Goal: Task Accomplishment & Management: Manage account settings

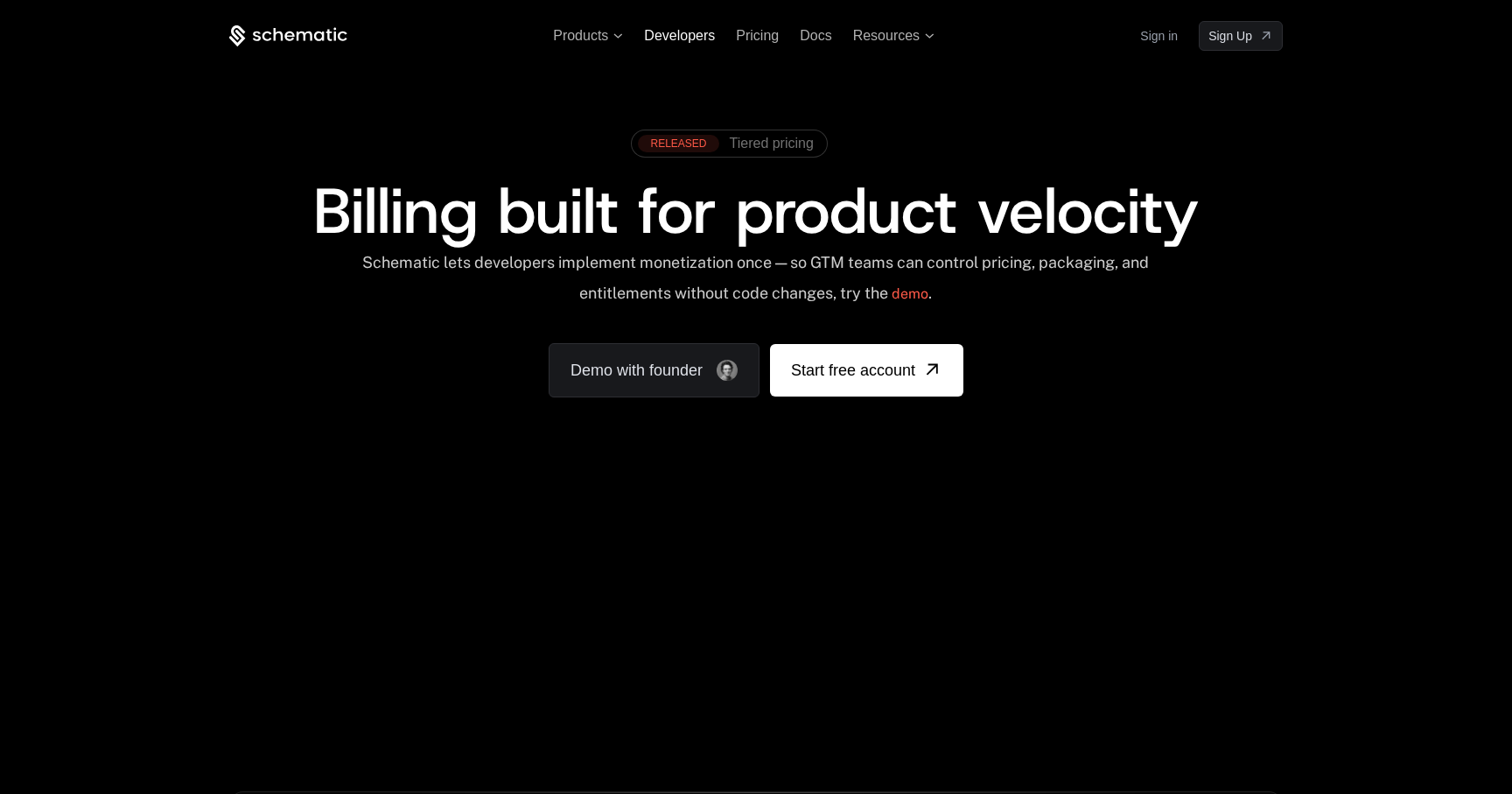
click at [684, 39] on span "Developers" at bounding box center [680, 35] width 71 height 15
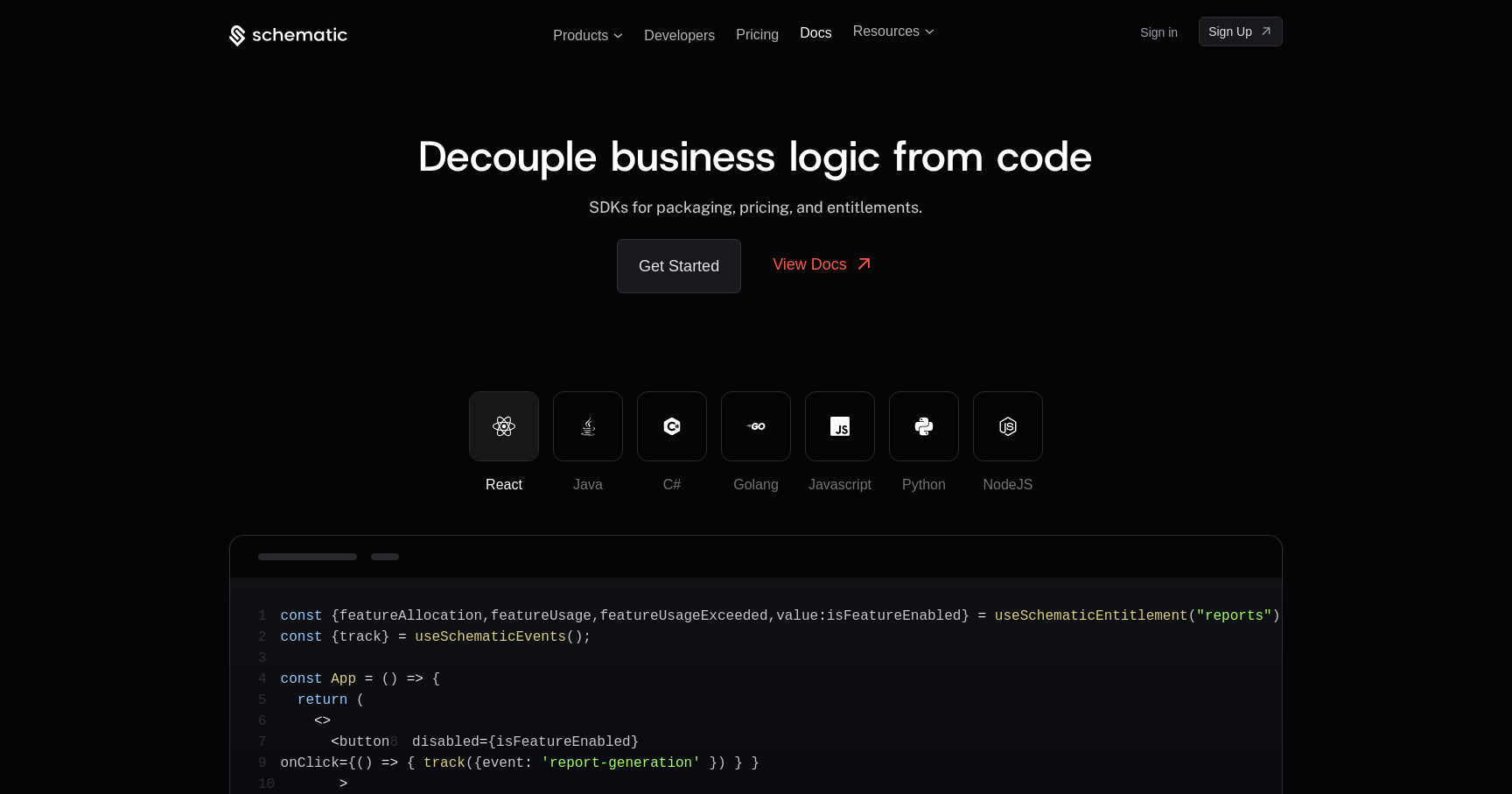
click at [817, 38] on span "Docs" at bounding box center [816, 33] width 32 height 15
click at [1161, 37] on link "Sign in" at bounding box center [1159, 36] width 37 height 28
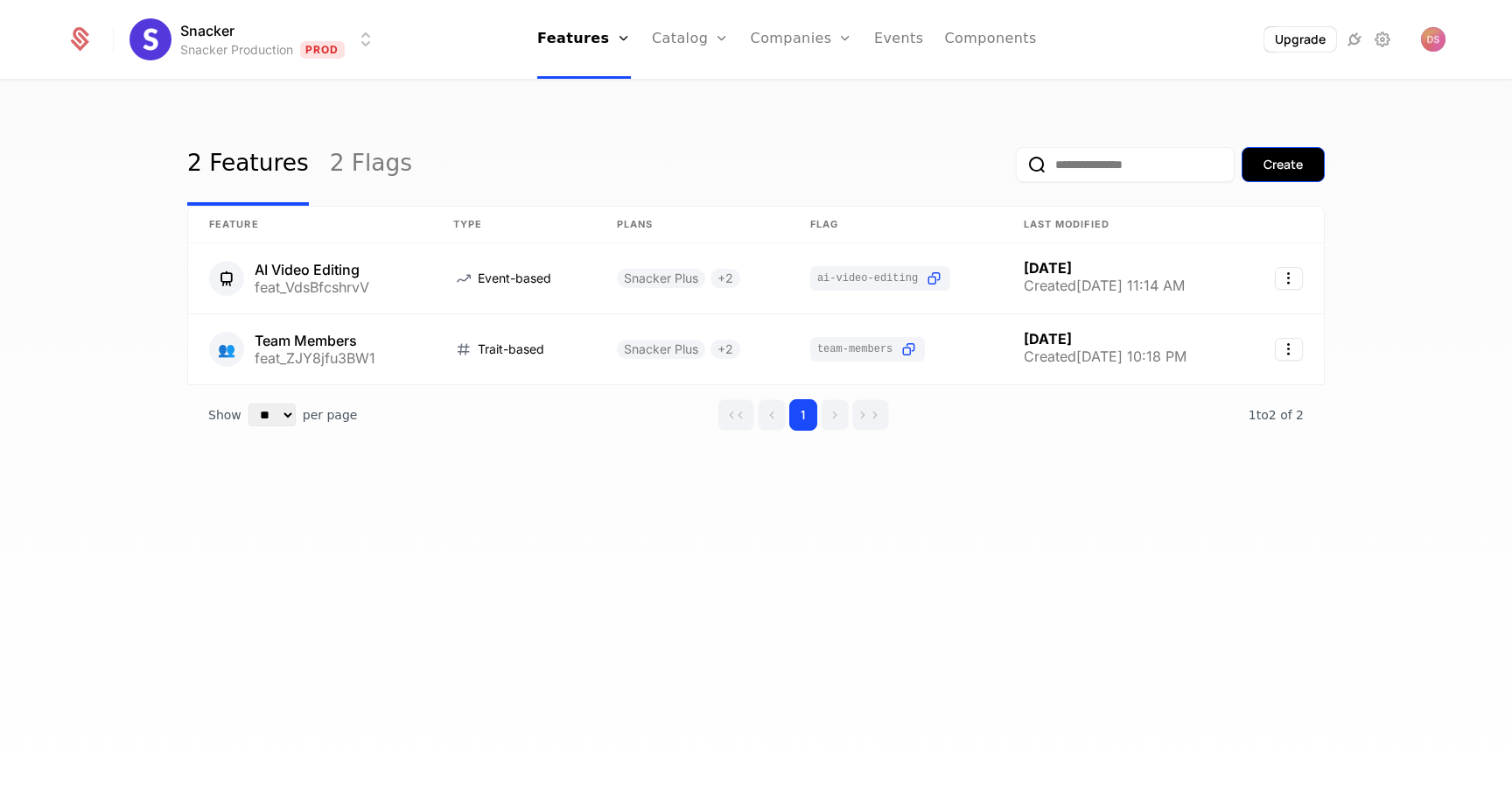
click at [1264, 163] on div "Create" at bounding box center [1283, 165] width 39 height 18
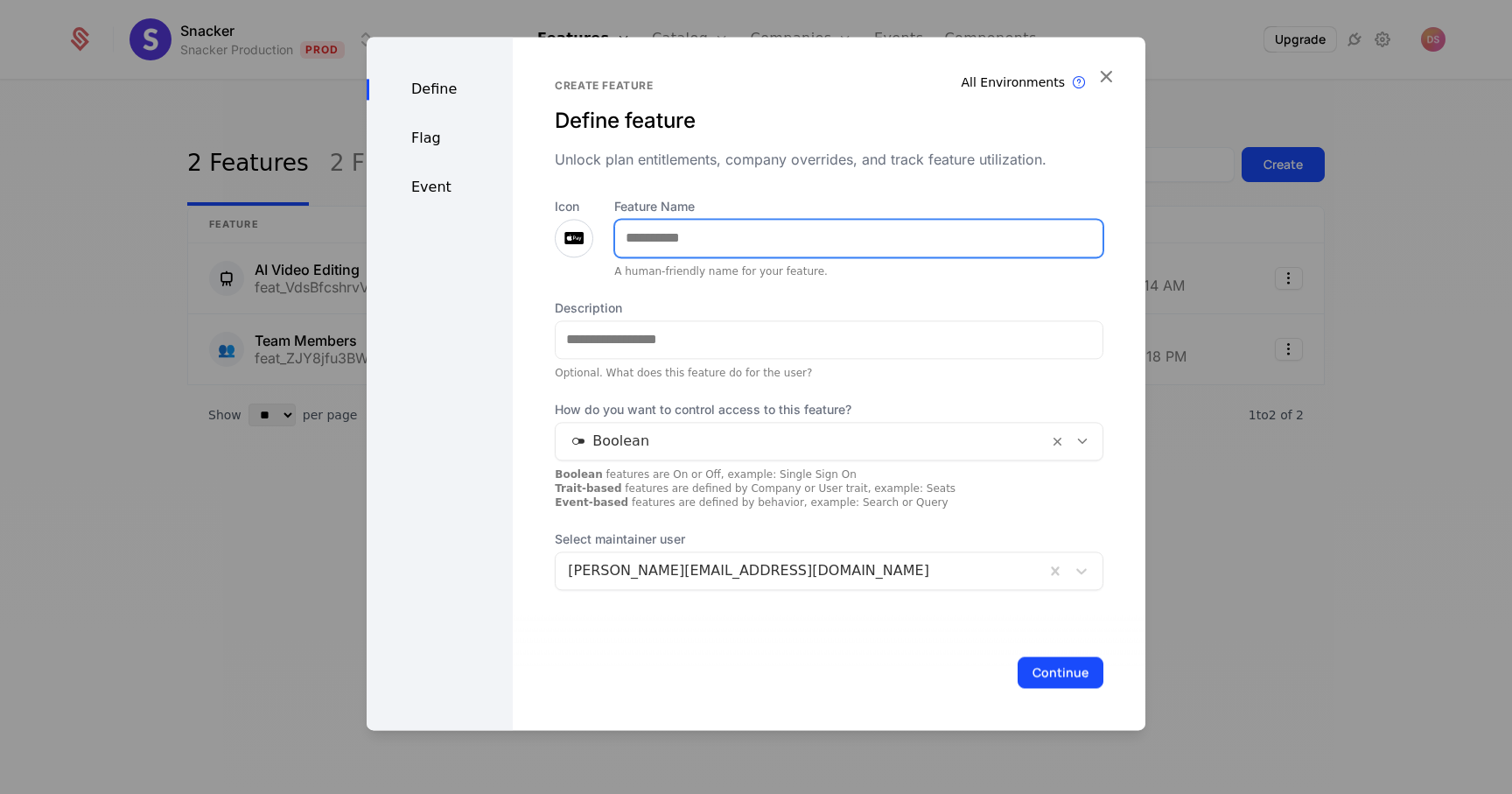
click at [632, 239] on input "Feature Name" at bounding box center [859, 238] width 487 height 36
type input "*"
type input "**********"
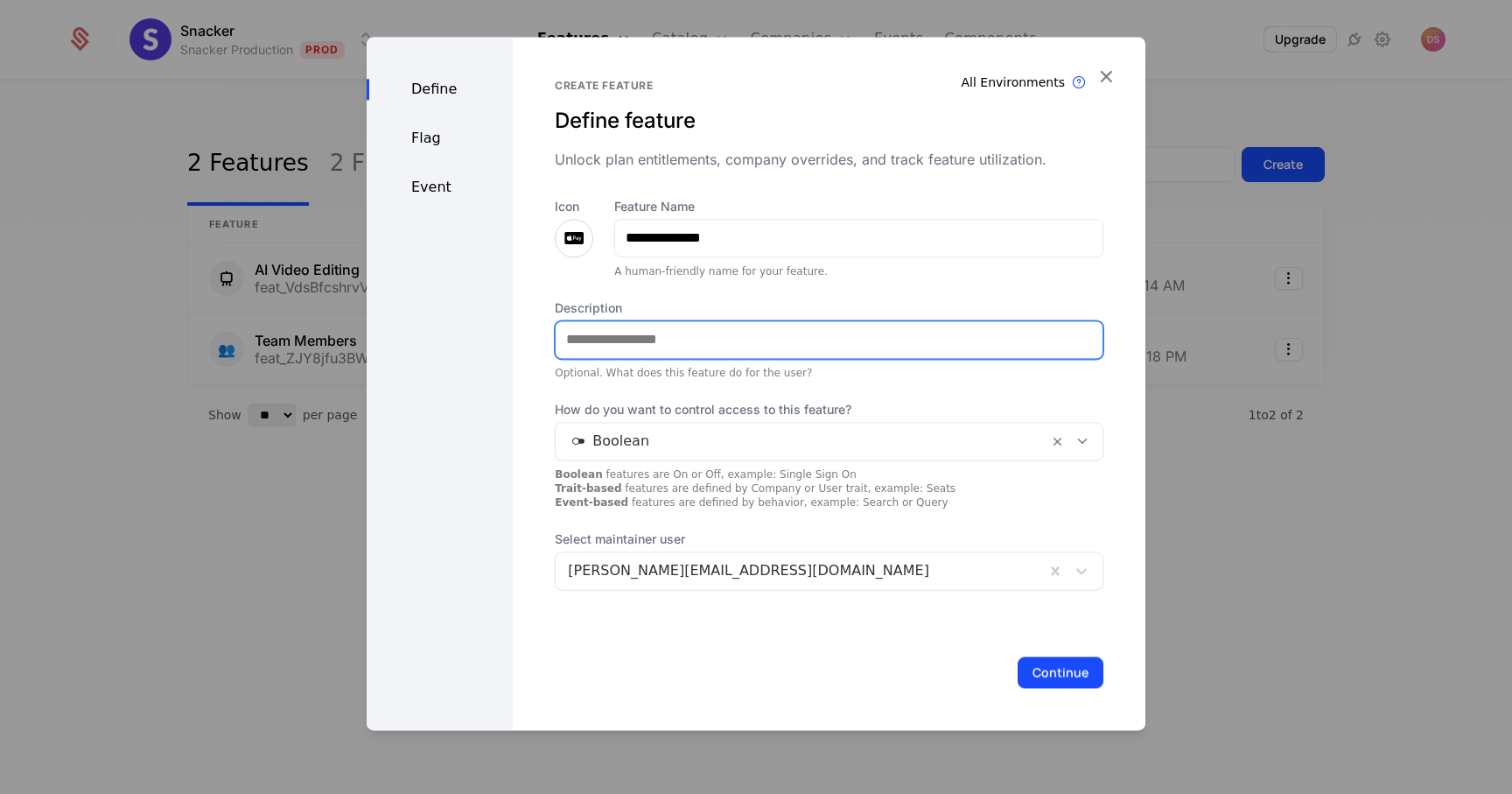
click at [620, 342] on input "Description" at bounding box center [828, 339] width 547 height 36
type input "*"
type input "**********"
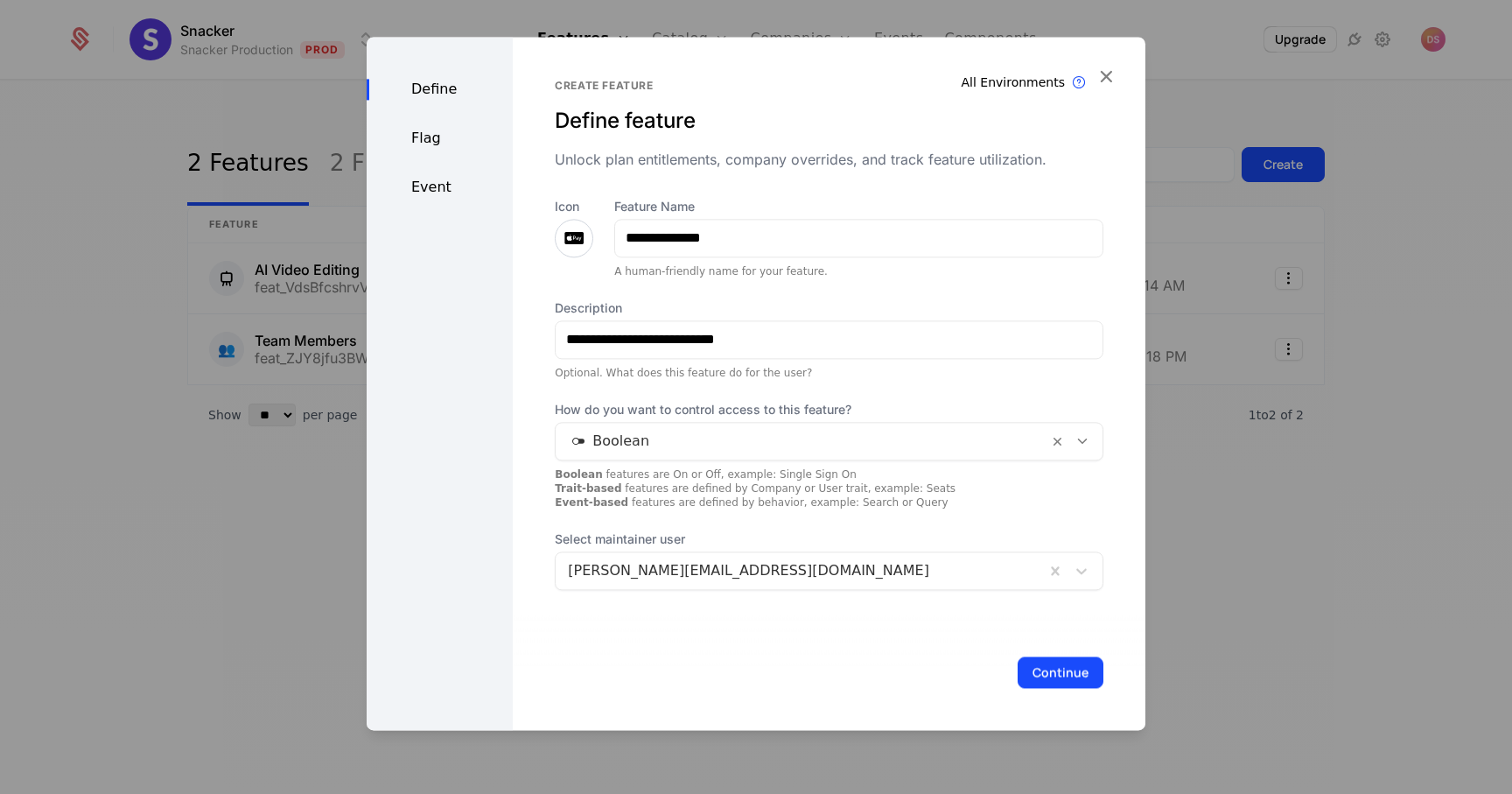
click at [710, 550] on div "Select maintainer user [PERSON_NAME][EMAIL_ADDRESS][DOMAIN_NAME]" at bounding box center [829, 560] width 548 height 59
click at [709, 572] on div at bounding box center [800, 570] width 465 height 25
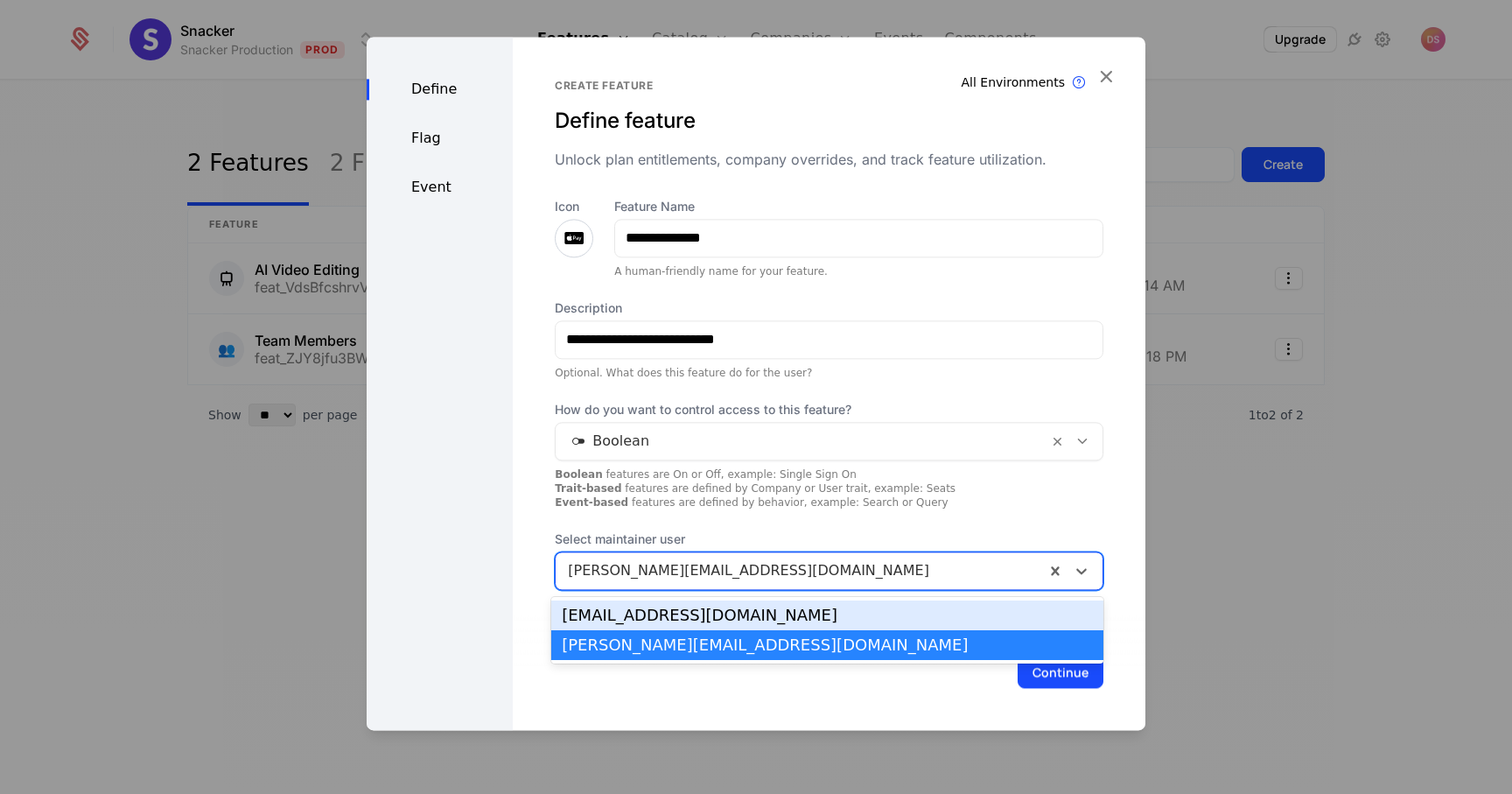
click at [662, 623] on div "[EMAIL_ADDRESS][DOMAIN_NAME]" at bounding box center [828, 615] width 532 height 16
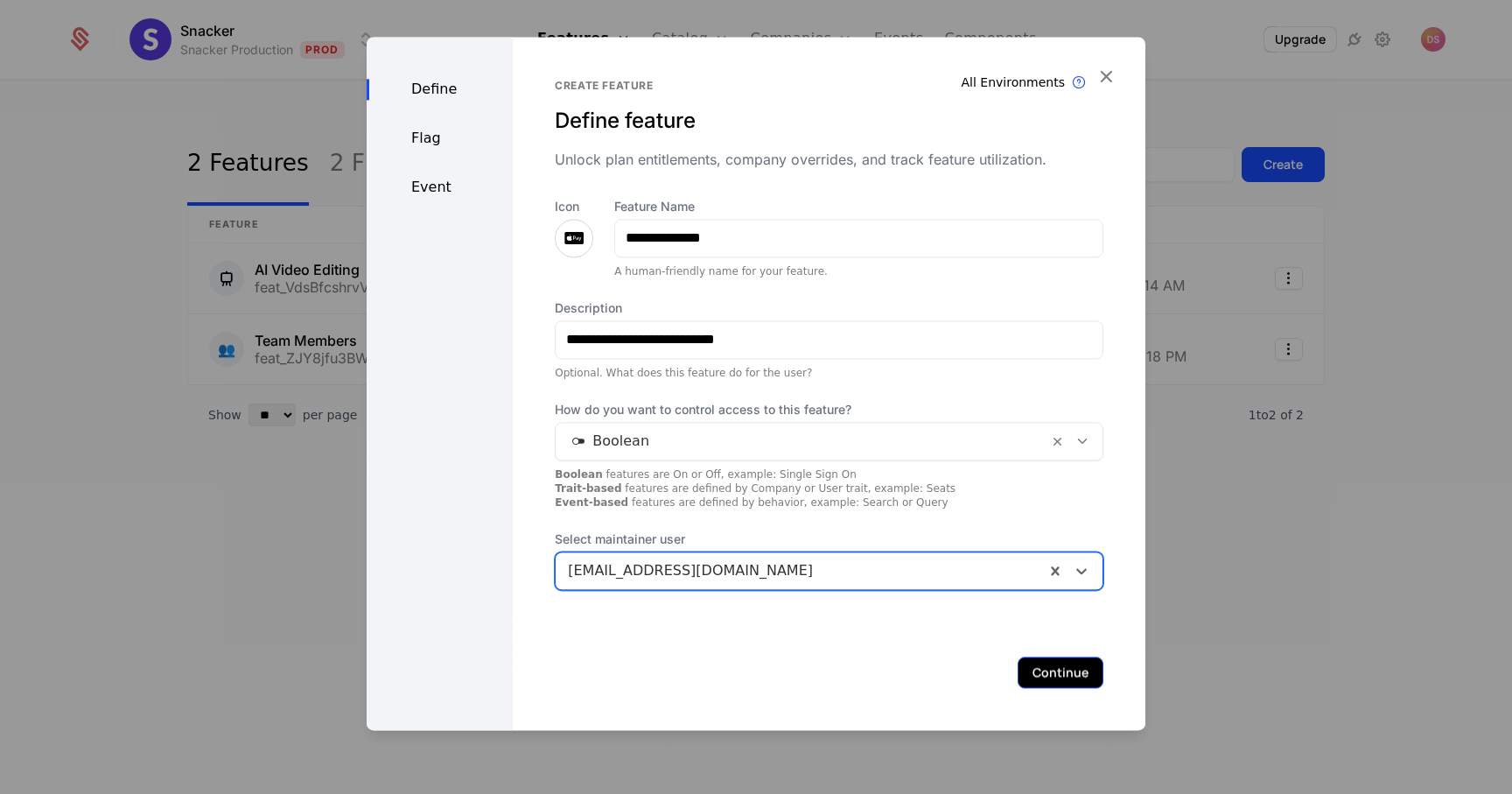
click at [1043, 680] on button "Continue" at bounding box center [1060, 672] width 86 height 32
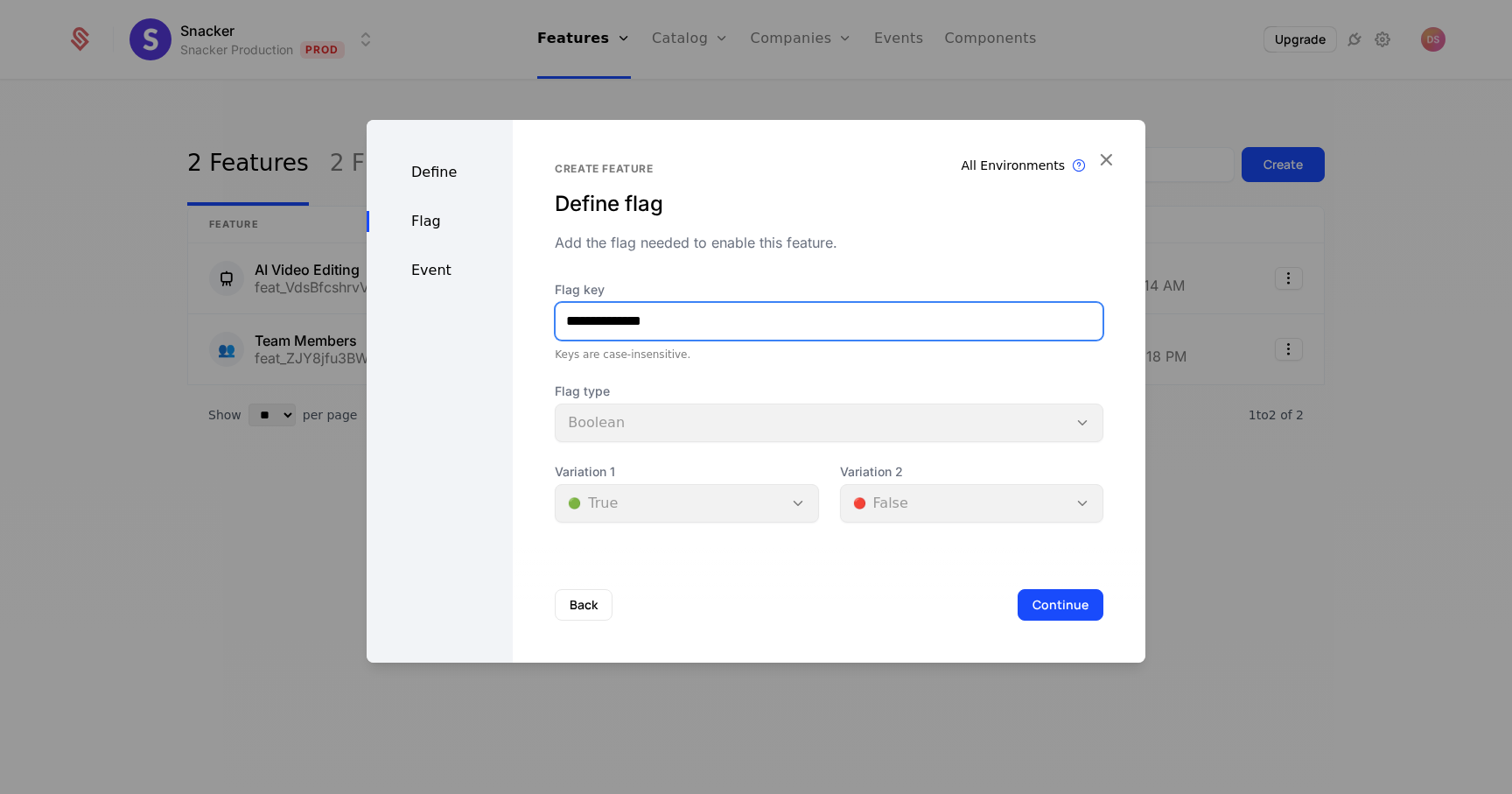
click at [625, 324] on input "**********" at bounding box center [828, 321] width 547 height 36
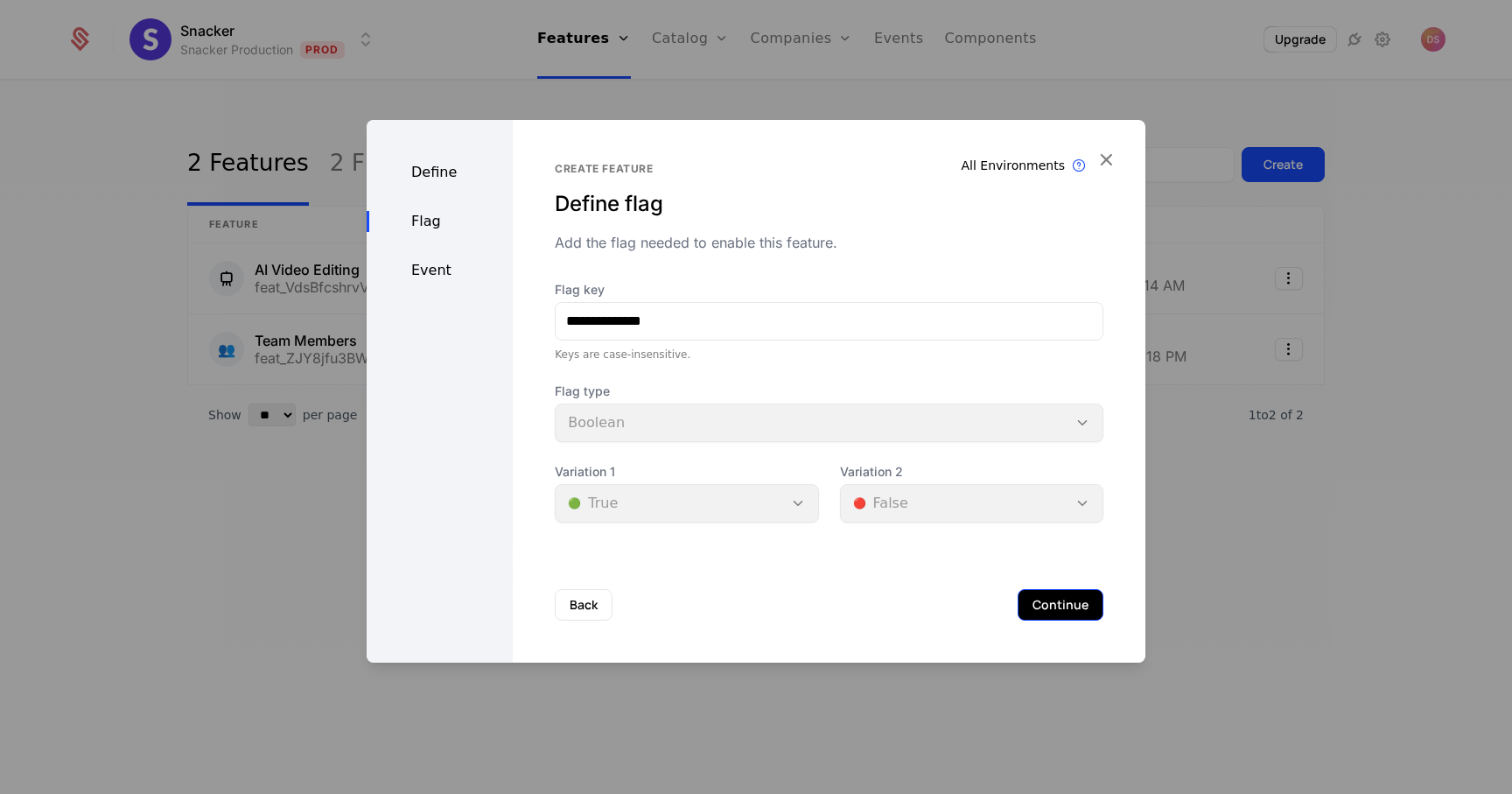
click at [1043, 592] on button "Continue" at bounding box center [1060, 605] width 86 height 32
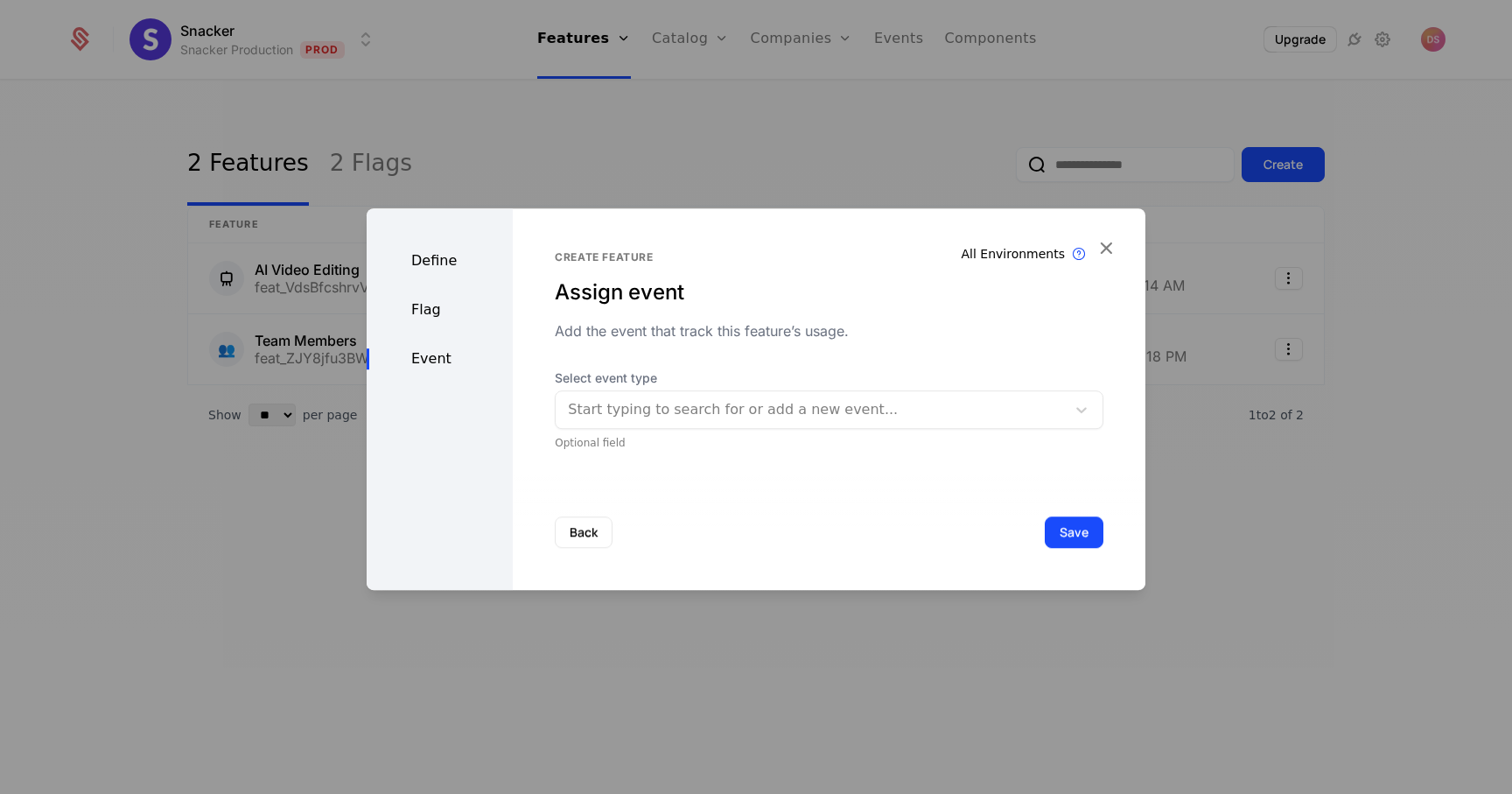
click at [832, 411] on div at bounding box center [811, 409] width 485 height 25
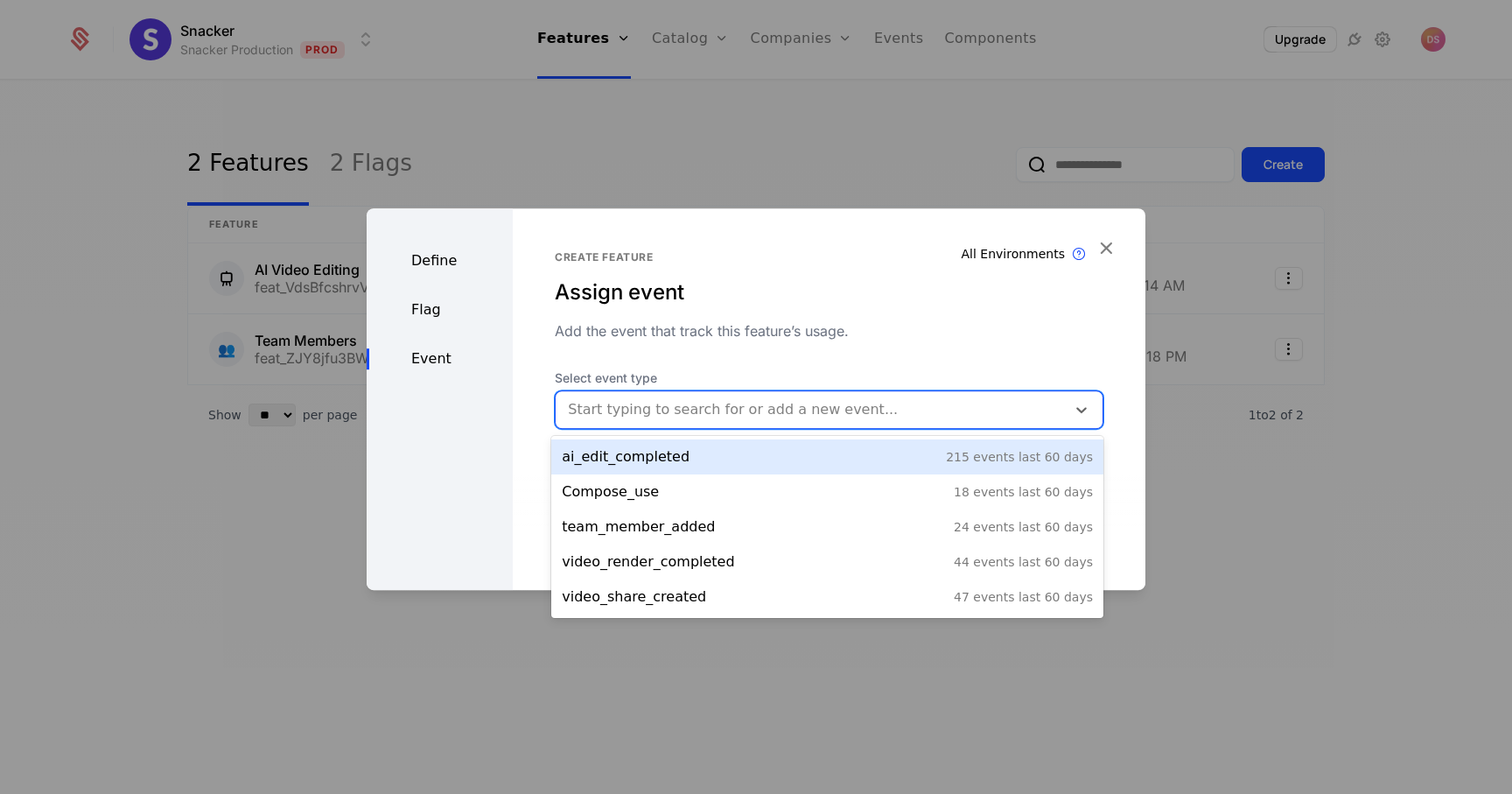
click at [797, 354] on div "Create feature Assign event Add the event that track this feature’s usage. Sele…" at bounding box center [829, 350] width 548 height 199
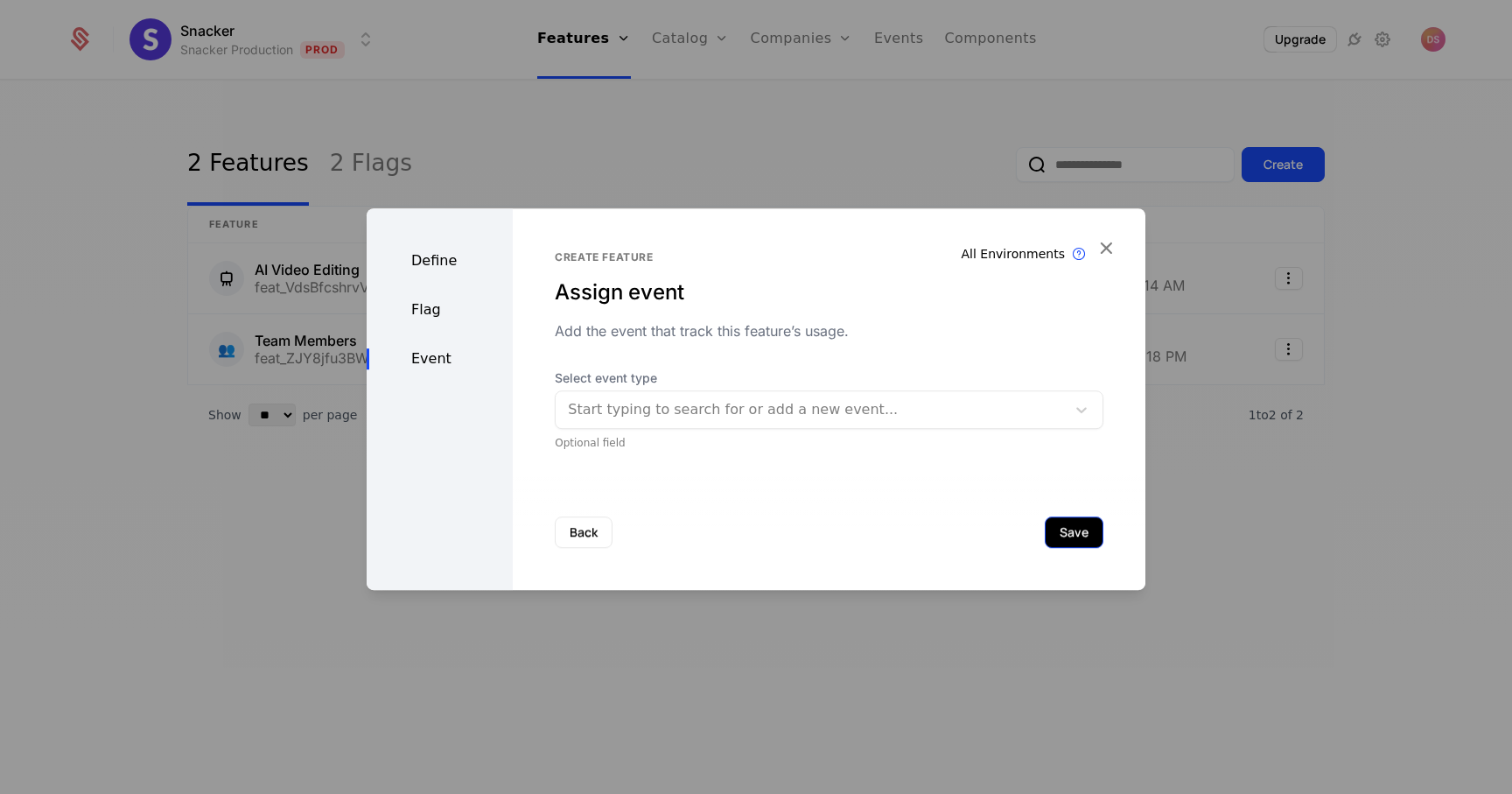
click at [1075, 531] on button "Save" at bounding box center [1073, 533] width 58 height 32
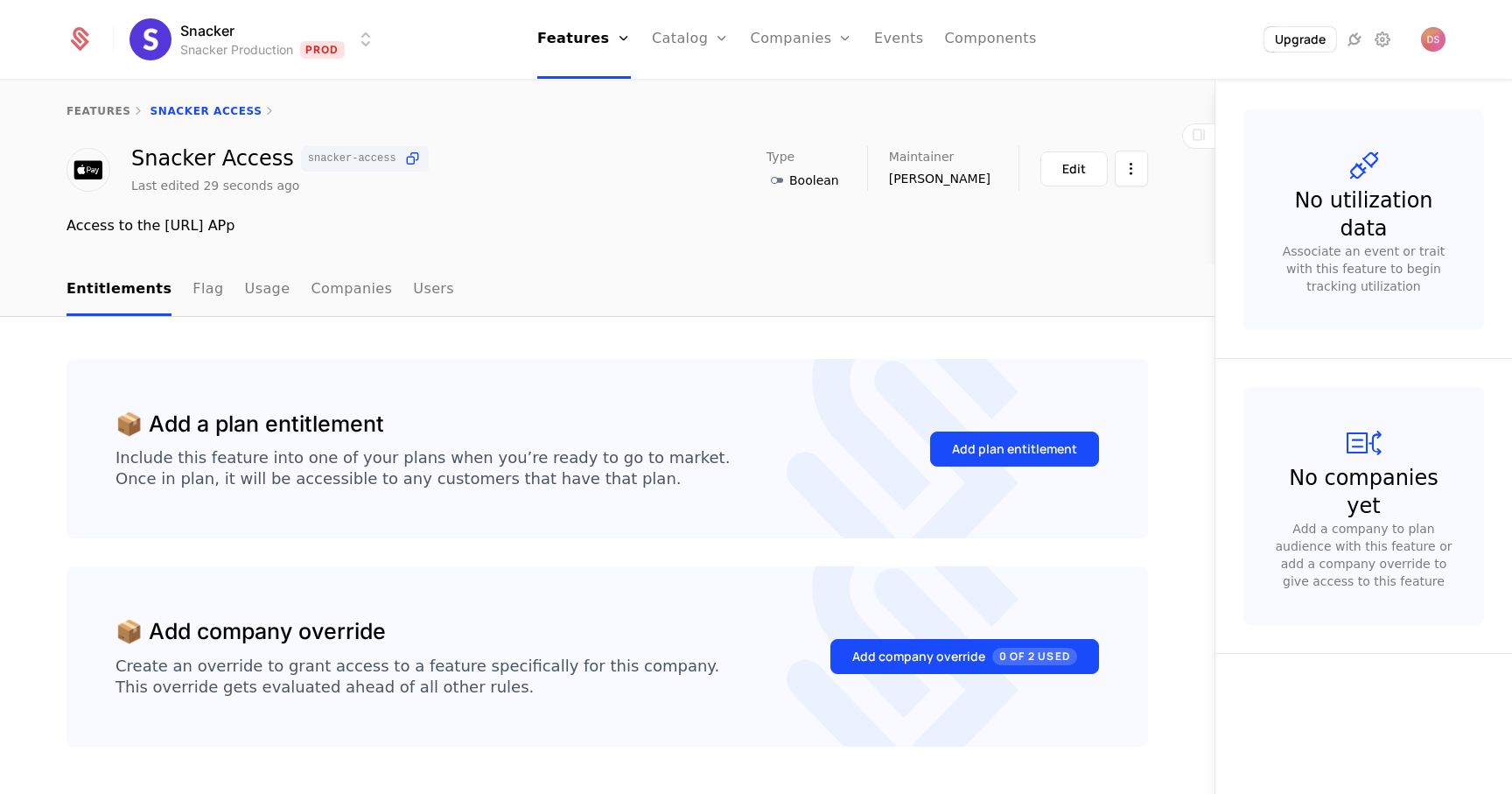
scroll to position [7, 0]
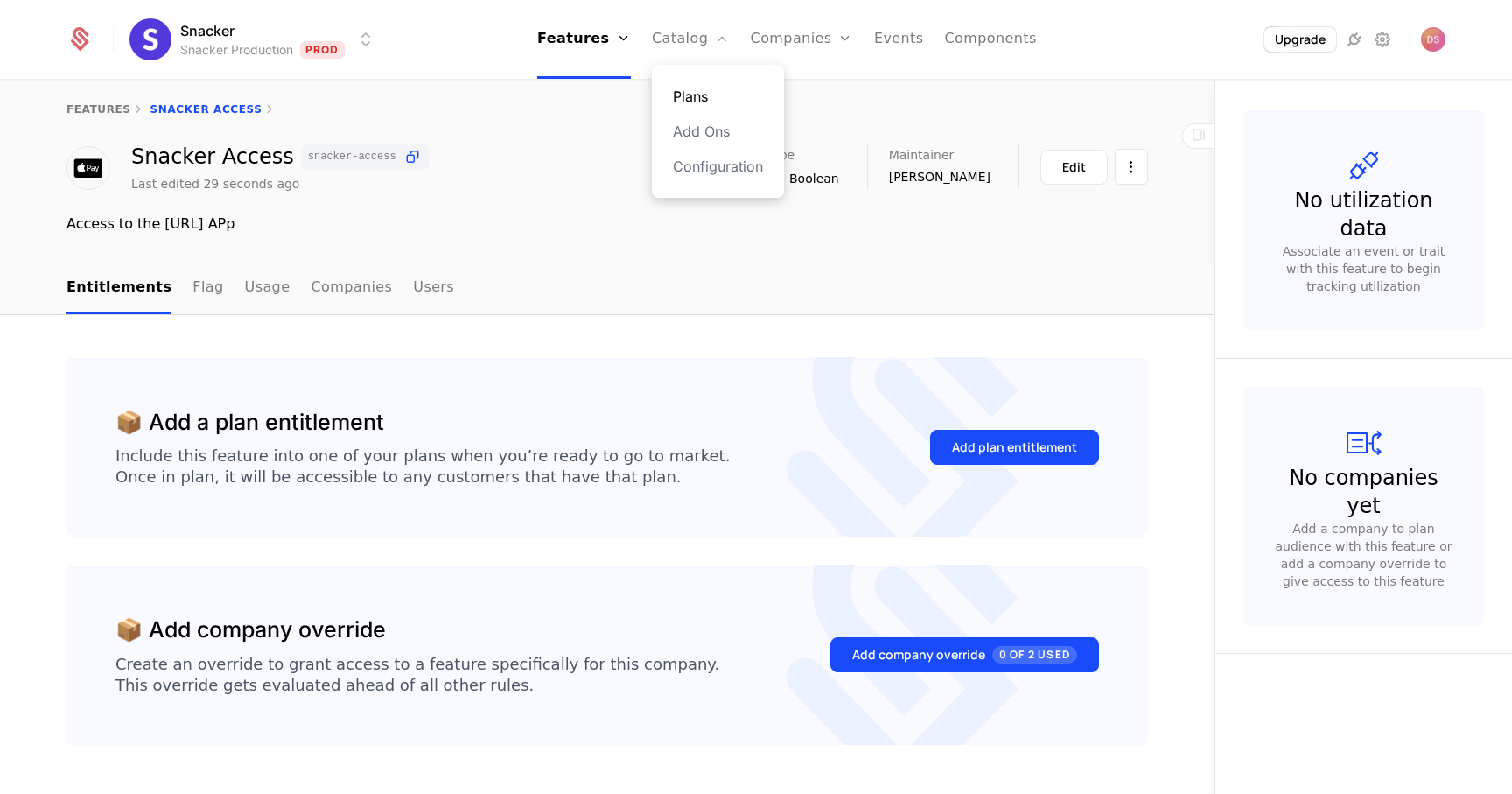
click at [699, 93] on link "Plans" at bounding box center [717, 96] width 90 height 21
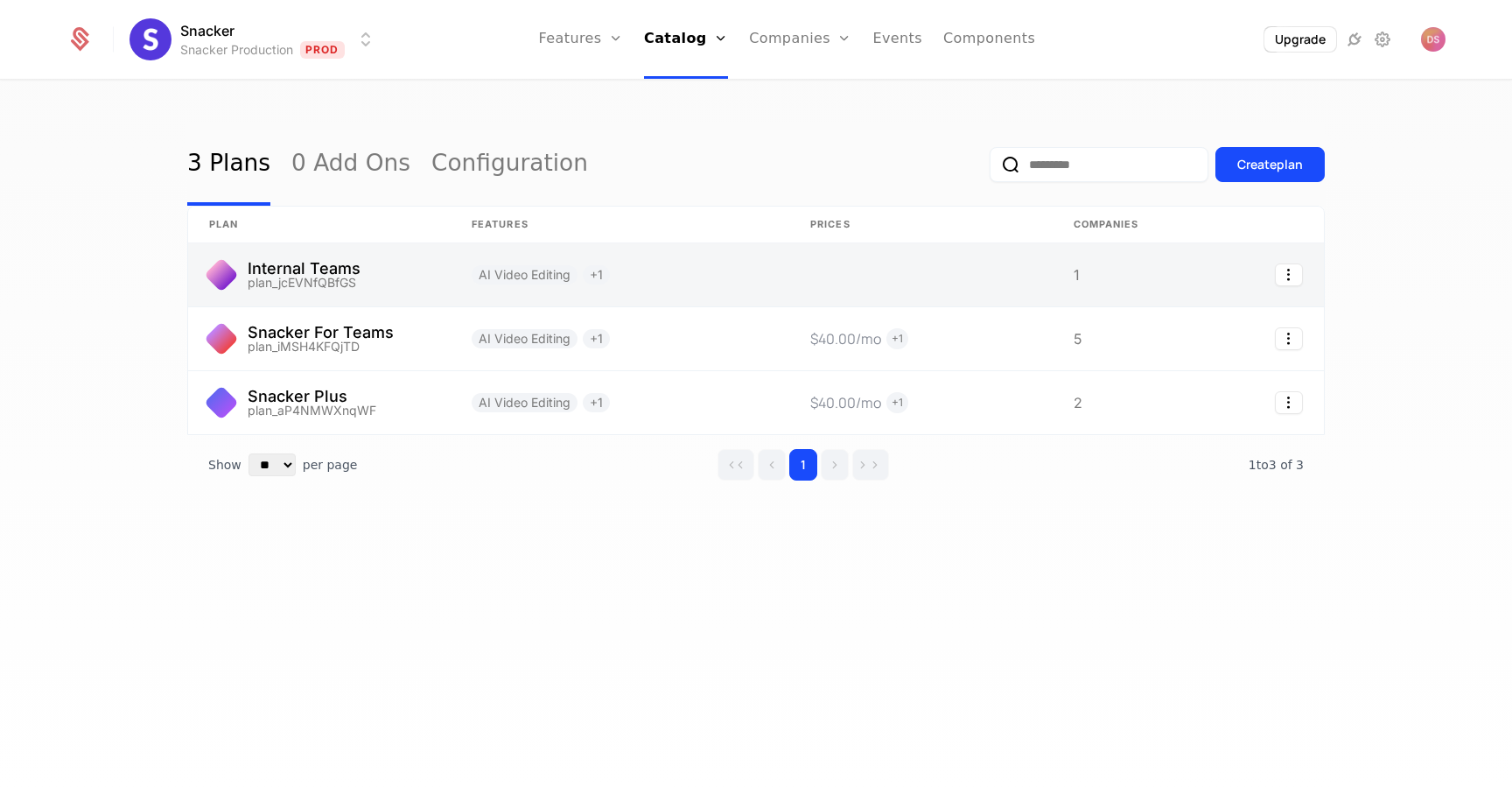
click at [698, 280] on link at bounding box center [619, 275] width 338 height 63
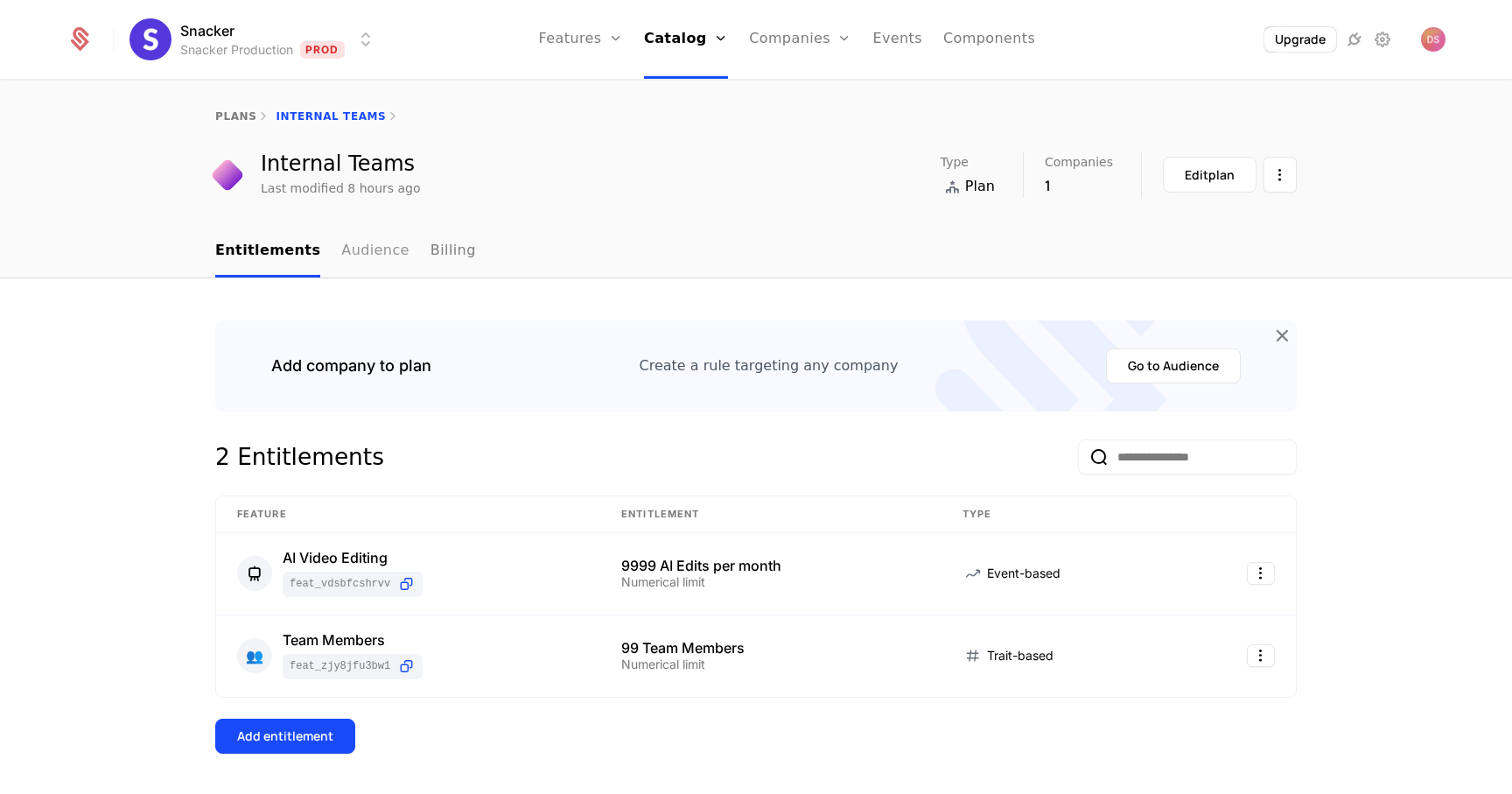
click at [374, 253] on link "Audience" at bounding box center [375, 252] width 68 height 51
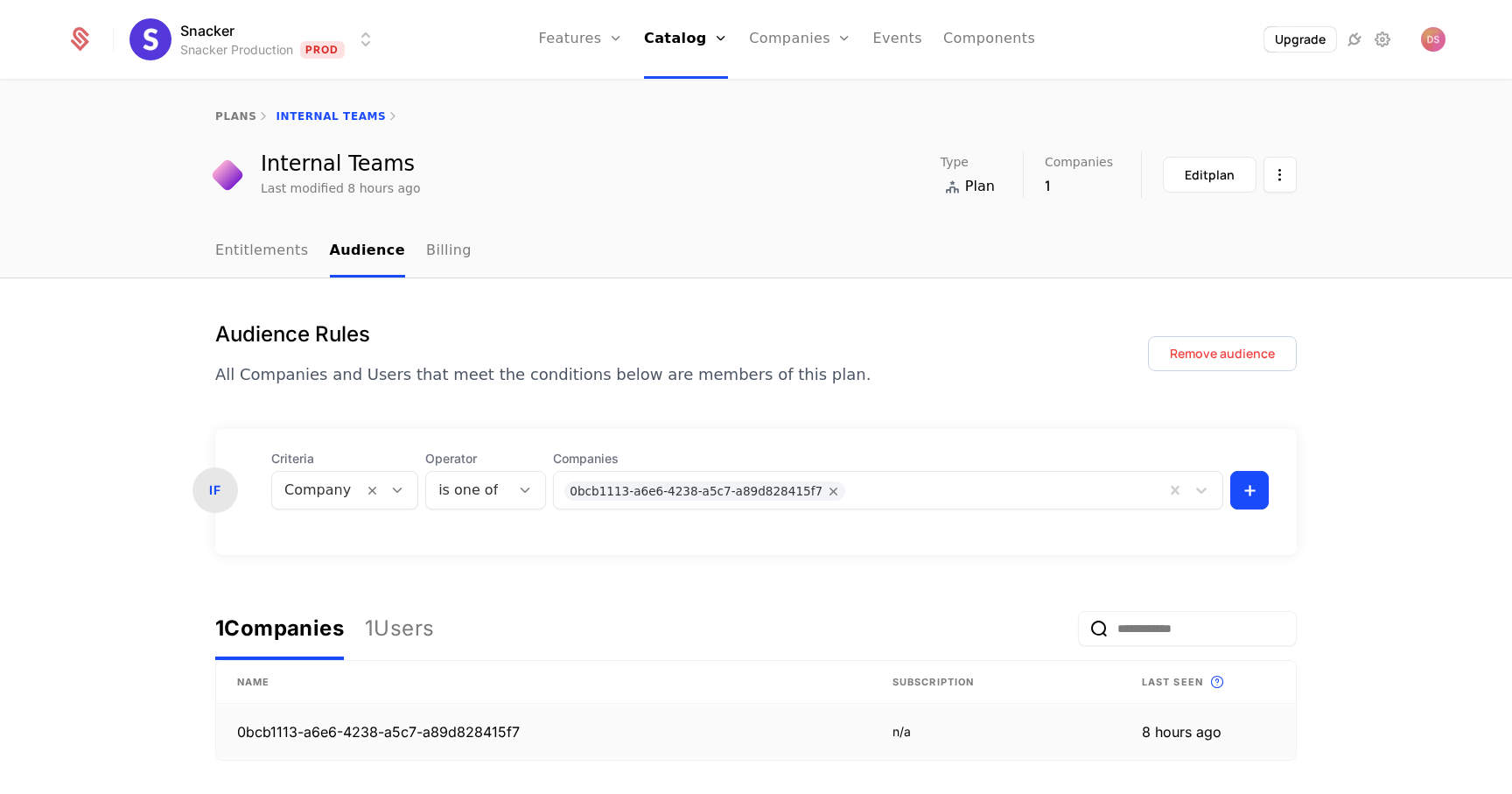
click at [484, 739] on td "0bcb1113-a6e6-4238-a5c7-a89d828415f7" at bounding box center [543, 731] width 656 height 56
click at [263, 263] on link "Entitlements" at bounding box center [261, 252] width 94 height 51
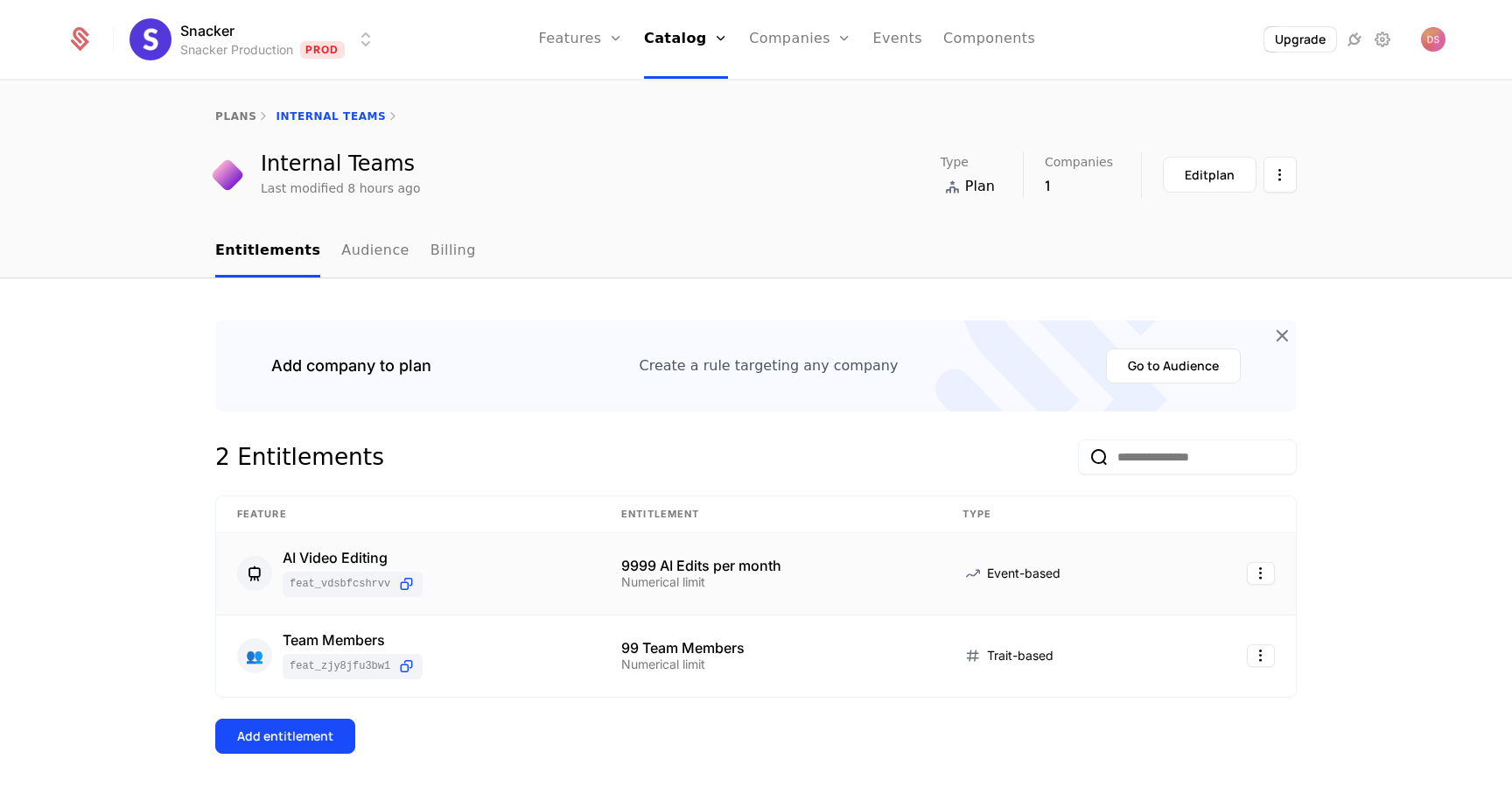
scroll to position [23, 0]
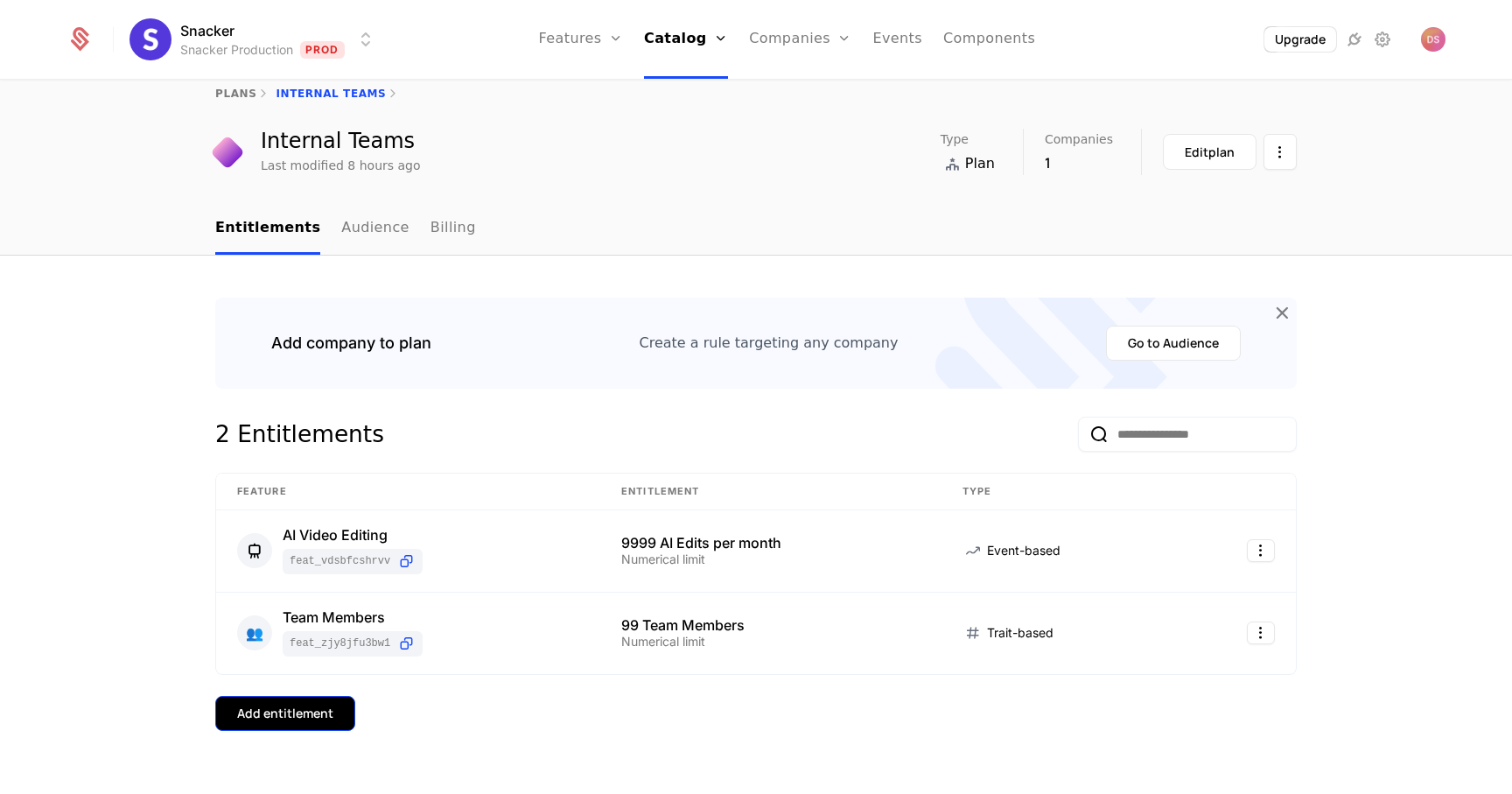
click at [330, 701] on button "Add entitlement" at bounding box center [285, 712] width 140 height 35
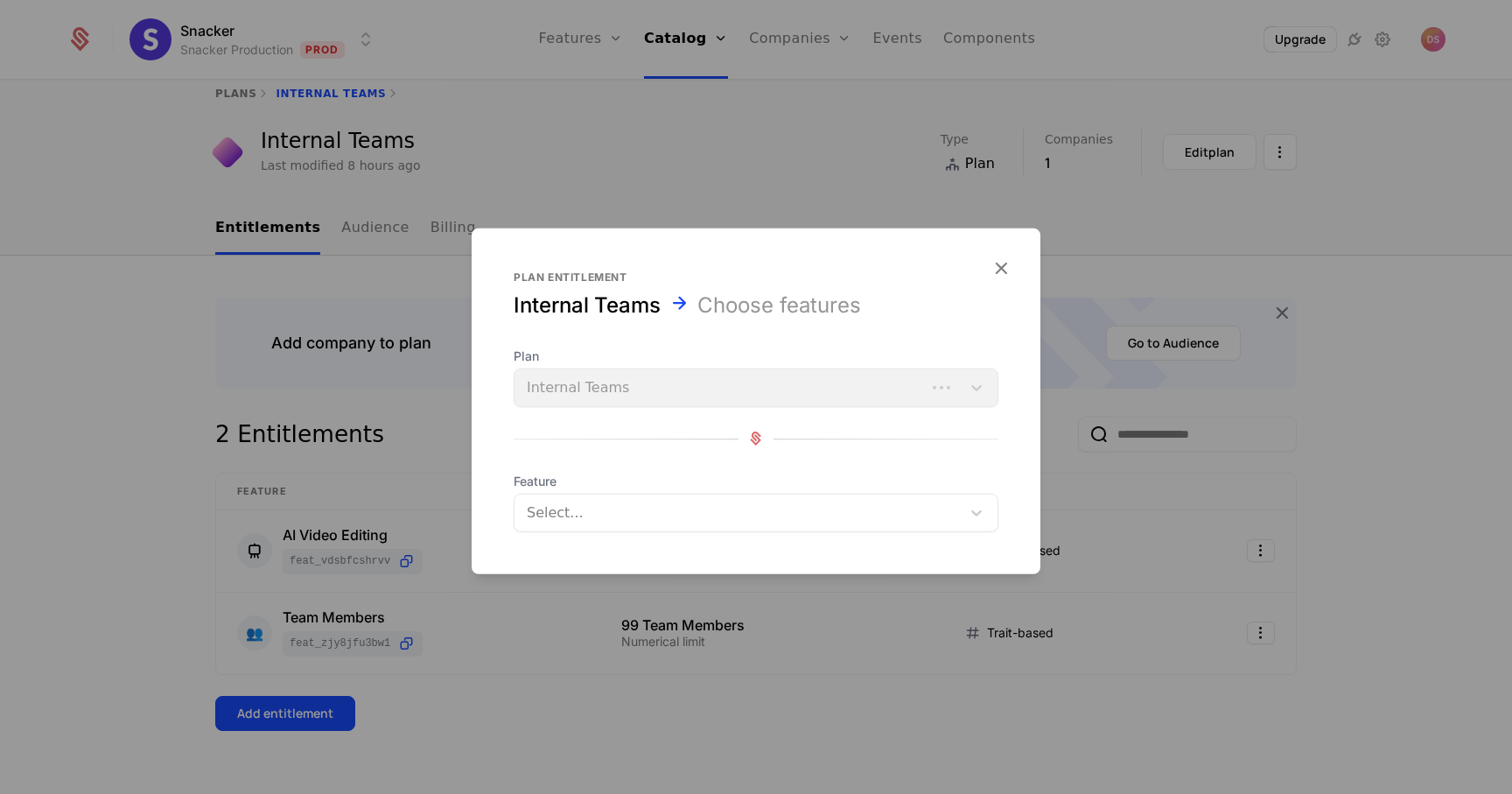
click at [551, 386] on div "Plan Internal Teams" at bounding box center [756, 376] width 485 height 59
click at [557, 498] on div "Select..." at bounding box center [738, 512] width 447 height 32
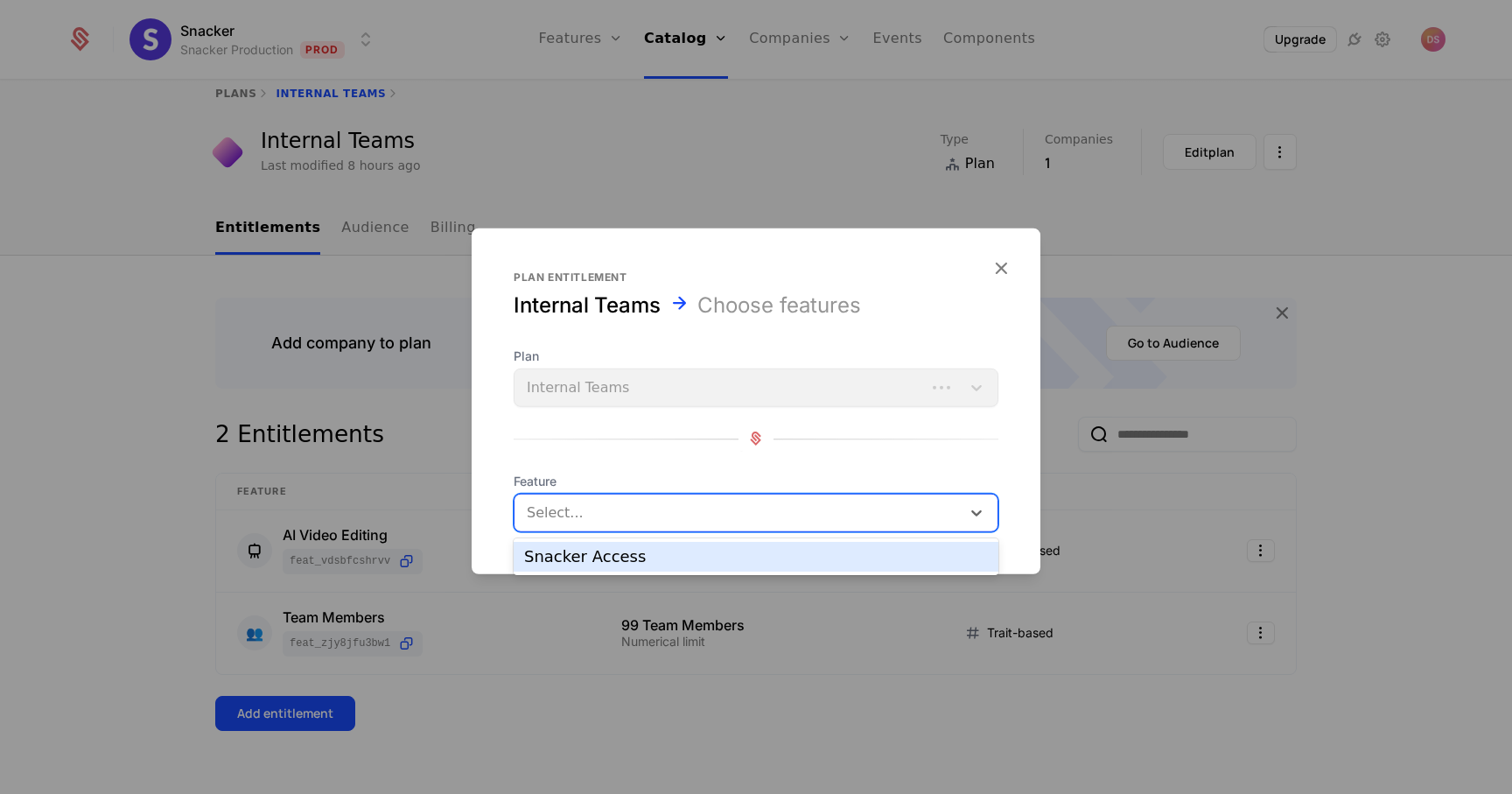
click at [570, 559] on div "Snacker Access" at bounding box center [756, 556] width 464 height 16
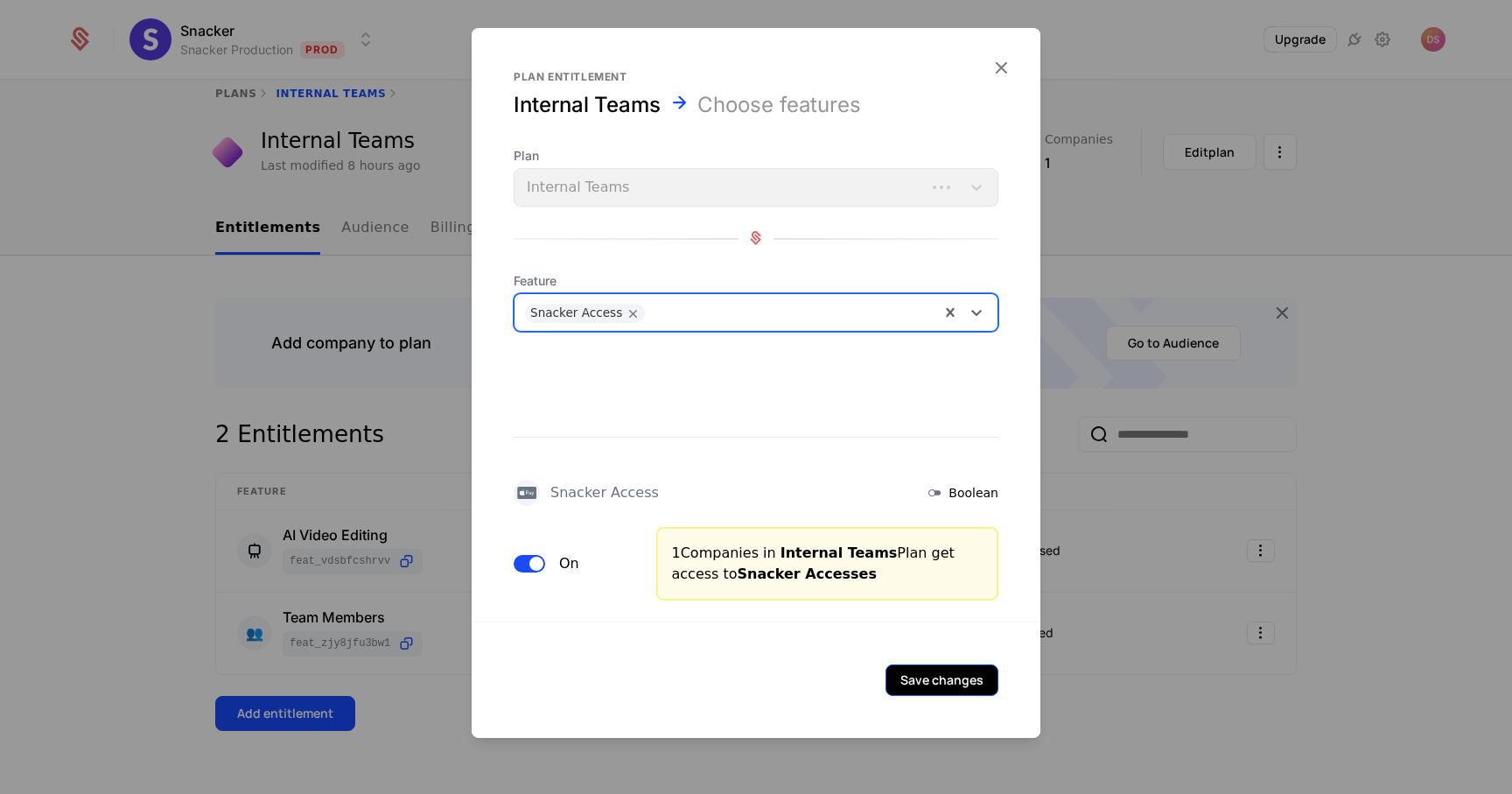
click at [939, 670] on button "Save changes" at bounding box center [942, 680] width 112 height 32
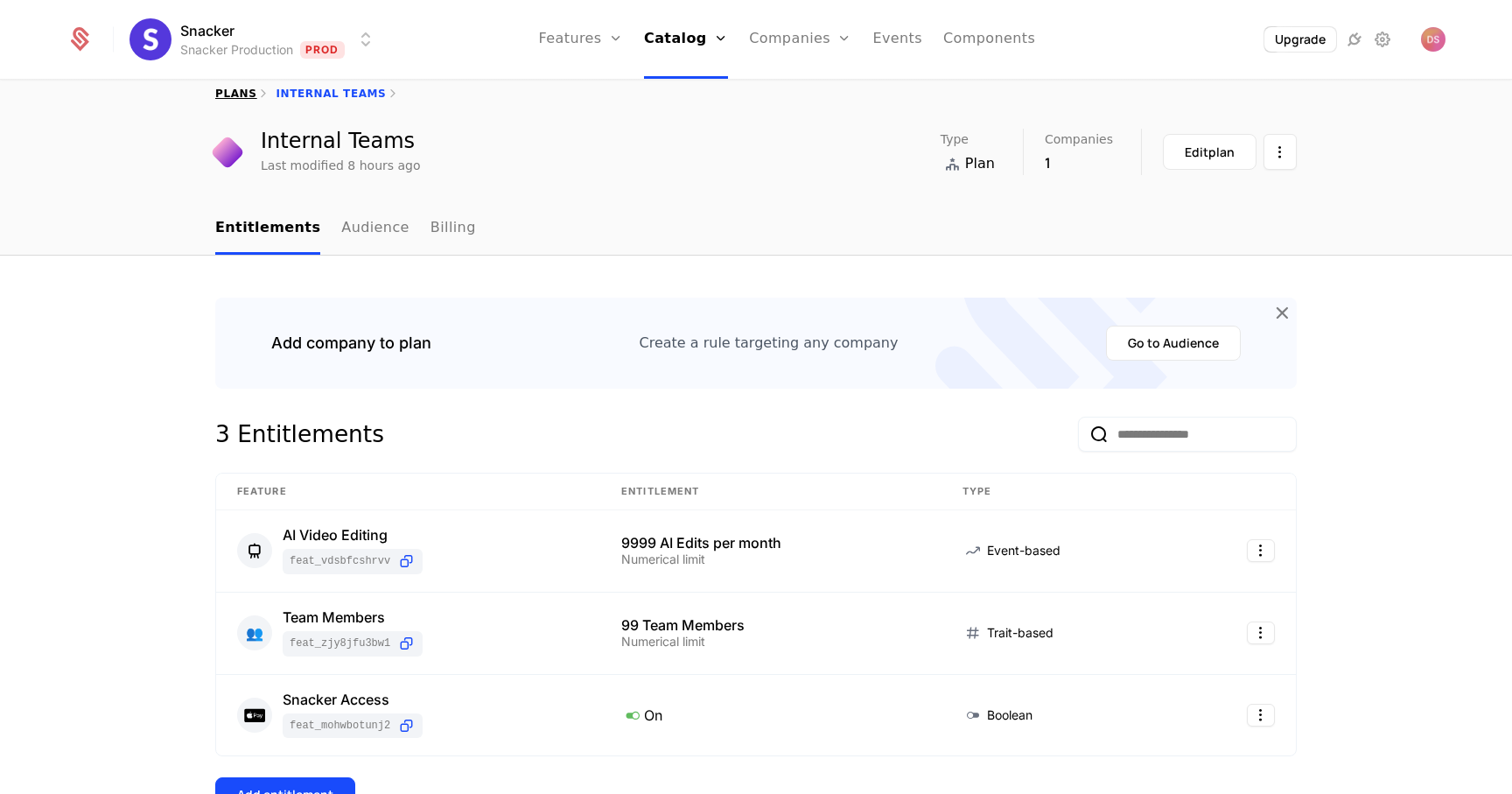
click at [246, 96] on link "plans" at bounding box center [236, 94] width 41 height 12
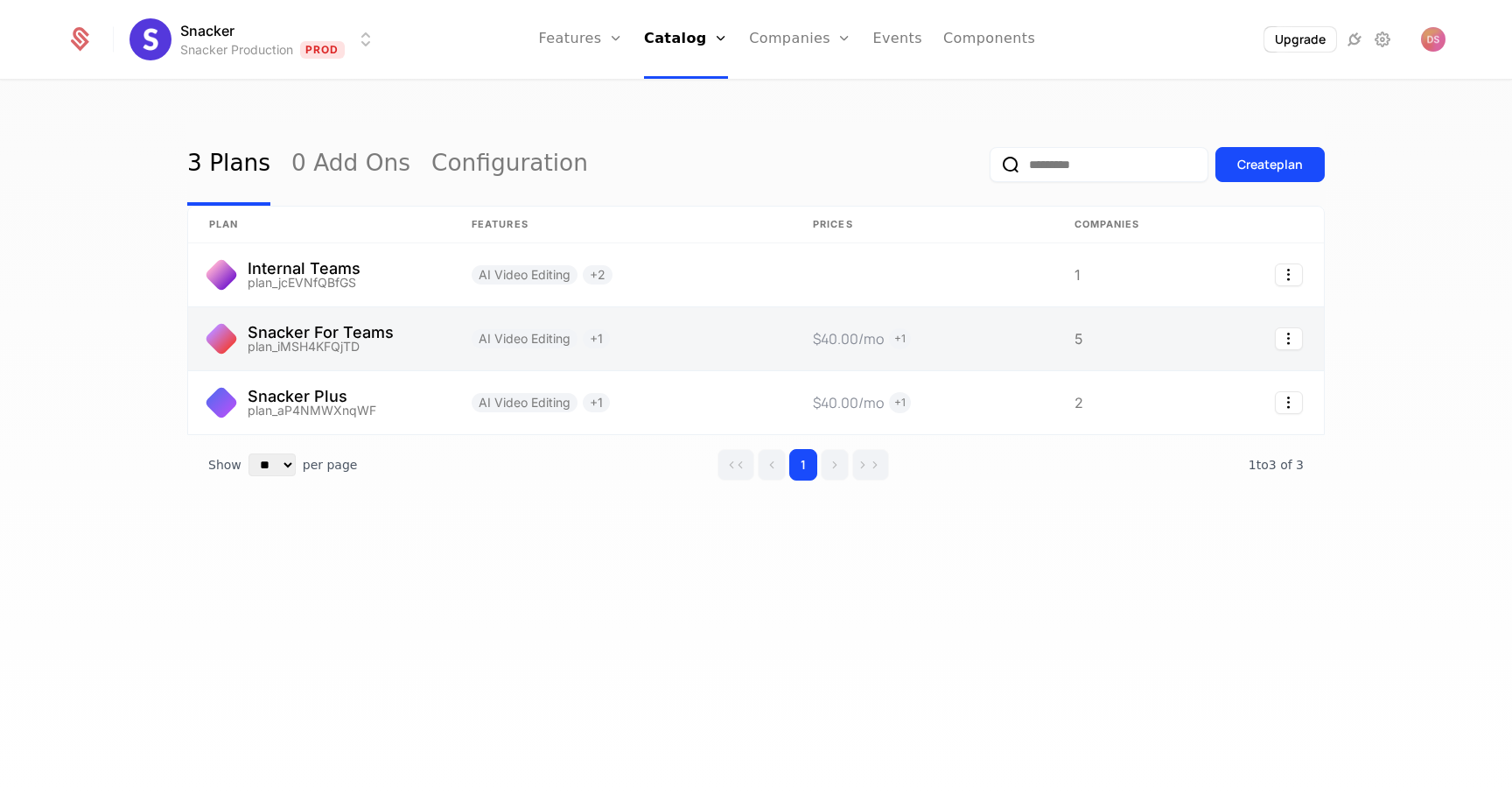
click at [302, 324] on link at bounding box center [320, 338] width 262 height 63
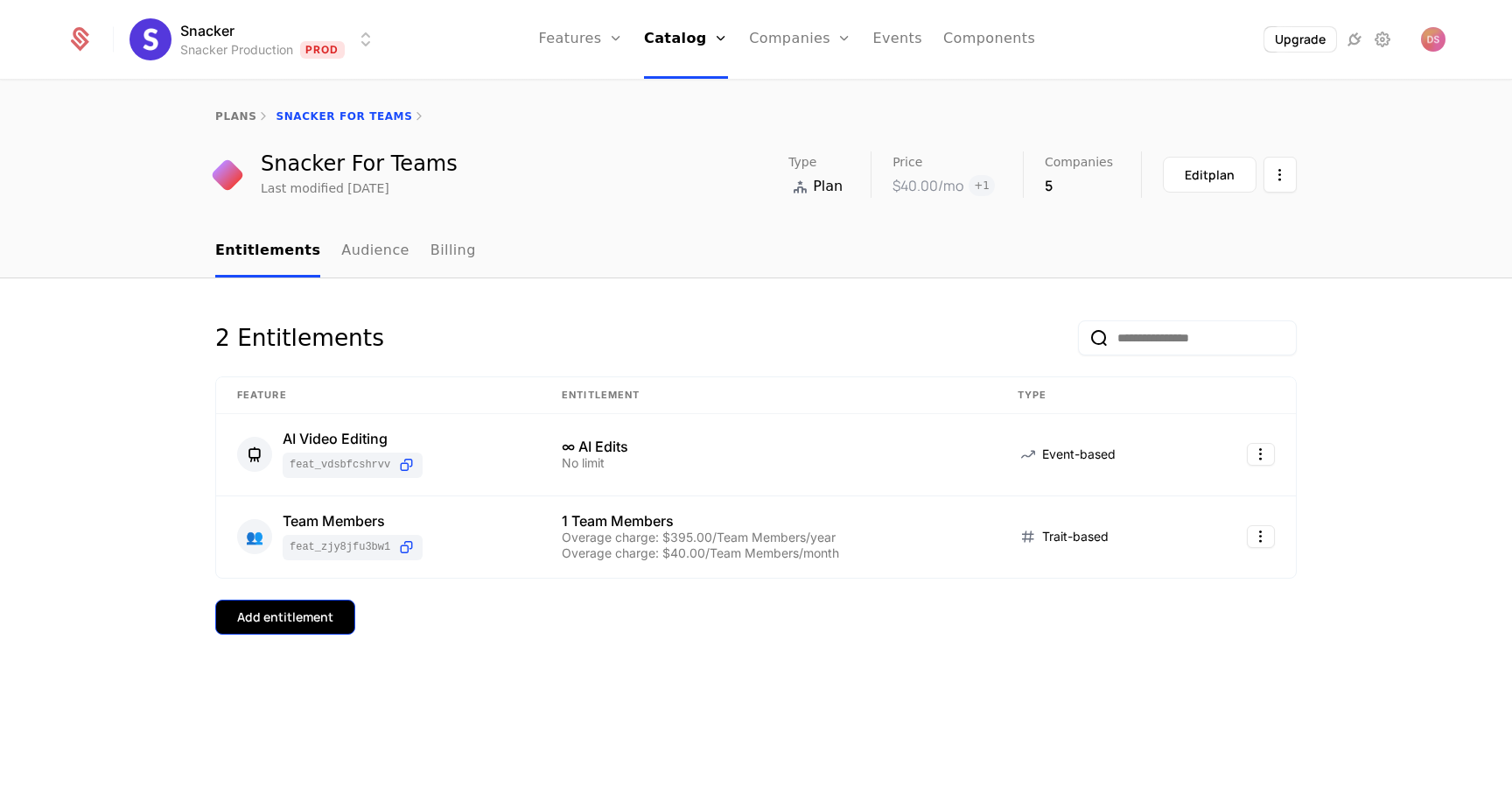
click at [293, 617] on div "Add entitlement" at bounding box center [285, 617] width 97 height 18
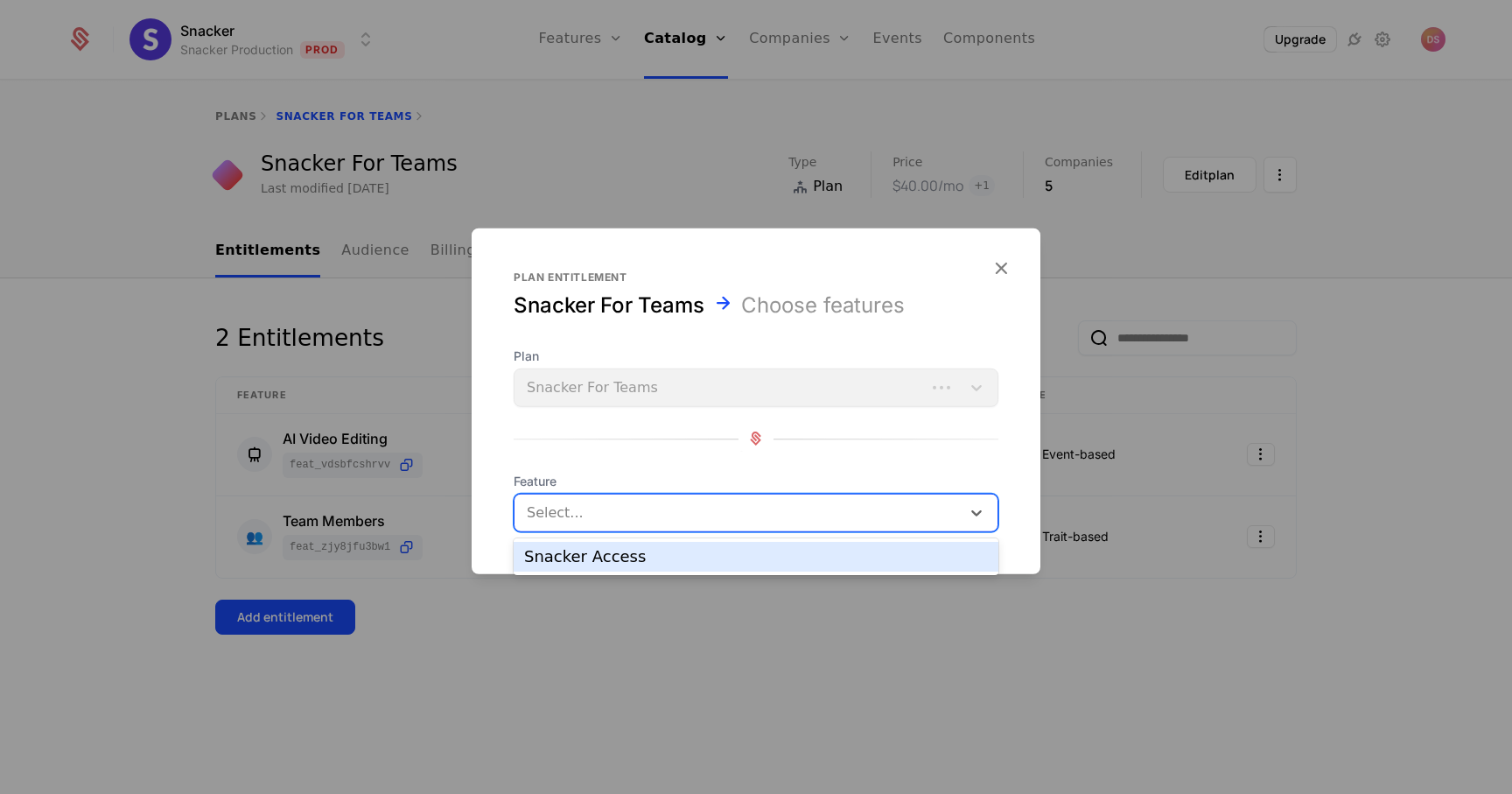
click at [618, 513] on div at bounding box center [740, 512] width 422 height 25
click at [600, 560] on div "Snacker Access" at bounding box center [756, 556] width 464 height 16
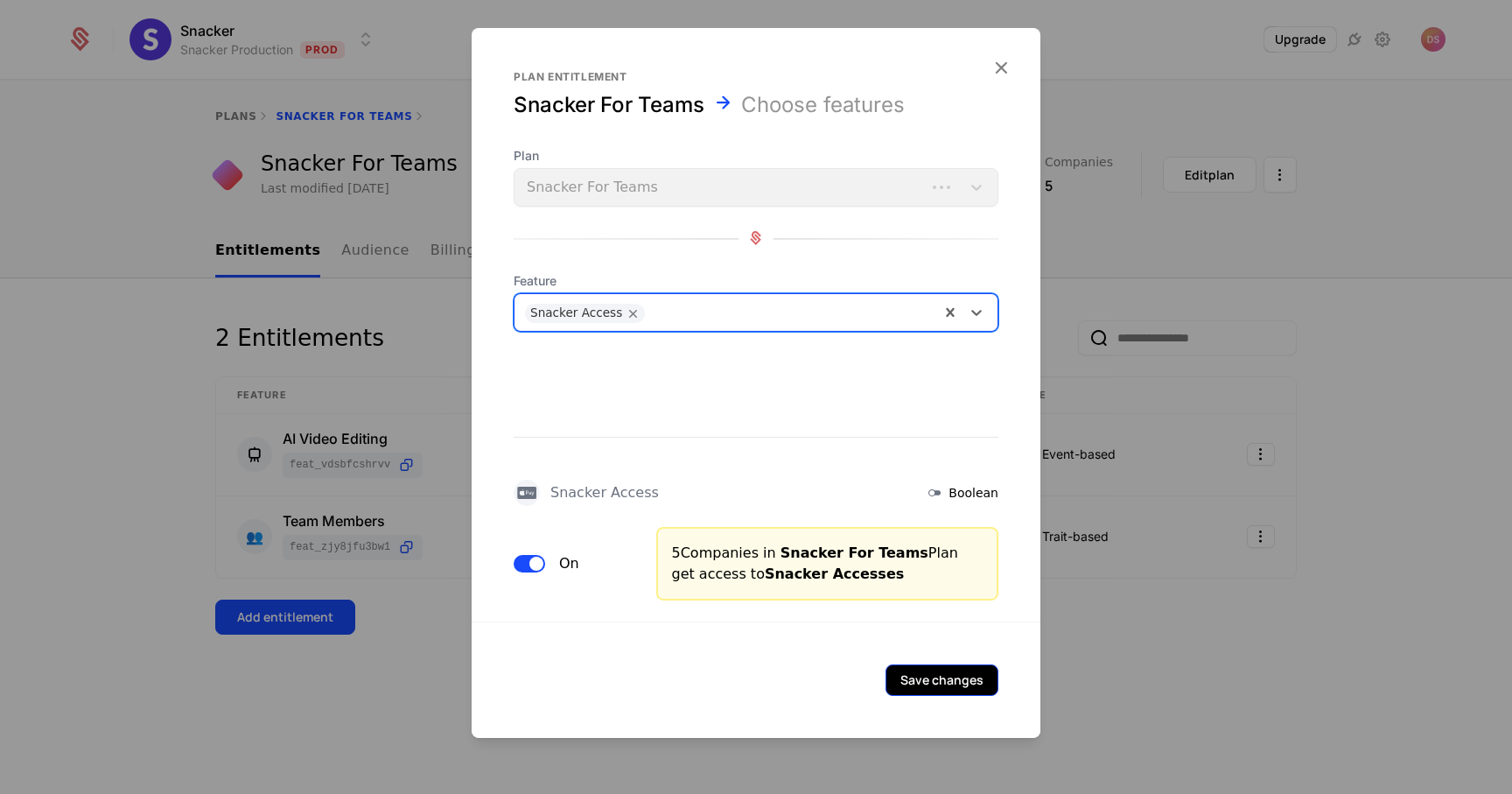
click at [948, 676] on button "Save changes" at bounding box center [942, 680] width 112 height 32
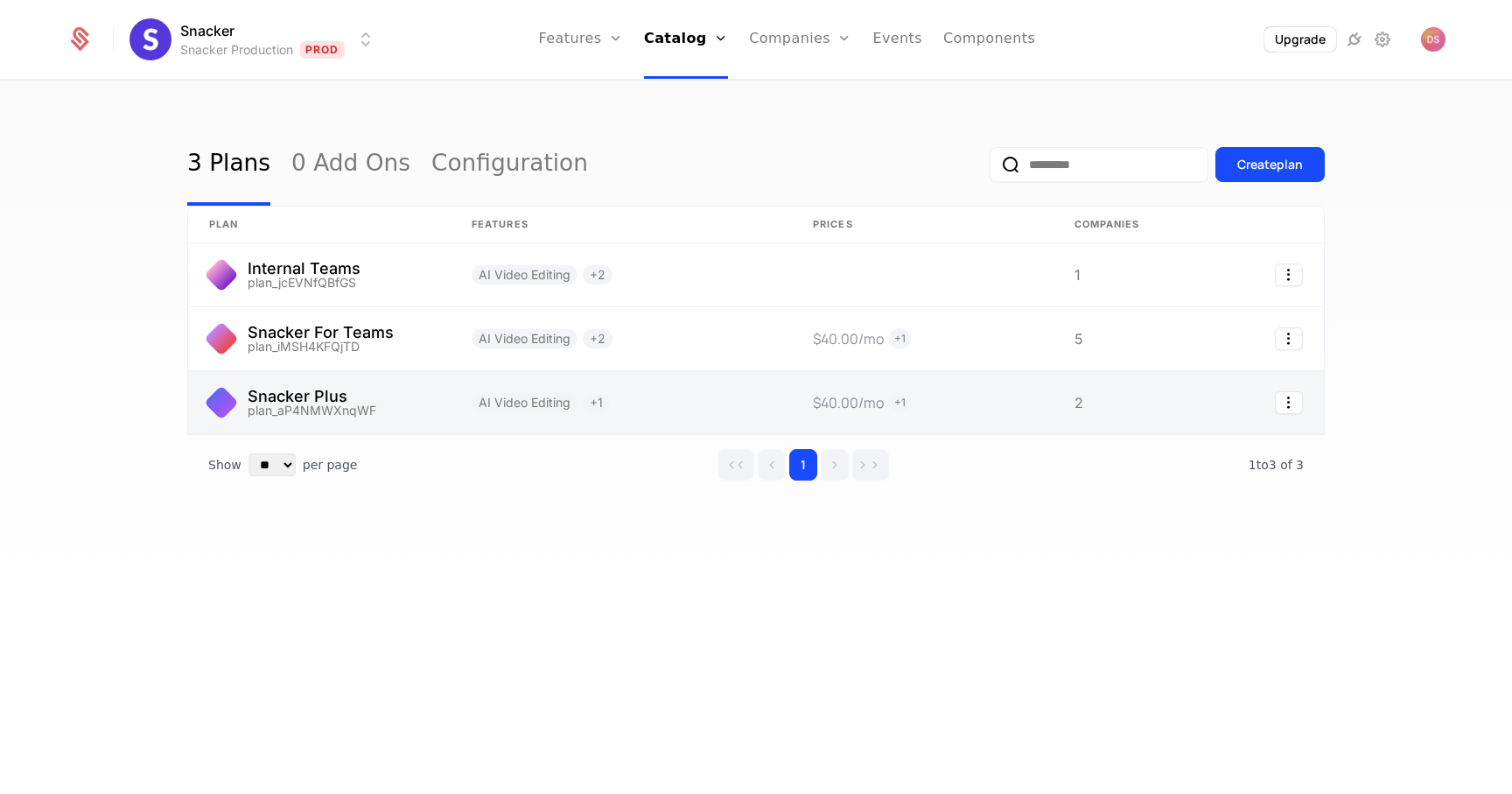
click at [294, 393] on link at bounding box center [320, 402] width 262 height 63
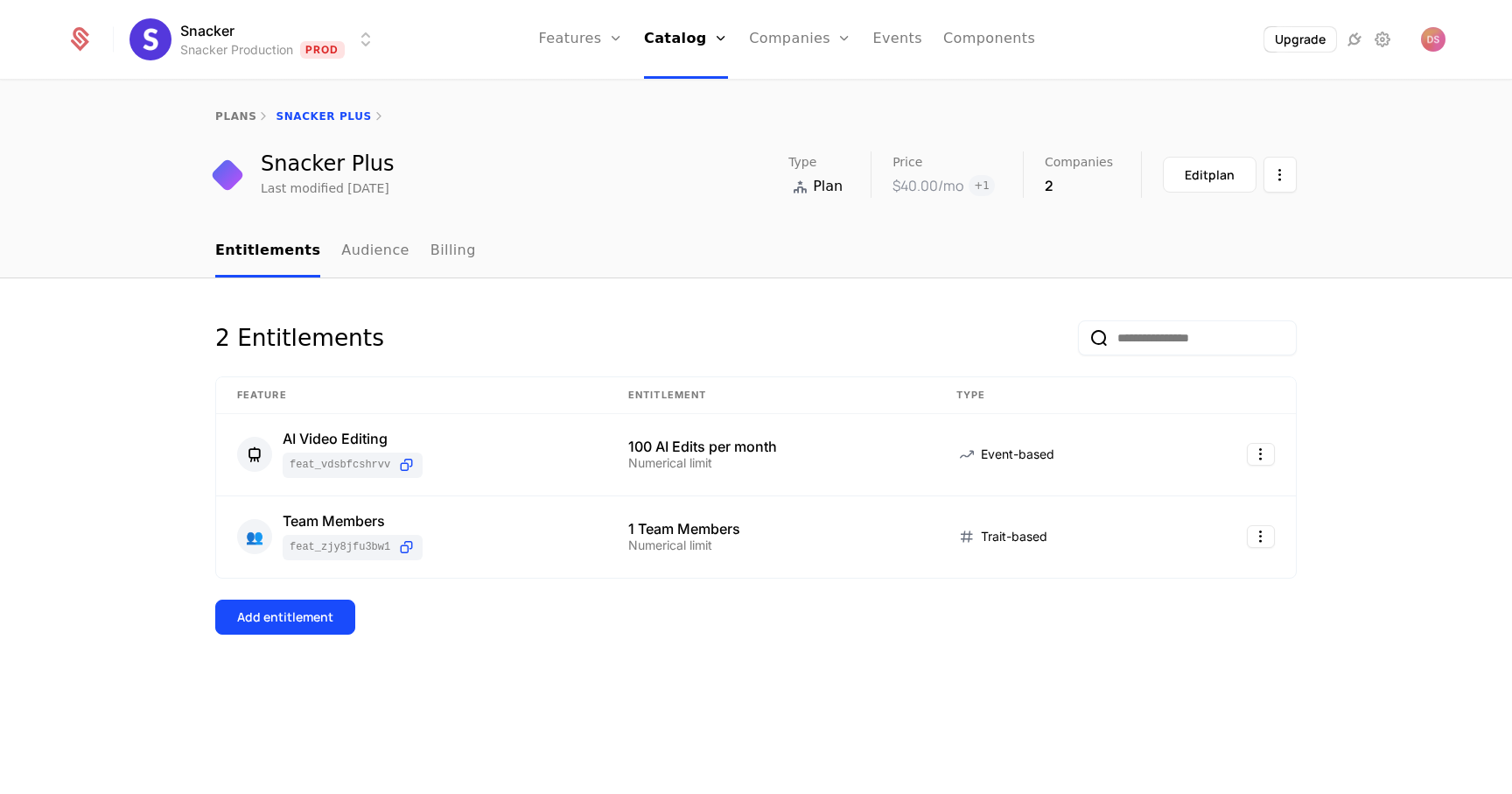
click at [321, 646] on div "2 Entitlements Feature Entitlement Type AI Video Editing feat_VdsBfcshrvV 100 A…" at bounding box center [756, 505] width 1082 height 369
click at [312, 623] on div "Add entitlement" at bounding box center [285, 617] width 97 height 18
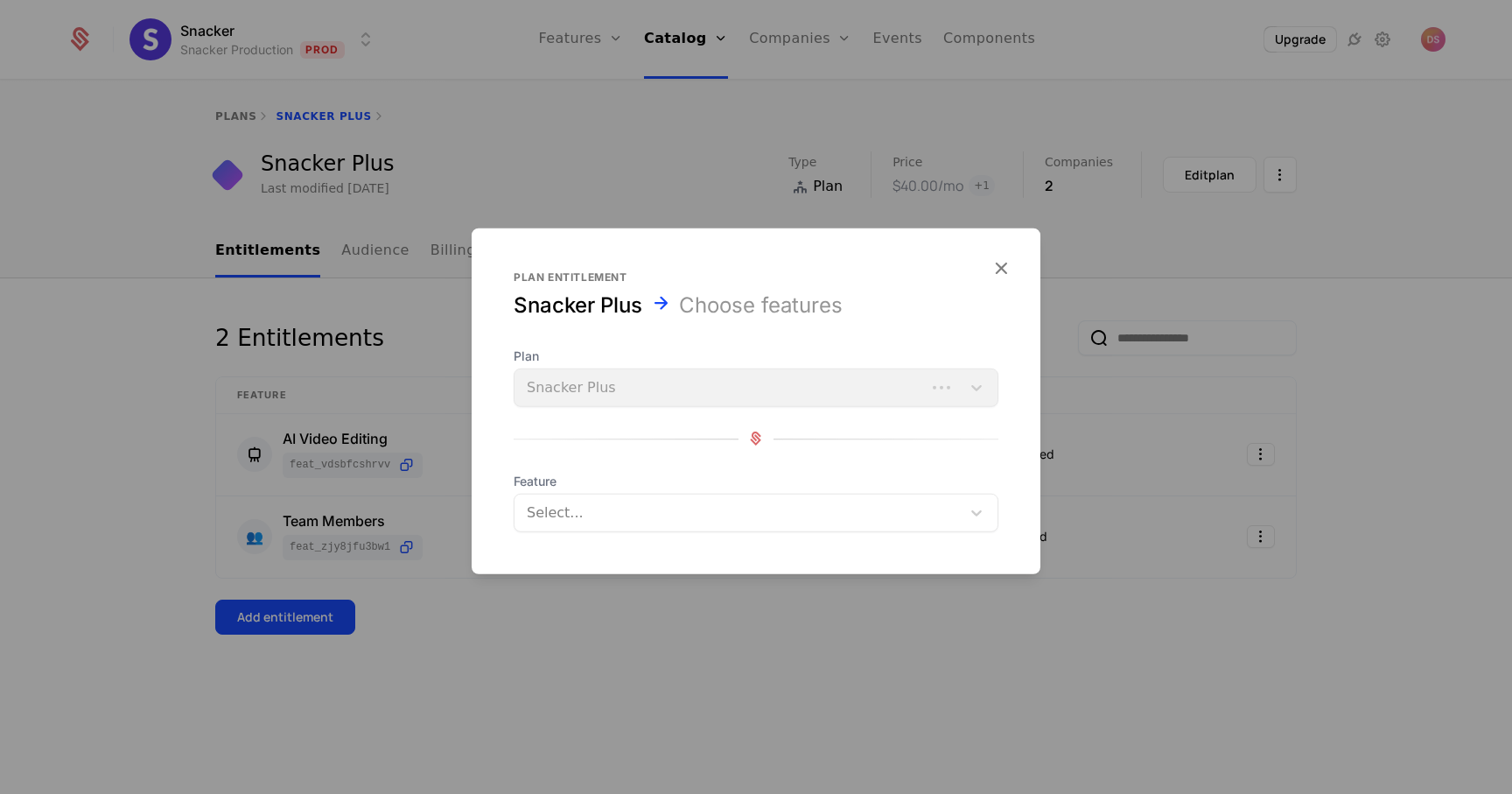
click at [540, 515] on div at bounding box center [740, 512] width 422 height 25
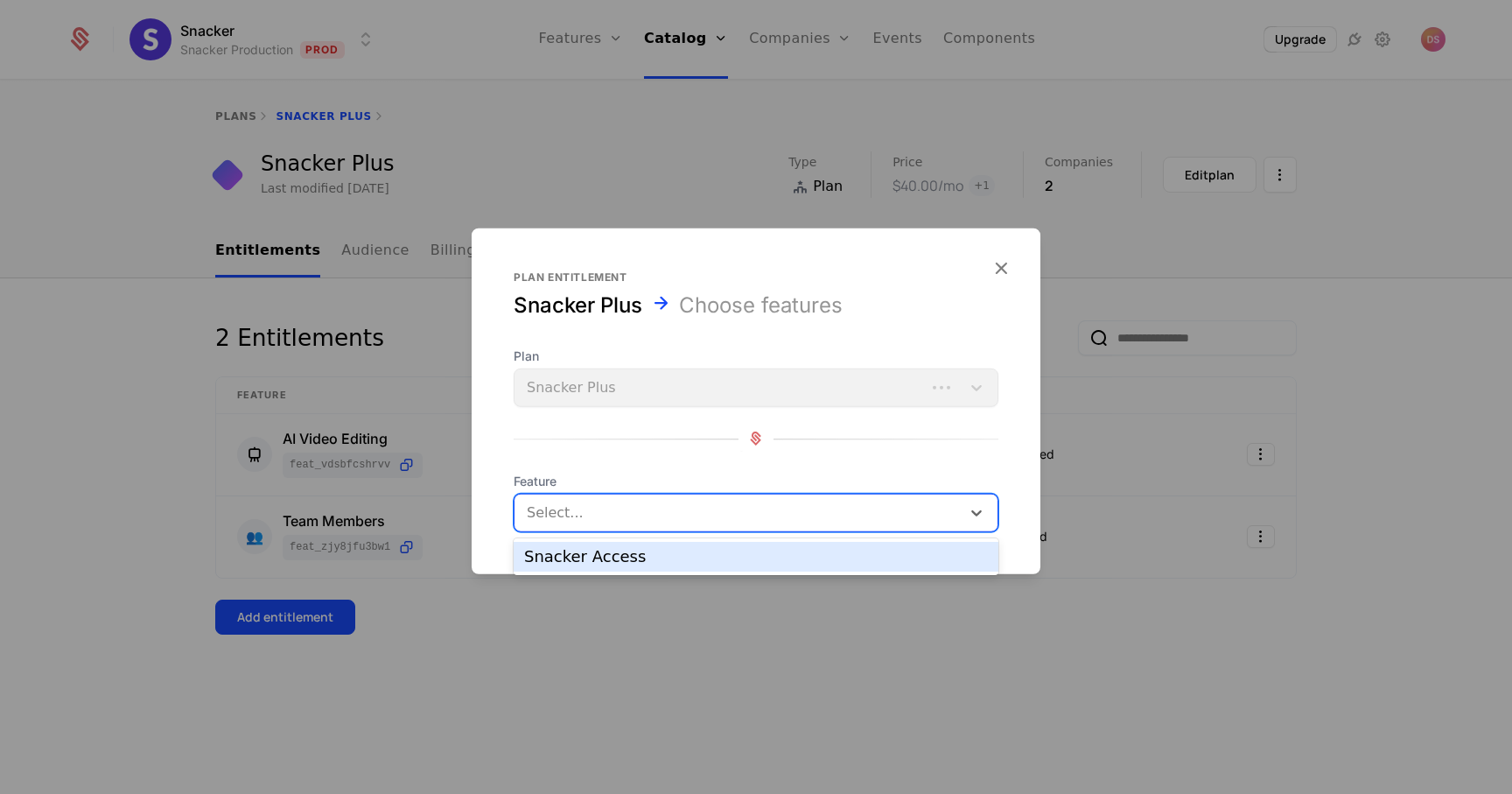
click at [567, 559] on div "Snacker Access" at bounding box center [756, 556] width 464 height 16
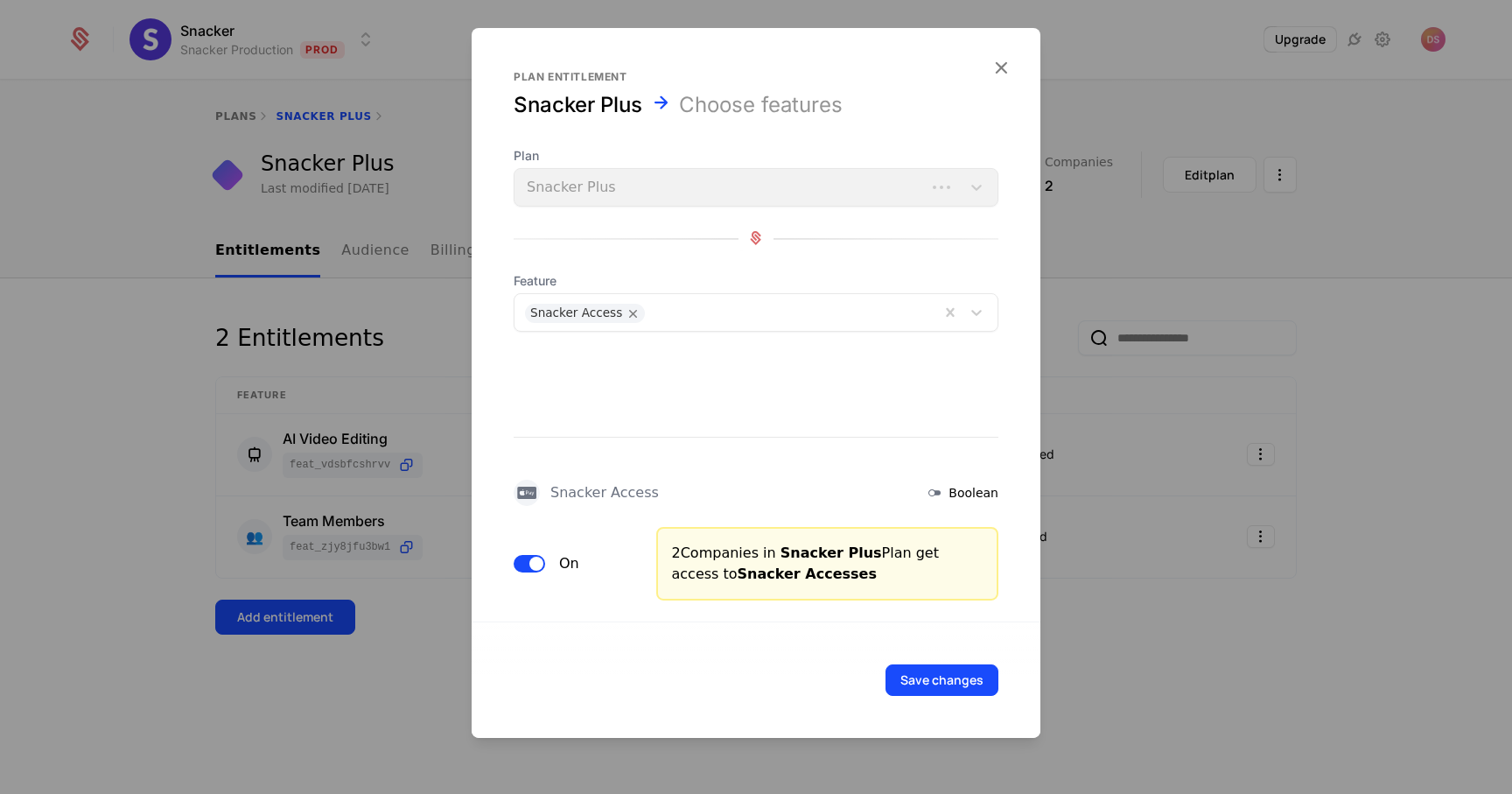
click at [933, 661] on div "Save changes" at bounding box center [756, 679] width 569 height 116
click at [936, 674] on button "Save changes" at bounding box center [942, 680] width 112 height 32
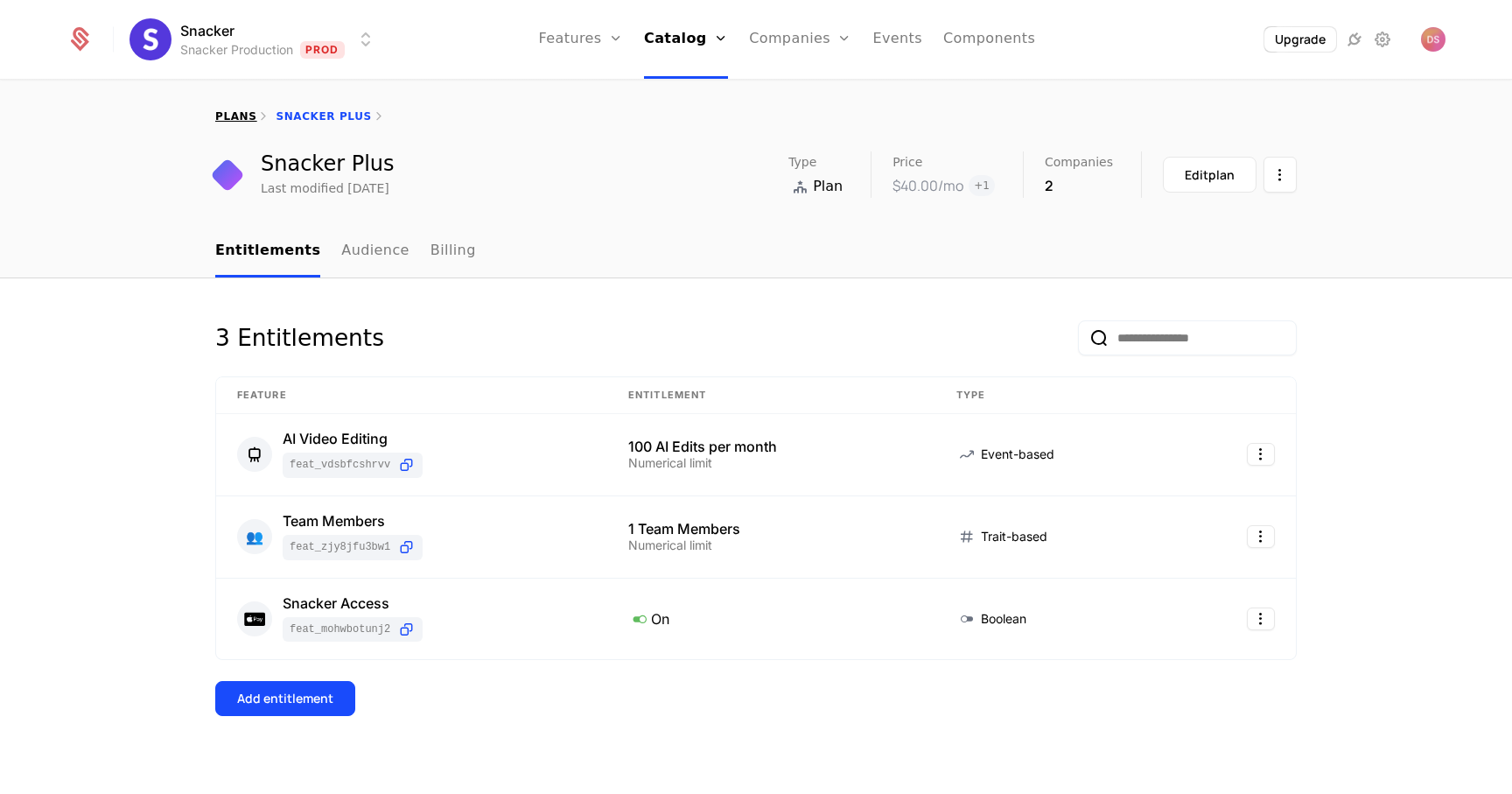
click at [248, 114] on link "plans" at bounding box center [236, 116] width 41 height 12
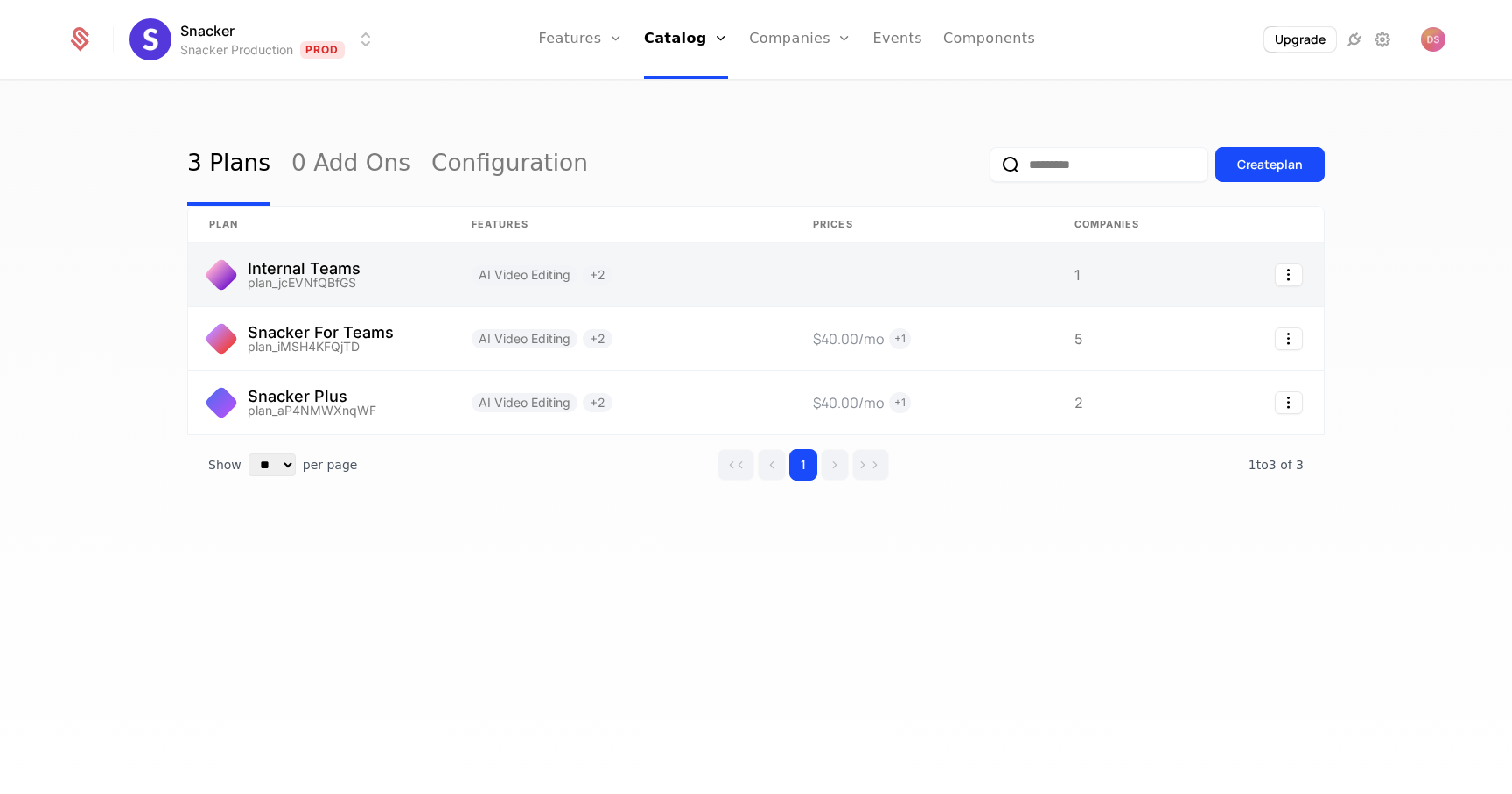
click at [314, 276] on link at bounding box center [320, 275] width 262 height 63
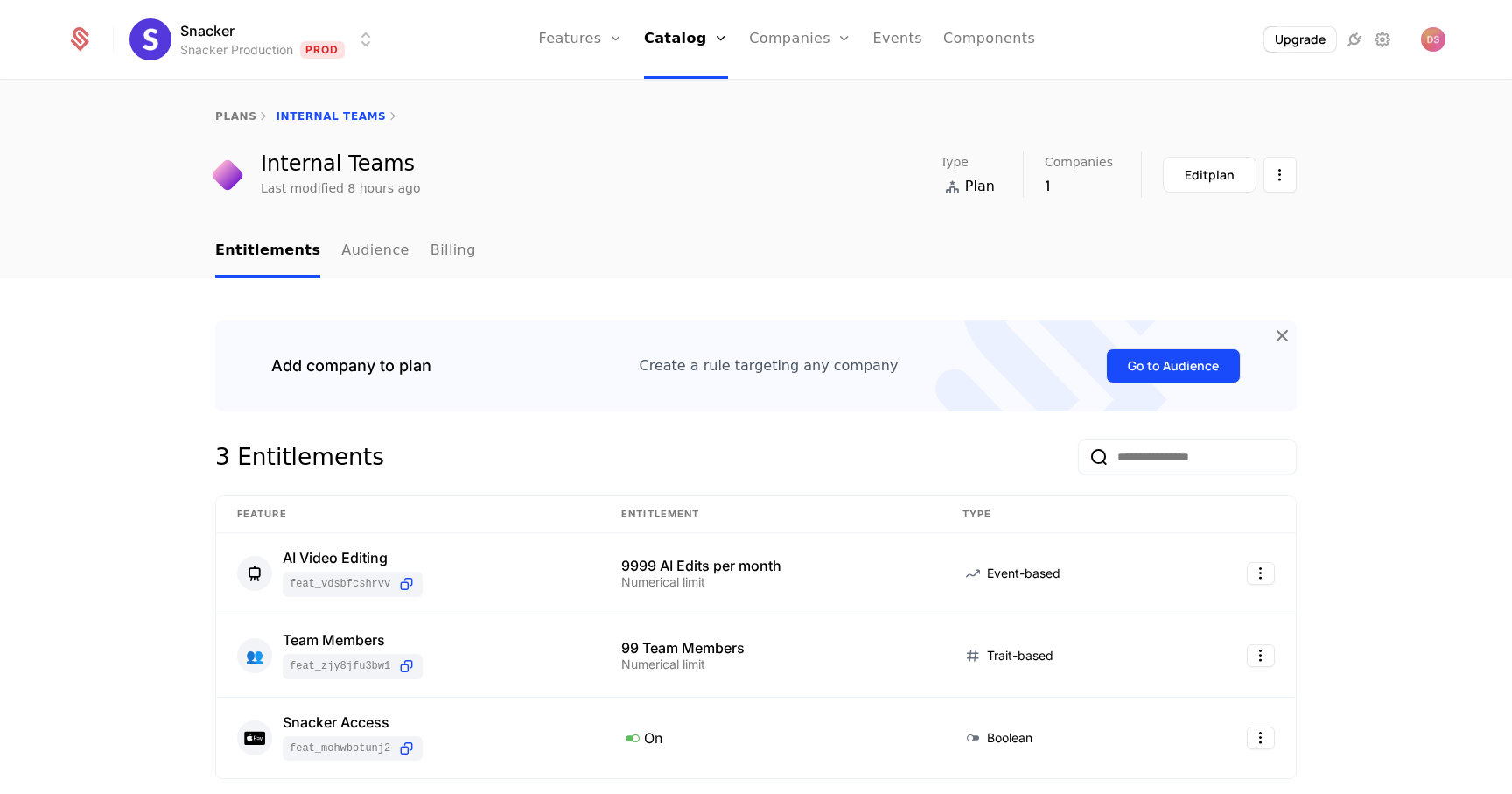
click at [1129, 367] on button "Go to Audience" at bounding box center [1174, 365] width 135 height 35
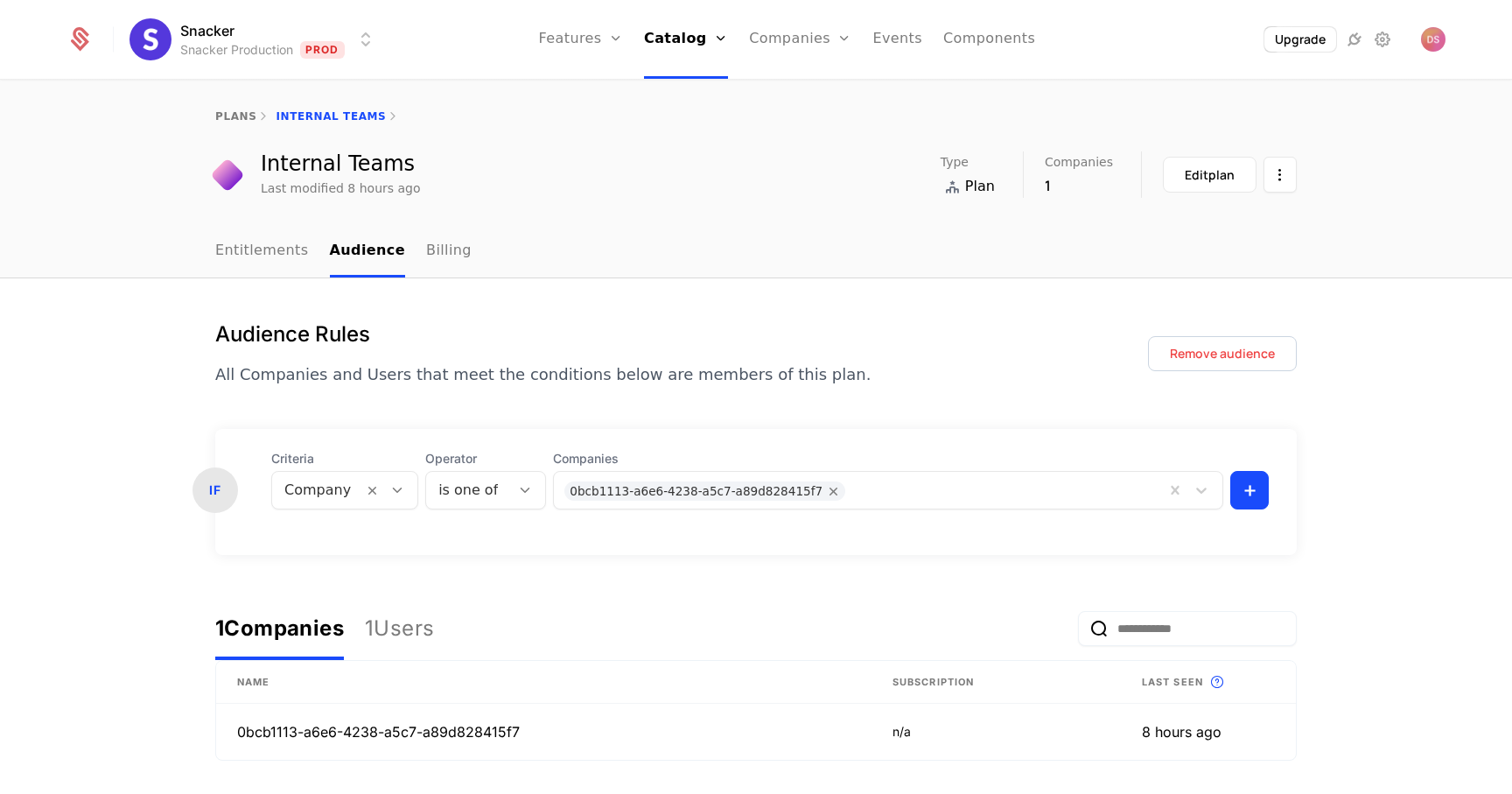
click at [749, 502] on div "0bcb1113-a6e6-4238-a5c7-a89d828415f7" at bounding box center [859, 489] width 611 height 35
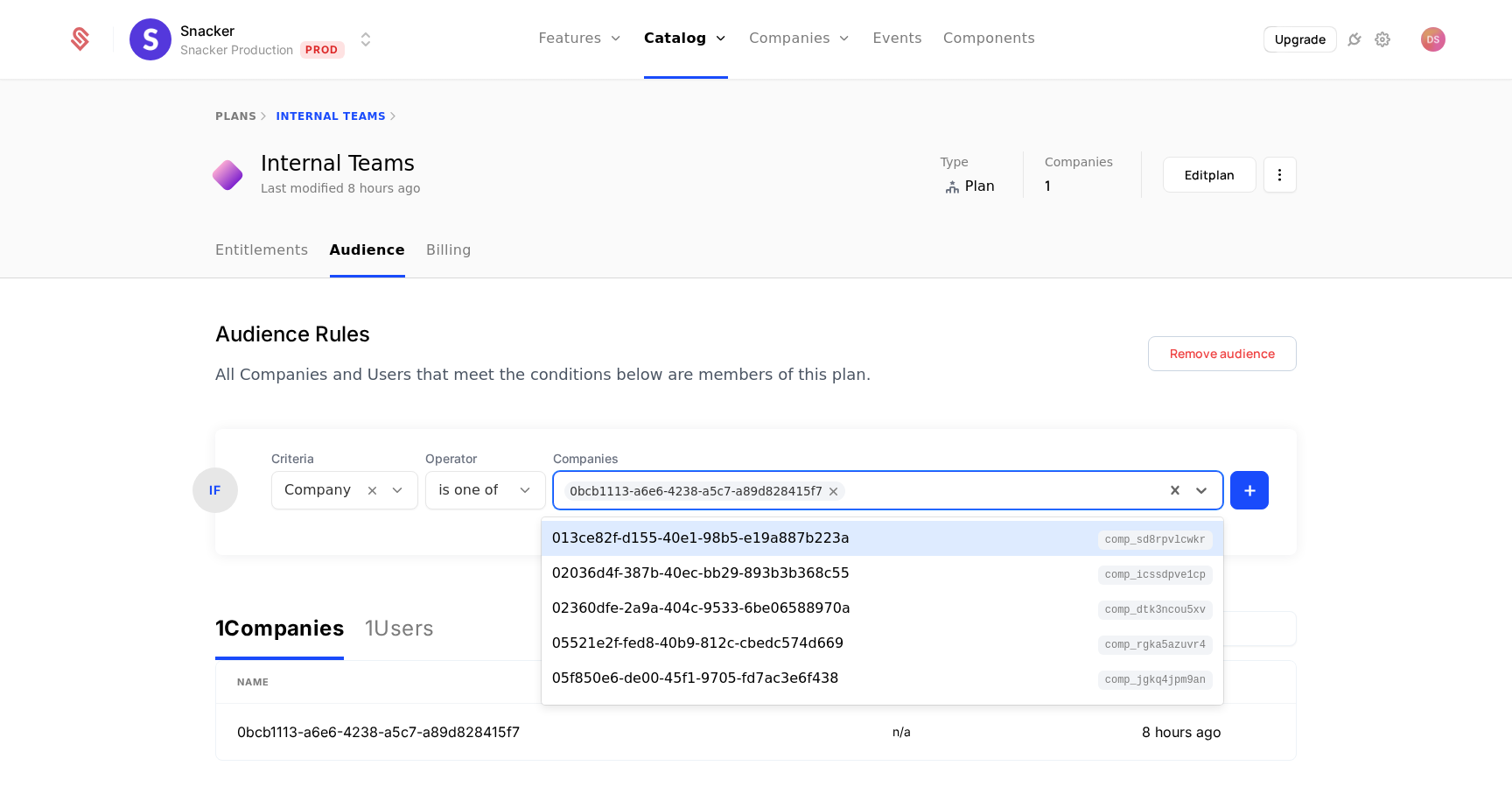
click at [884, 505] on div "0bcb1113-a6e6-4238-a5c7-a89d828415f7" at bounding box center [859, 489] width 611 height 35
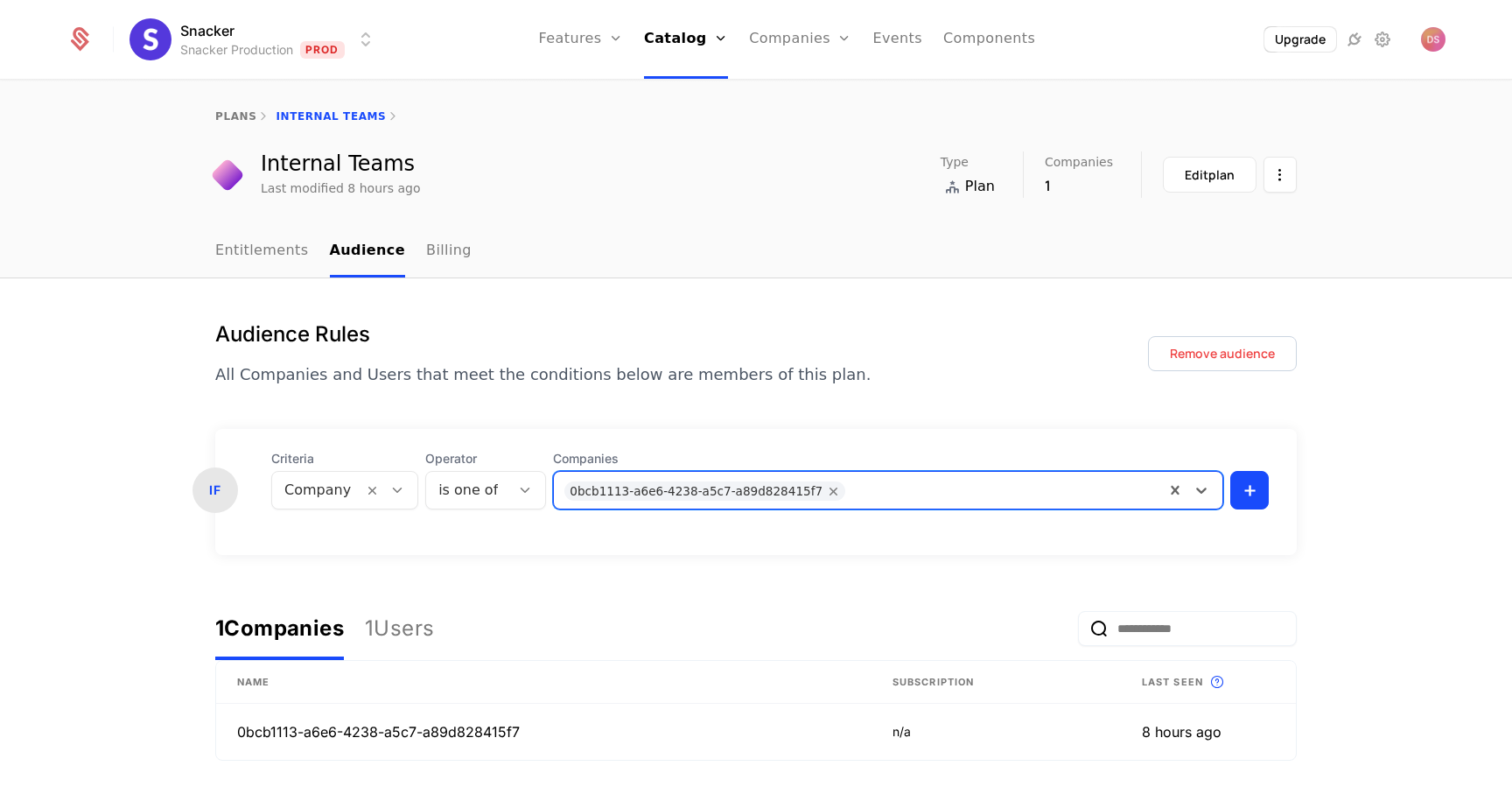
click at [858, 501] on div at bounding box center [1004, 488] width 300 height 25
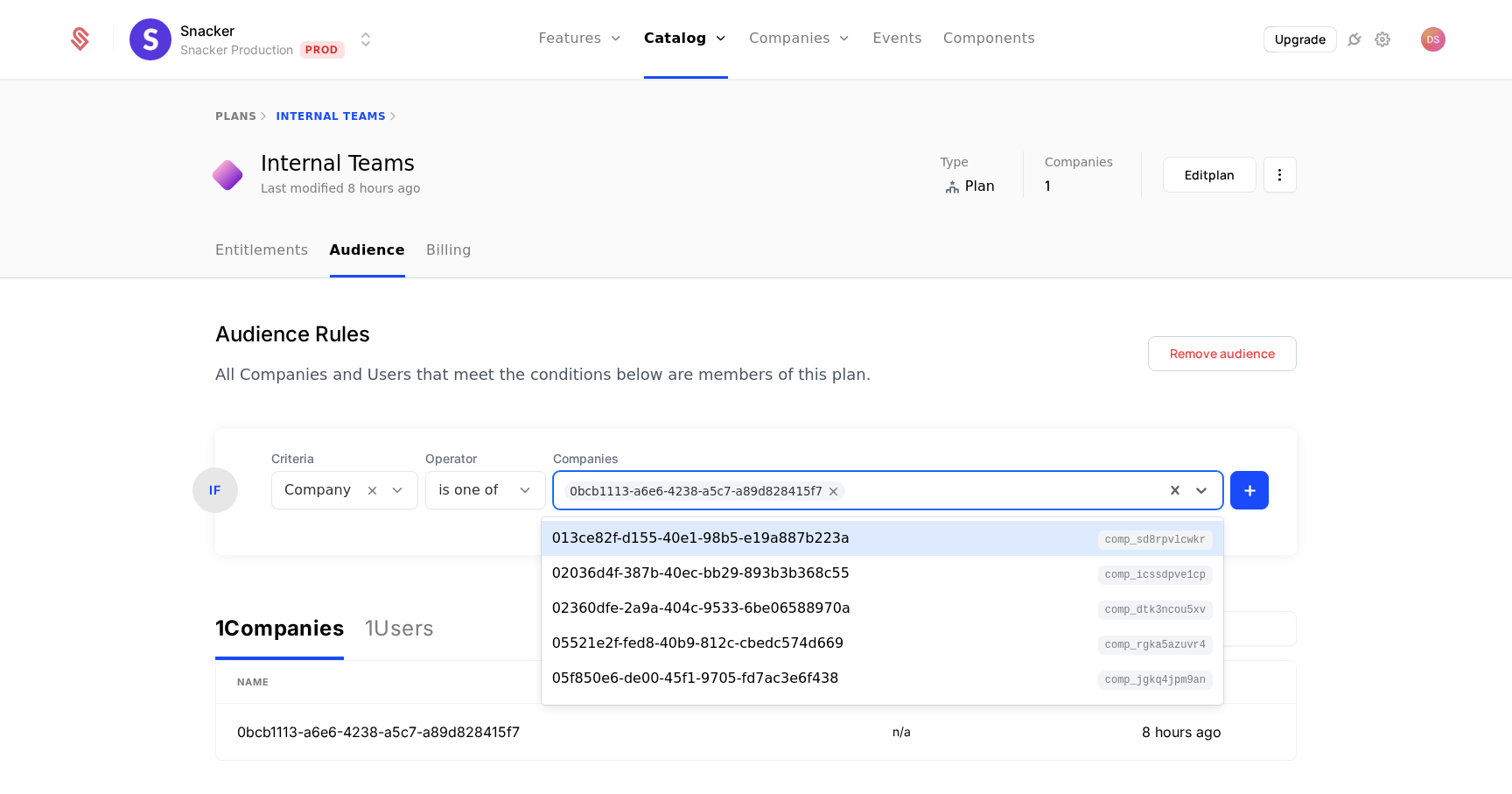
paste input "**********"
type input "**********"
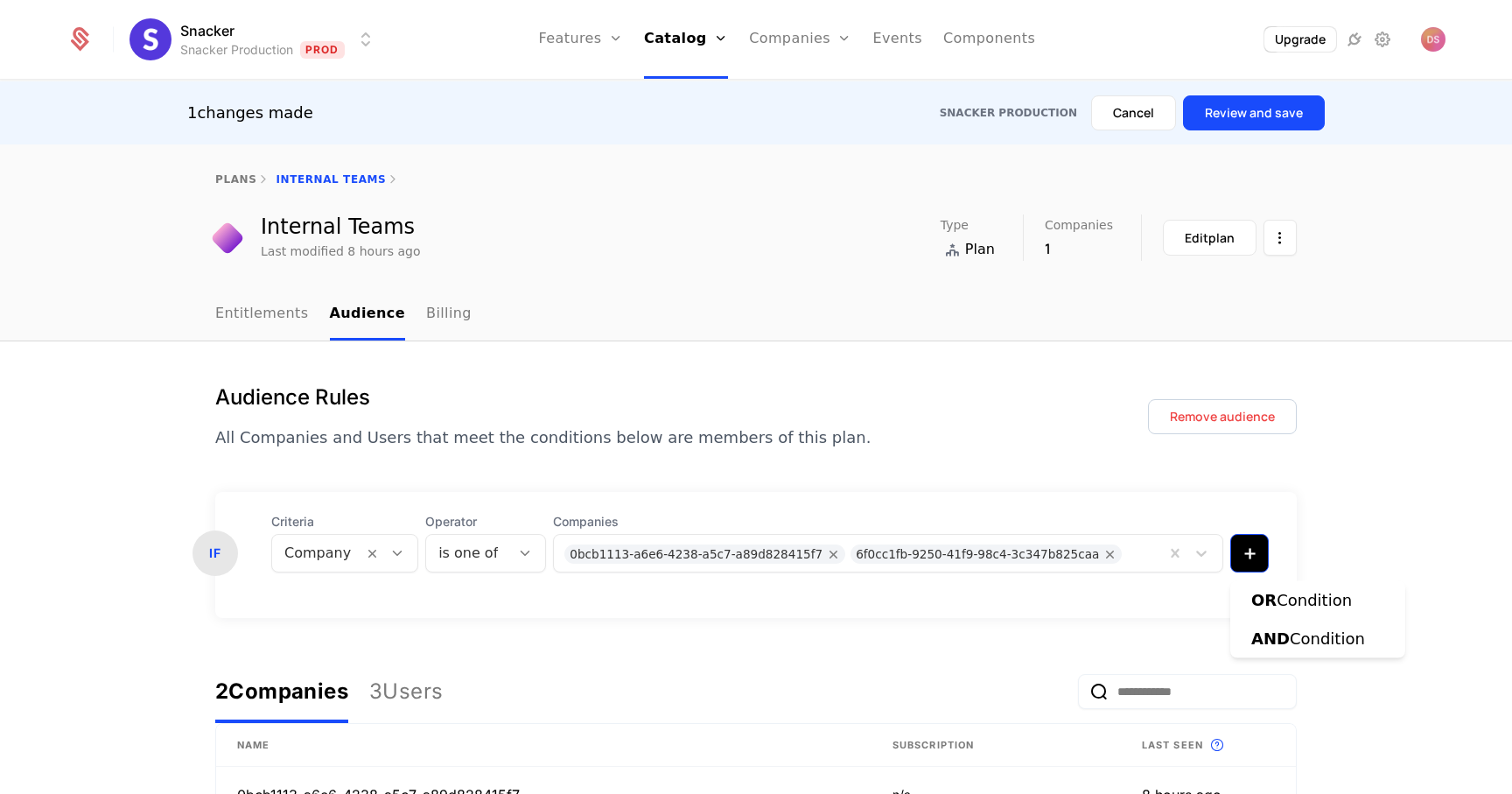
click at [1260, 549] on html "Snacker Snacker Production Prod Features Features Flags Catalog Plans Add Ons C…" at bounding box center [756, 397] width 1512 height 794
click at [1305, 506] on html "Snacker Snacker Production Prod Features Features Flags Catalog Plans Add Ons C…" at bounding box center [756, 397] width 1512 height 794
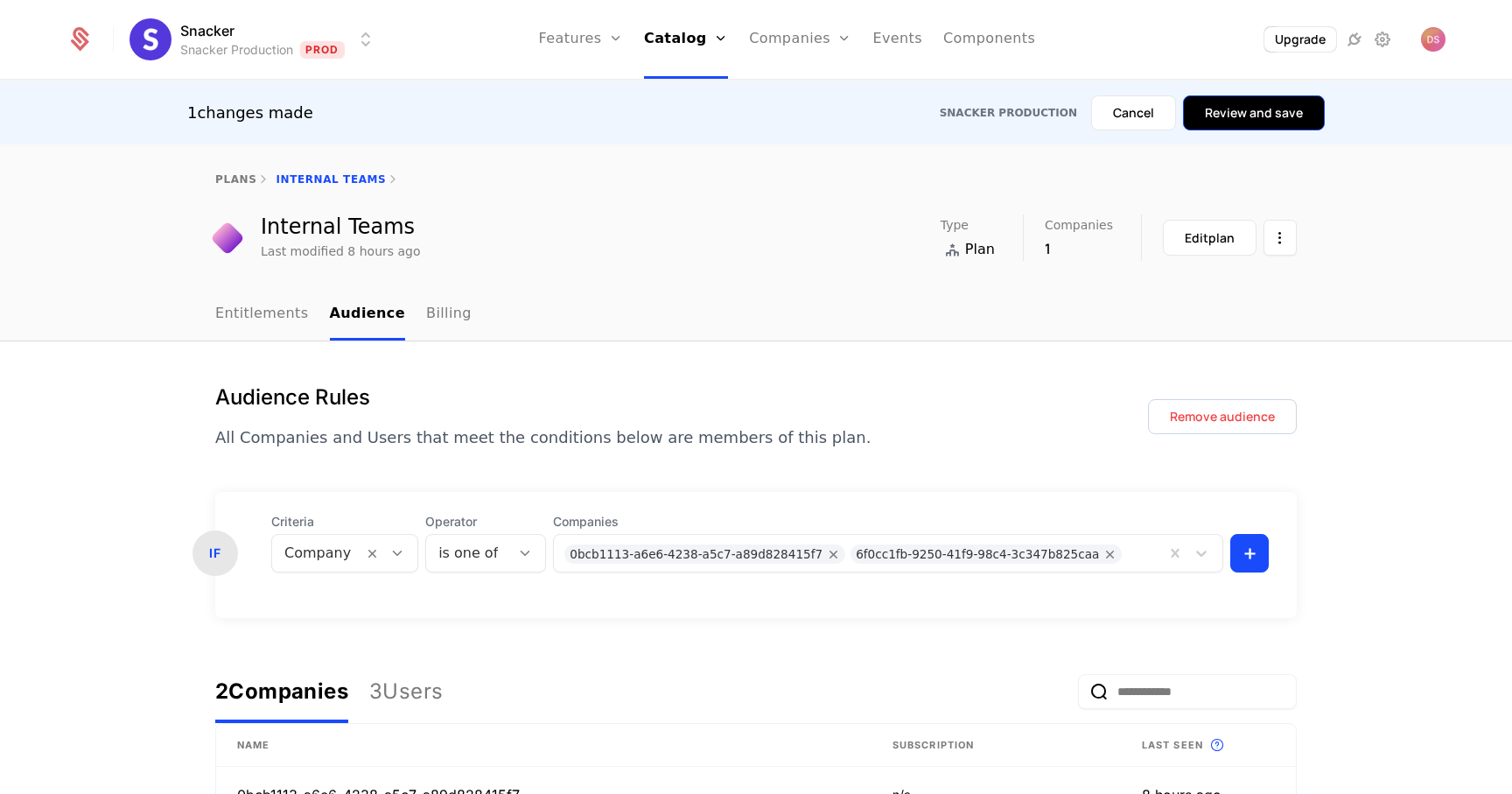
click at [1251, 108] on button "Review and save" at bounding box center [1255, 112] width 142 height 35
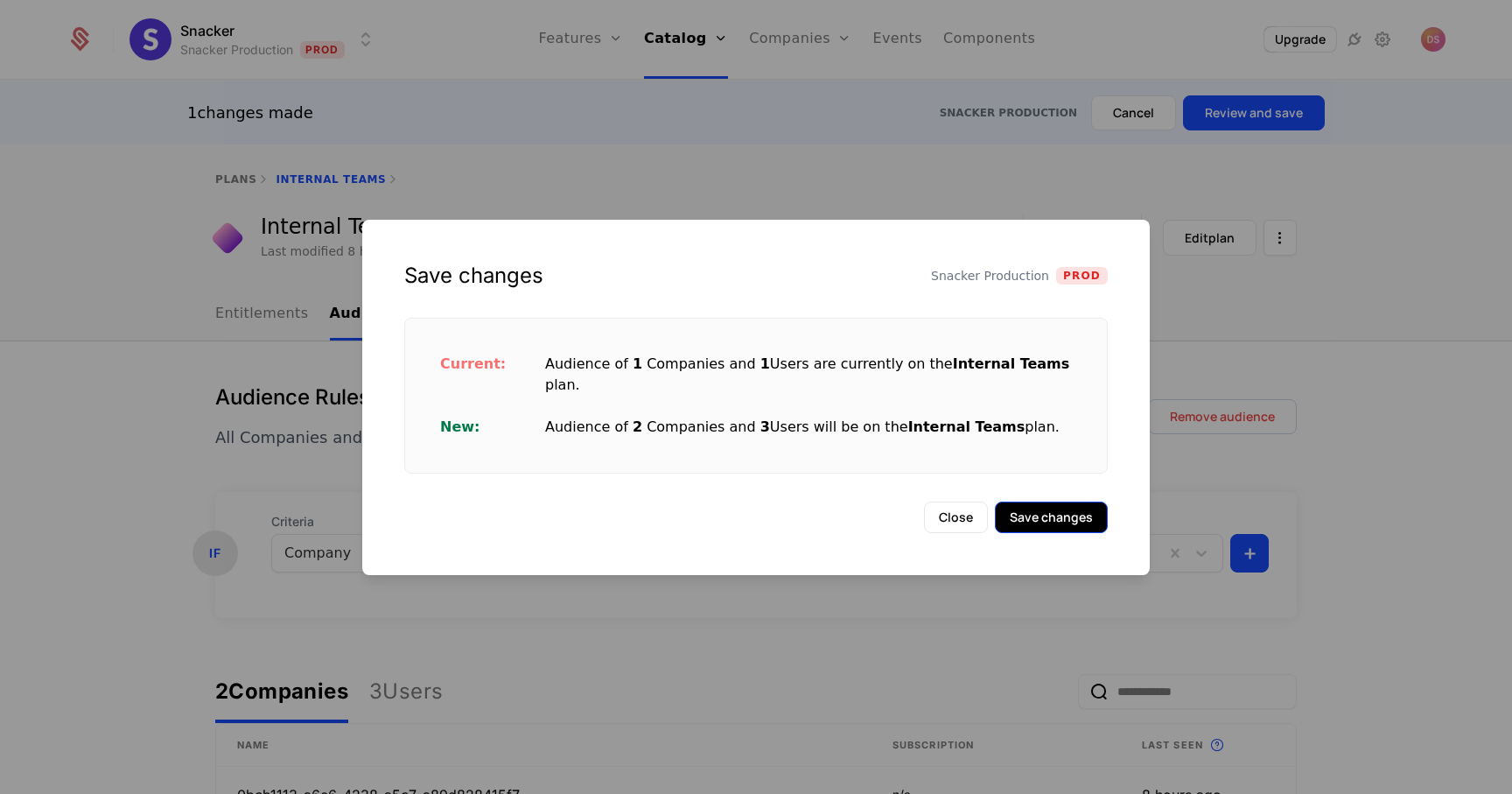
click at [1045, 509] on button "Save changes" at bounding box center [1051, 517] width 112 height 32
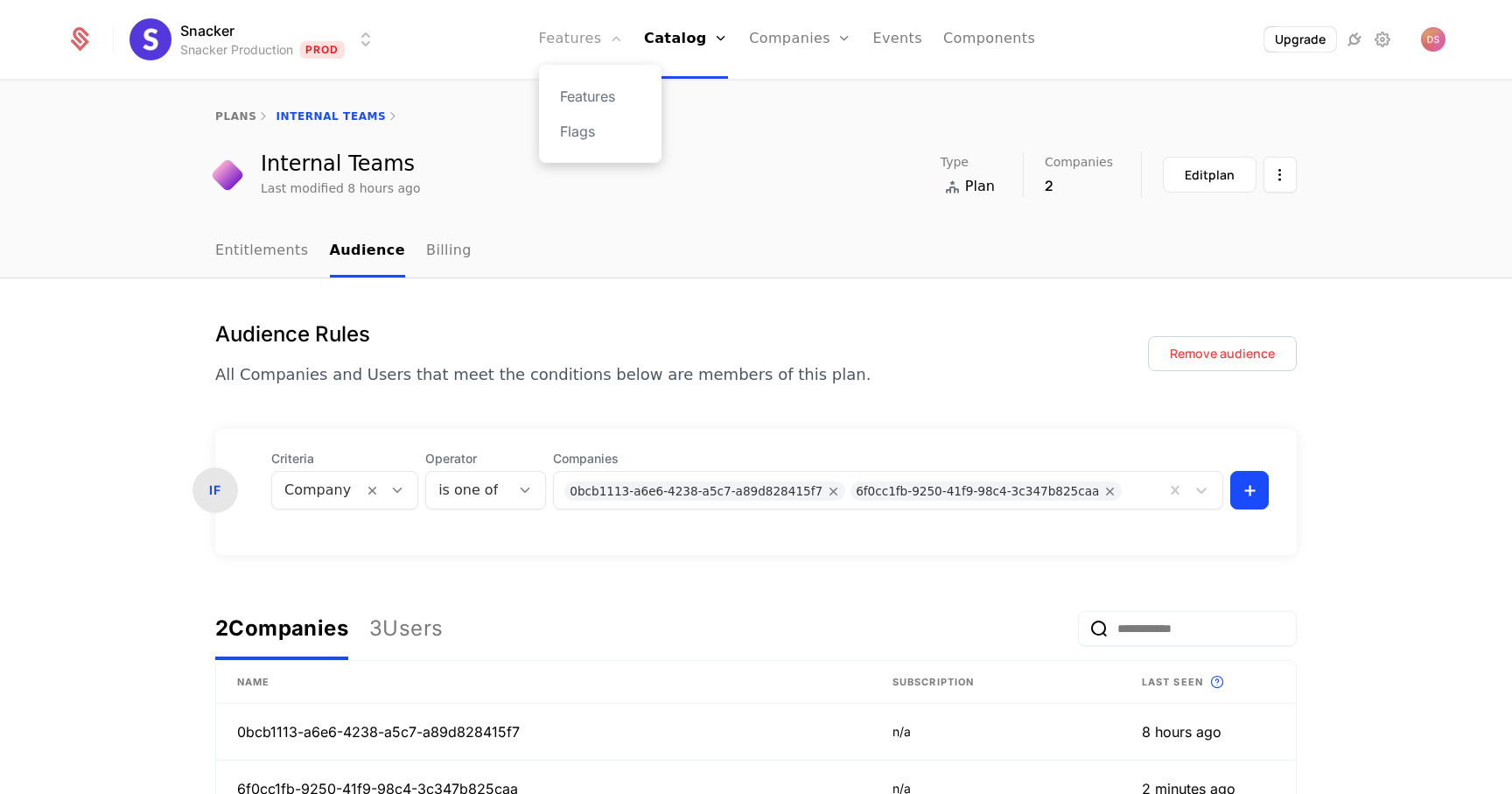
click at [605, 47] on link "Features" at bounding box center [581, 39] width 84 height 79
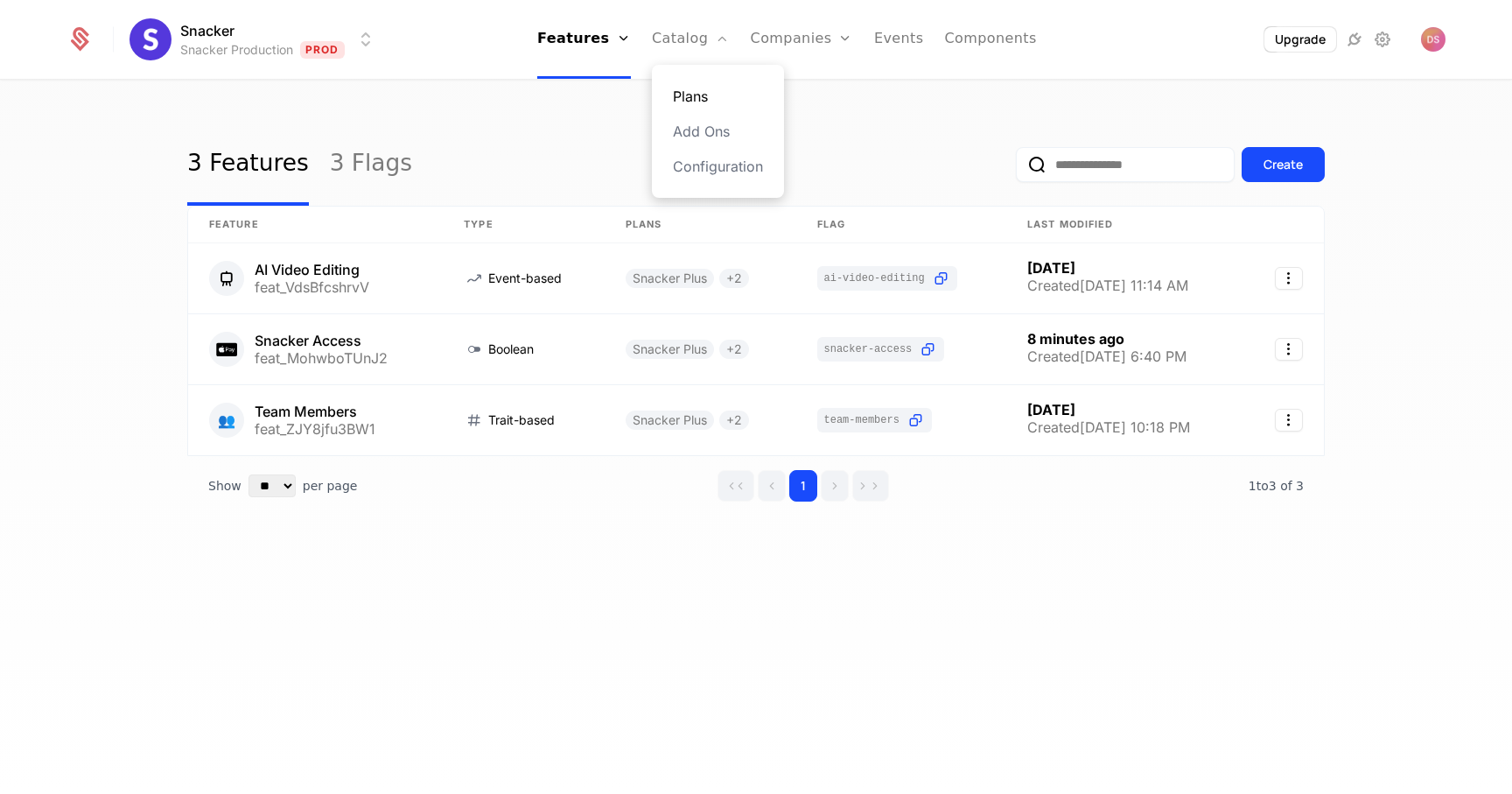
click at [707, 89] on link "Plans" at bounding box center [717, 96] width 90 height 21
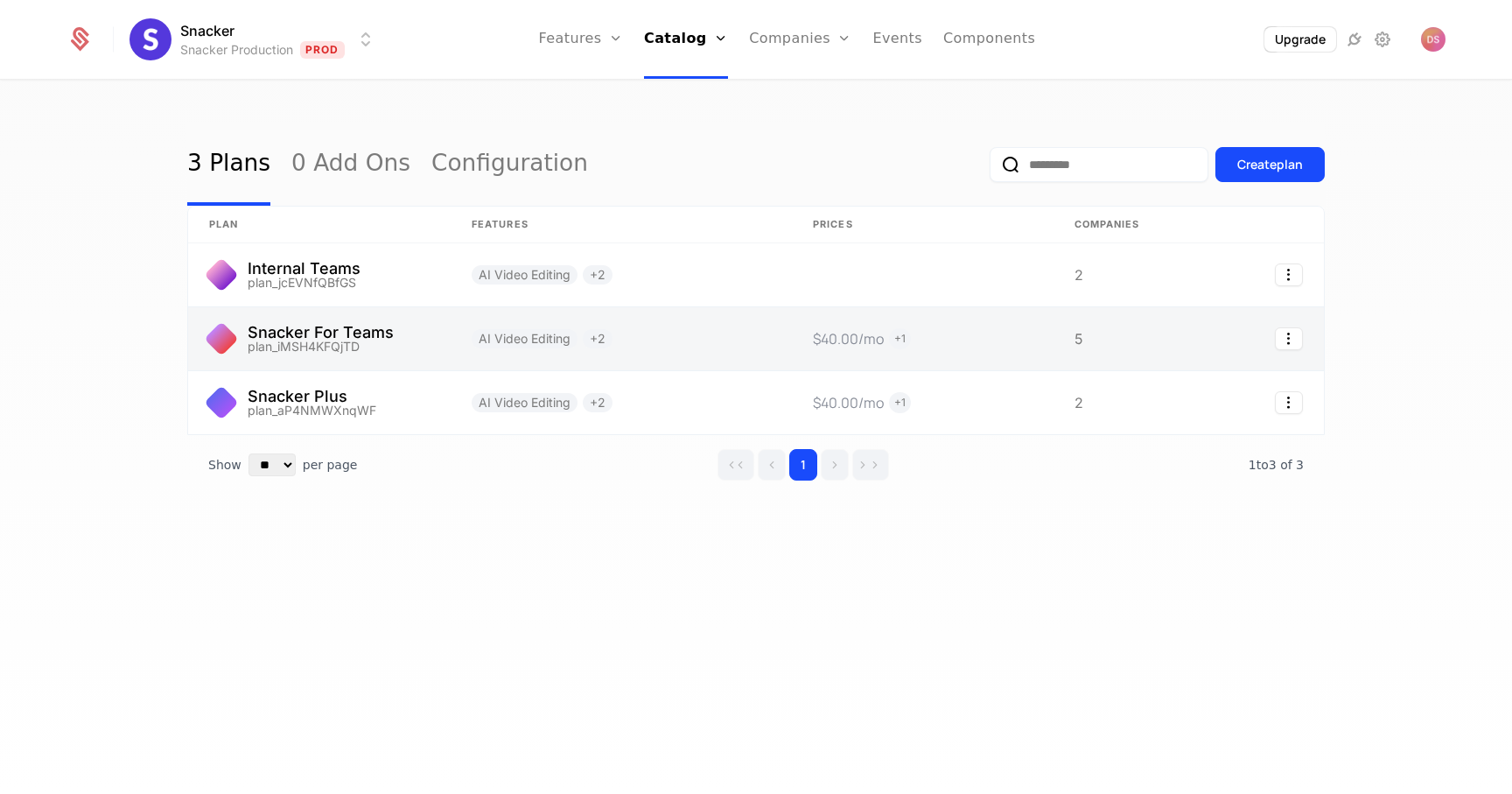
click at [443, 337] on link at bounding box center [320, 338] width 262 height 63
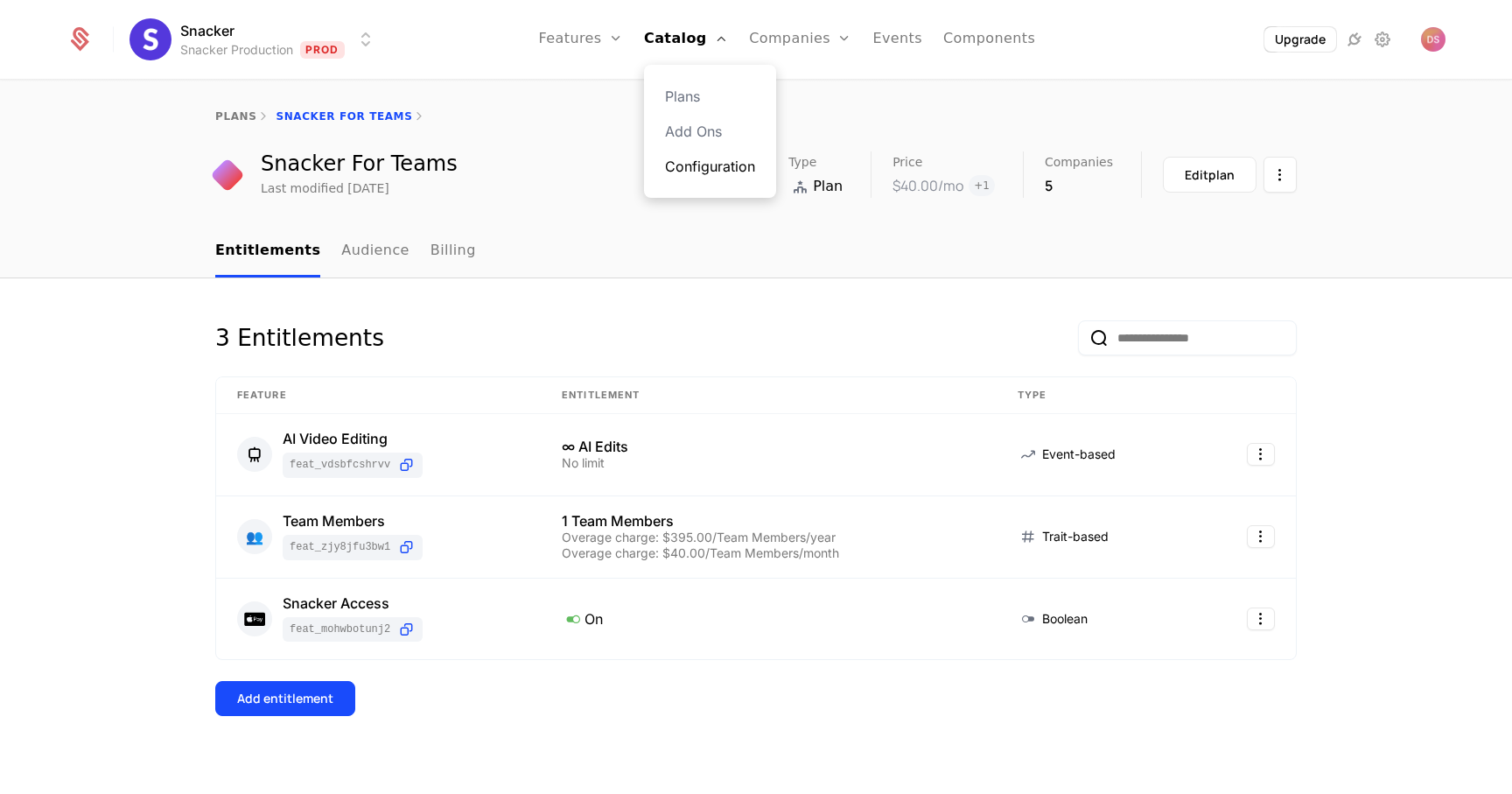
click at [700, 157] on link "Configuration" at bounding box center [709, 166] width 90 height 21
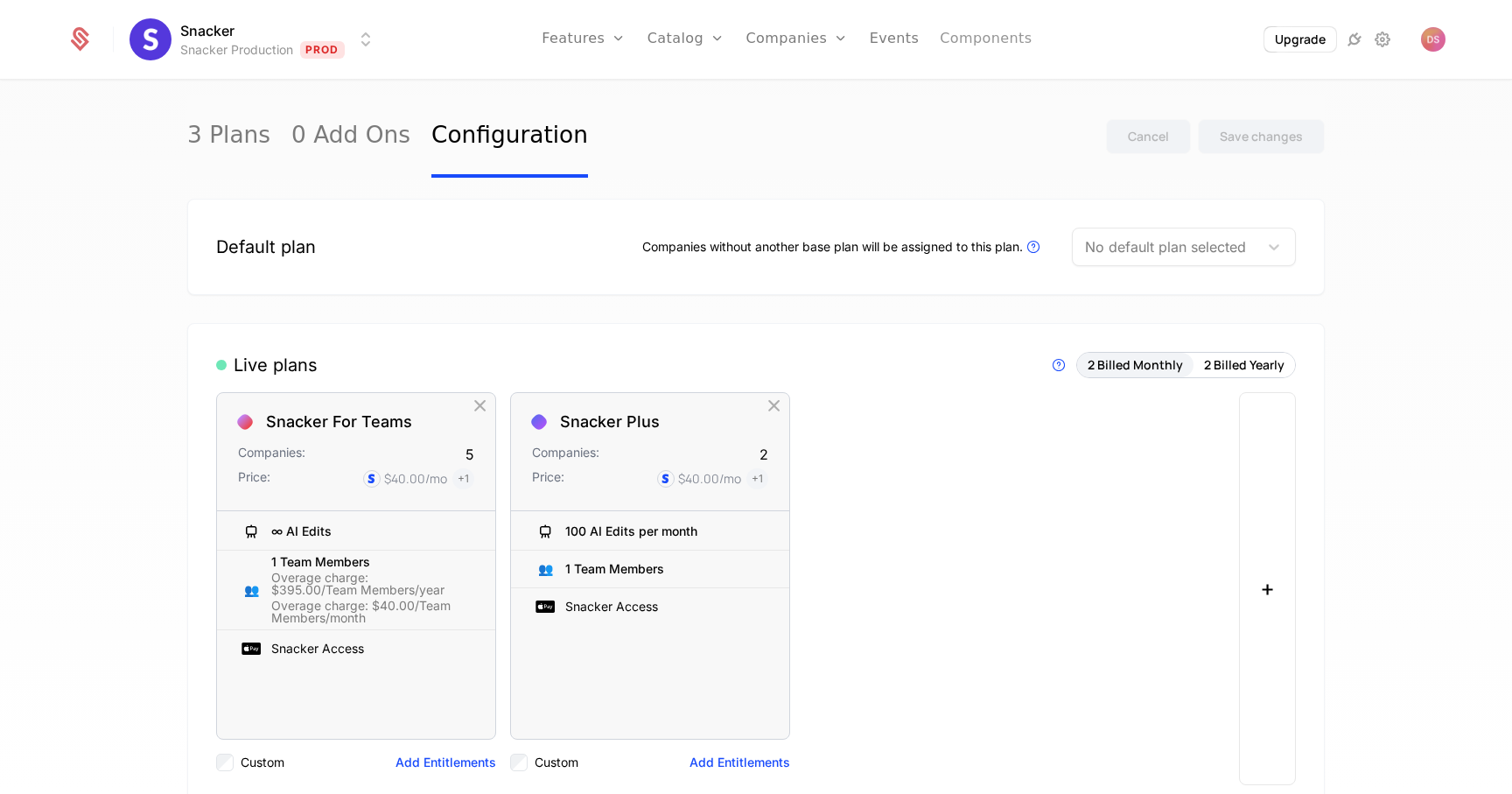
click at [967, 42] on link "Components" at bounding box center [985, 39] width 92 height 79
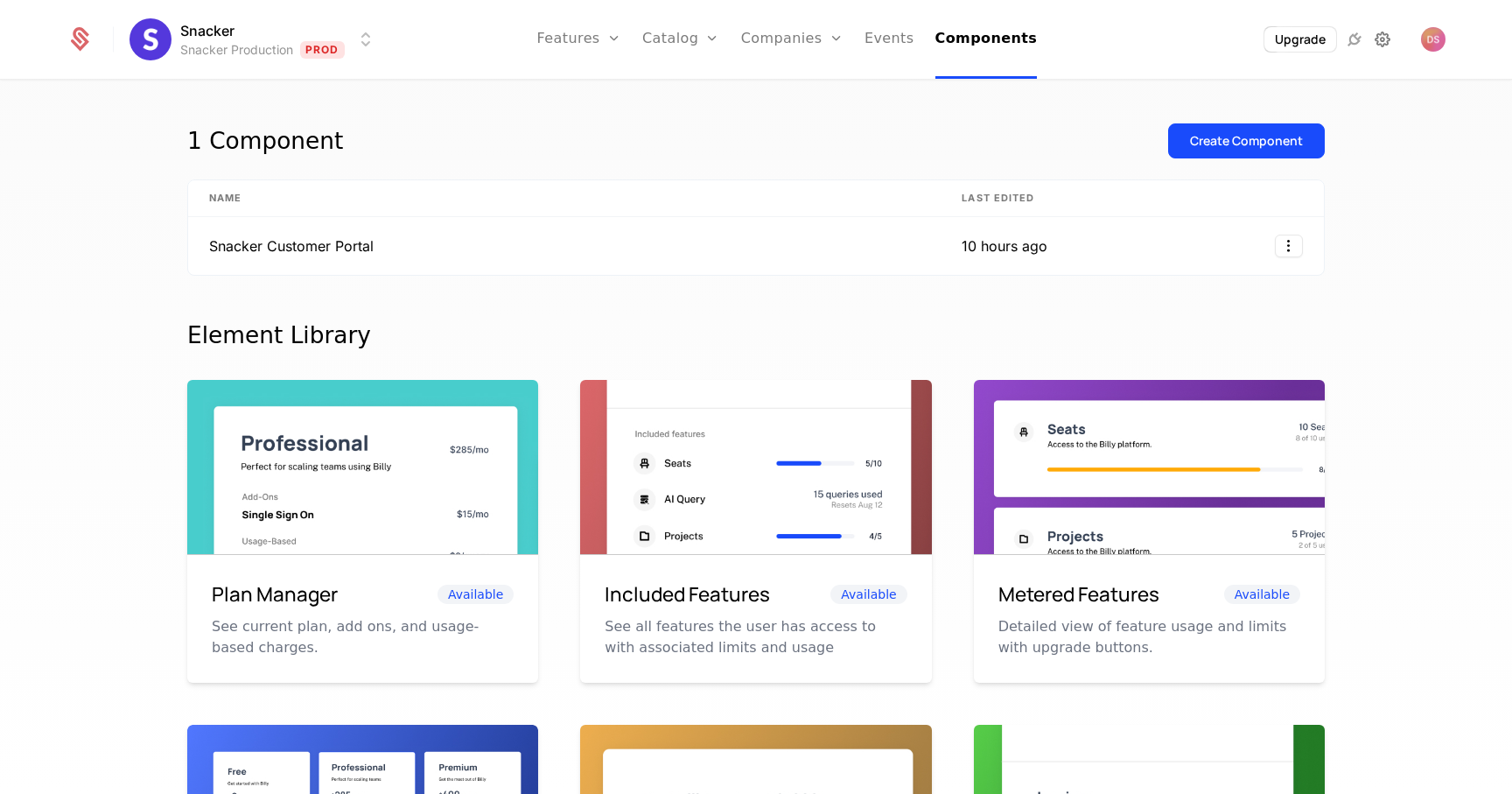
click at [1386, 42] on icon at bounding box center [1382, 38] width 21 height 21
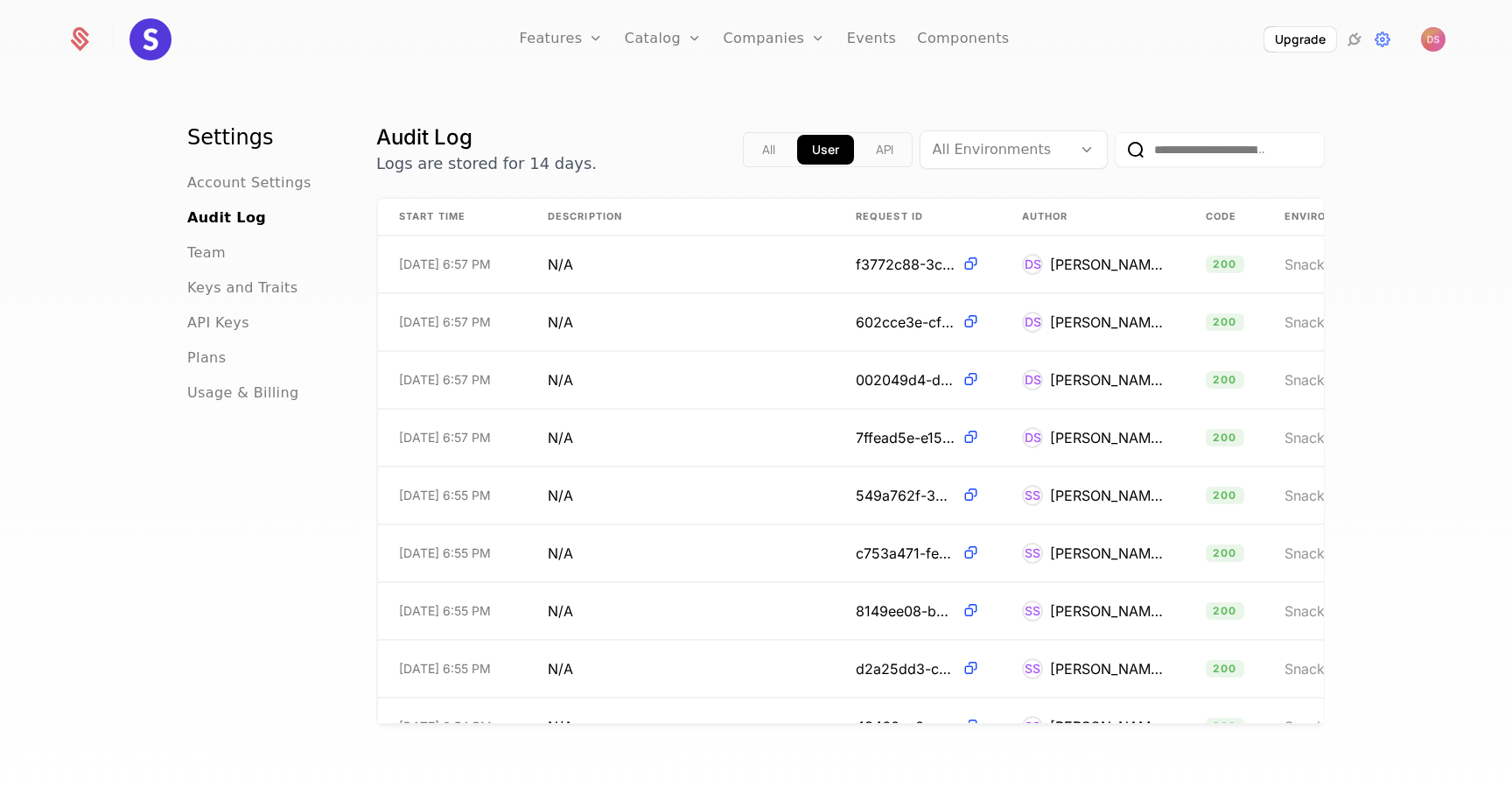
click at [222, 307] on ul "Account Settings Audit Log Team Keys and Traits API Keys Plans Usage & Billing" at bounding box center [260, 288] width 147 height 231
click at [221, 303] on ul "Account Settings Audit Log Team Keys and Traits API Keys Plans Usage & Billing" at bounding box center [260, 288] width 147 height 231
click at [235, 286] on span "Keys and Traits" at bounding box center [243, 287] width 110 height 21
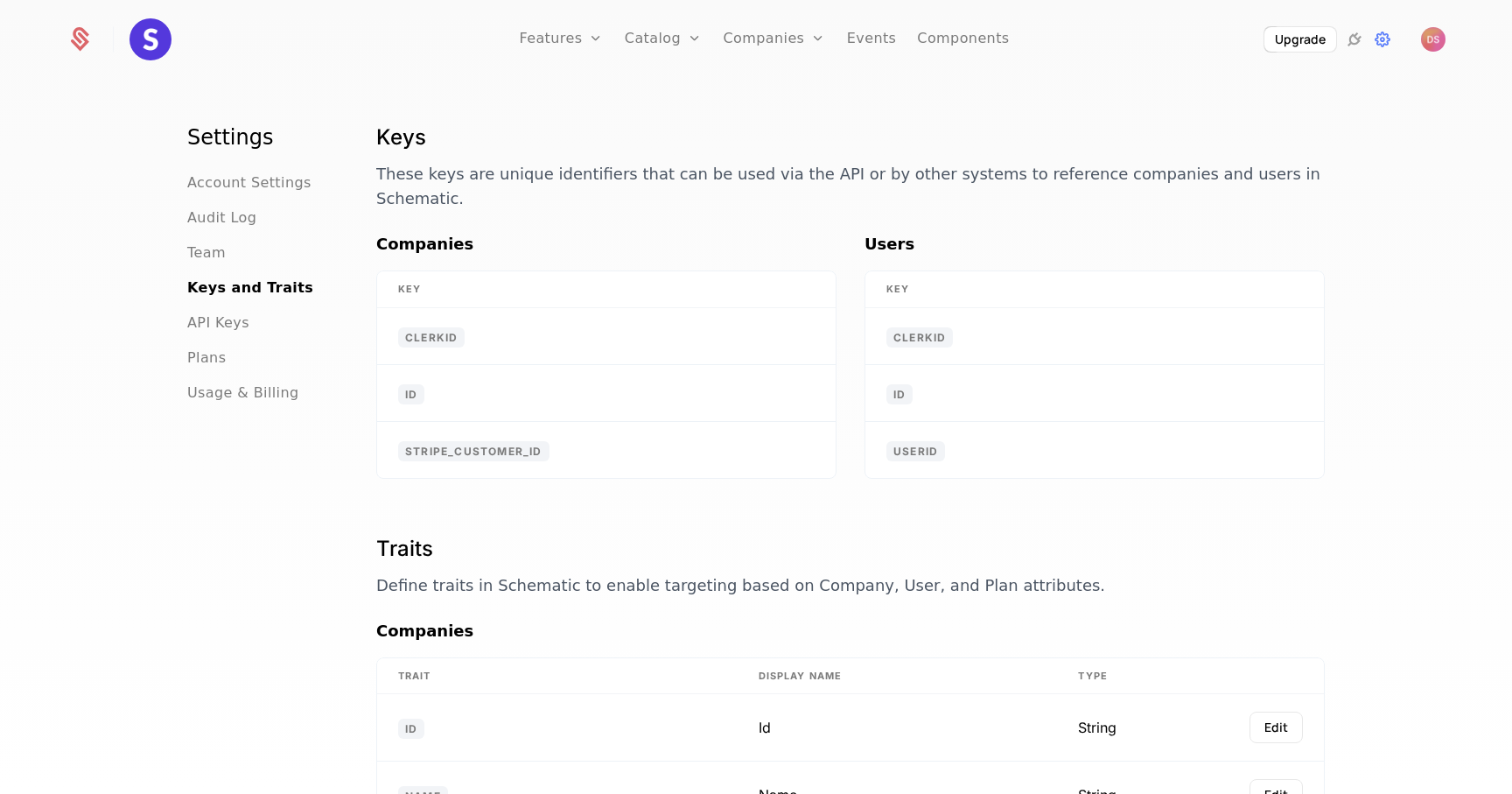
click at [196, 372] on ul "Account Settings Audit Log Team Keys and Traits API Keys Plans Usage & Billing" at bounding box center [260, 288] width 147 height 231
click at [200, 399] on span "Usage & Billing" at bounding box center [244, 393] width 112 height 21
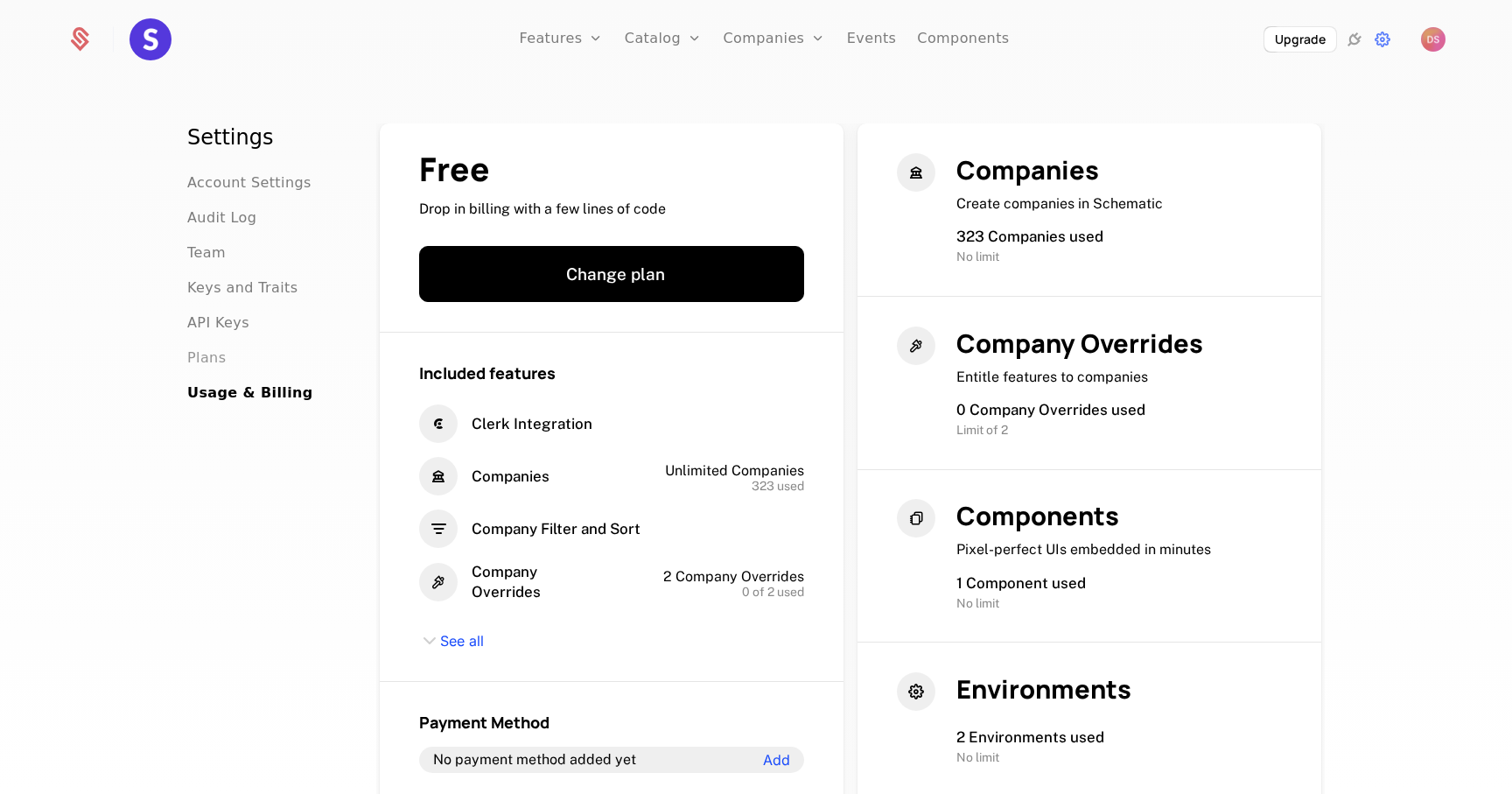
click at [221, 362] on span "Plans" at bounding box center [206, 357] width 38 height 21
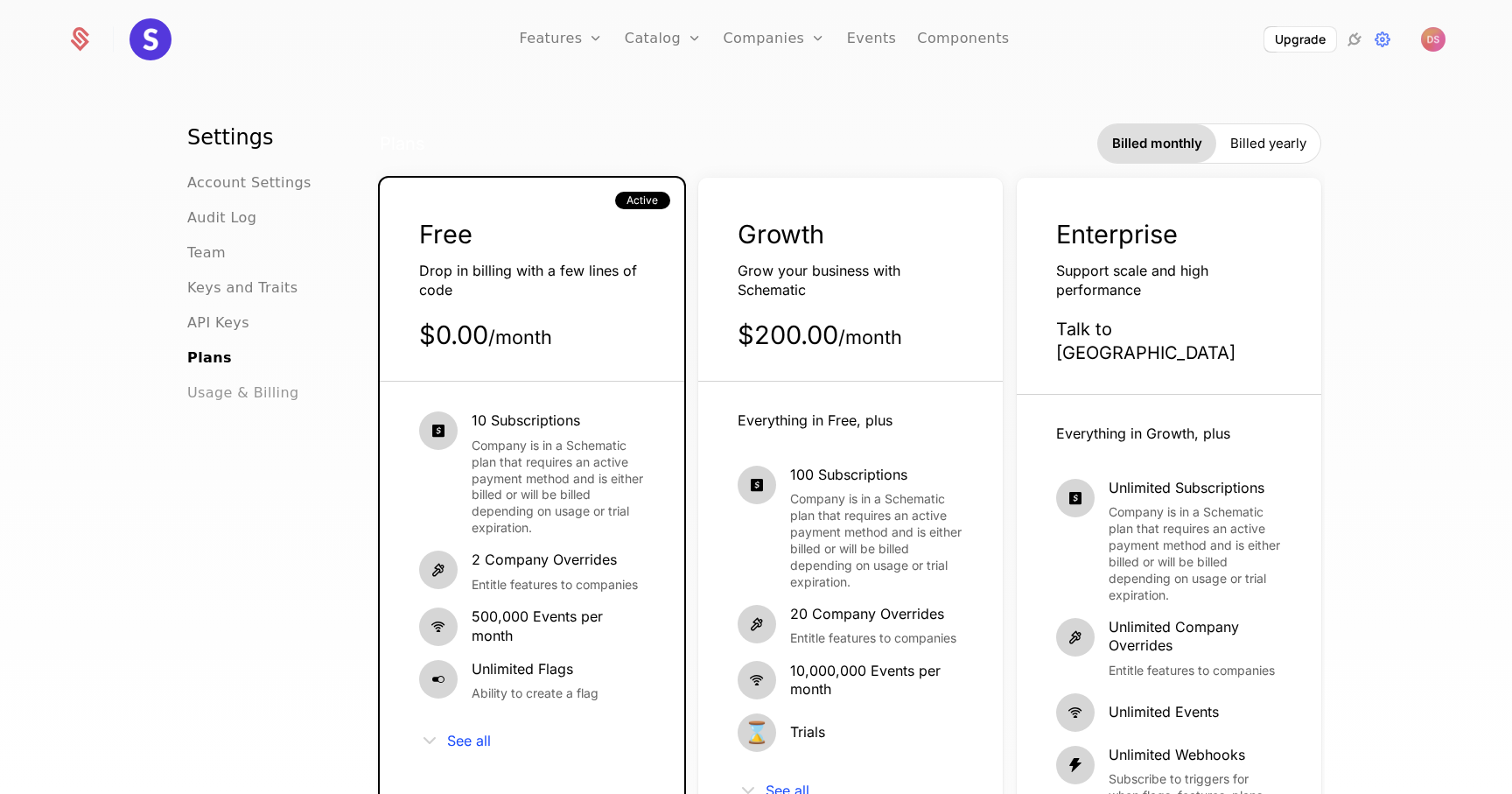
click at [229, 395] on span "Usage & Billing" at bounding box center [244, 393] width 112 height 21
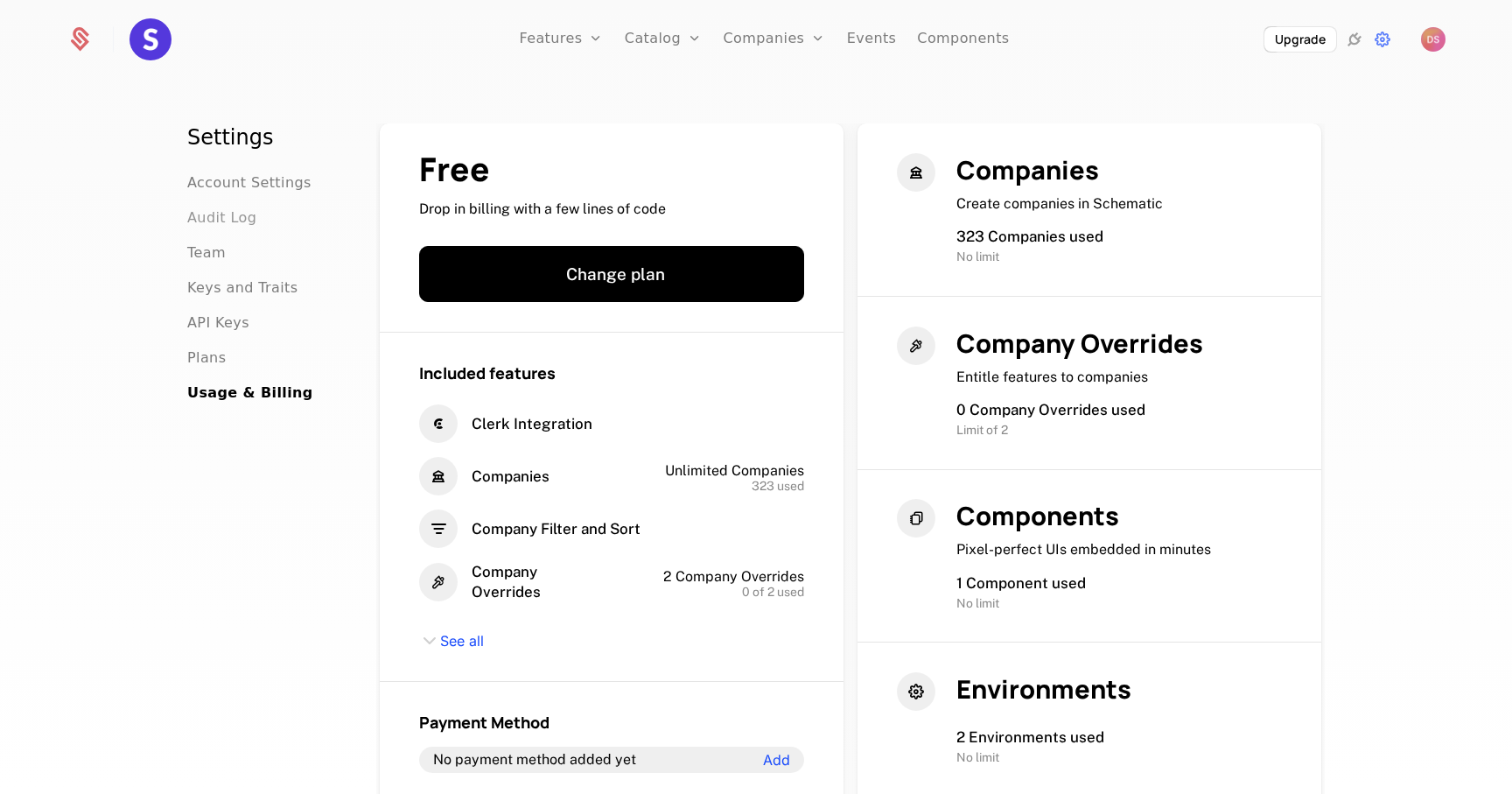
click at [218, 222] on span "Audit Log" at bounding box center [222, 217] width 69 height 21
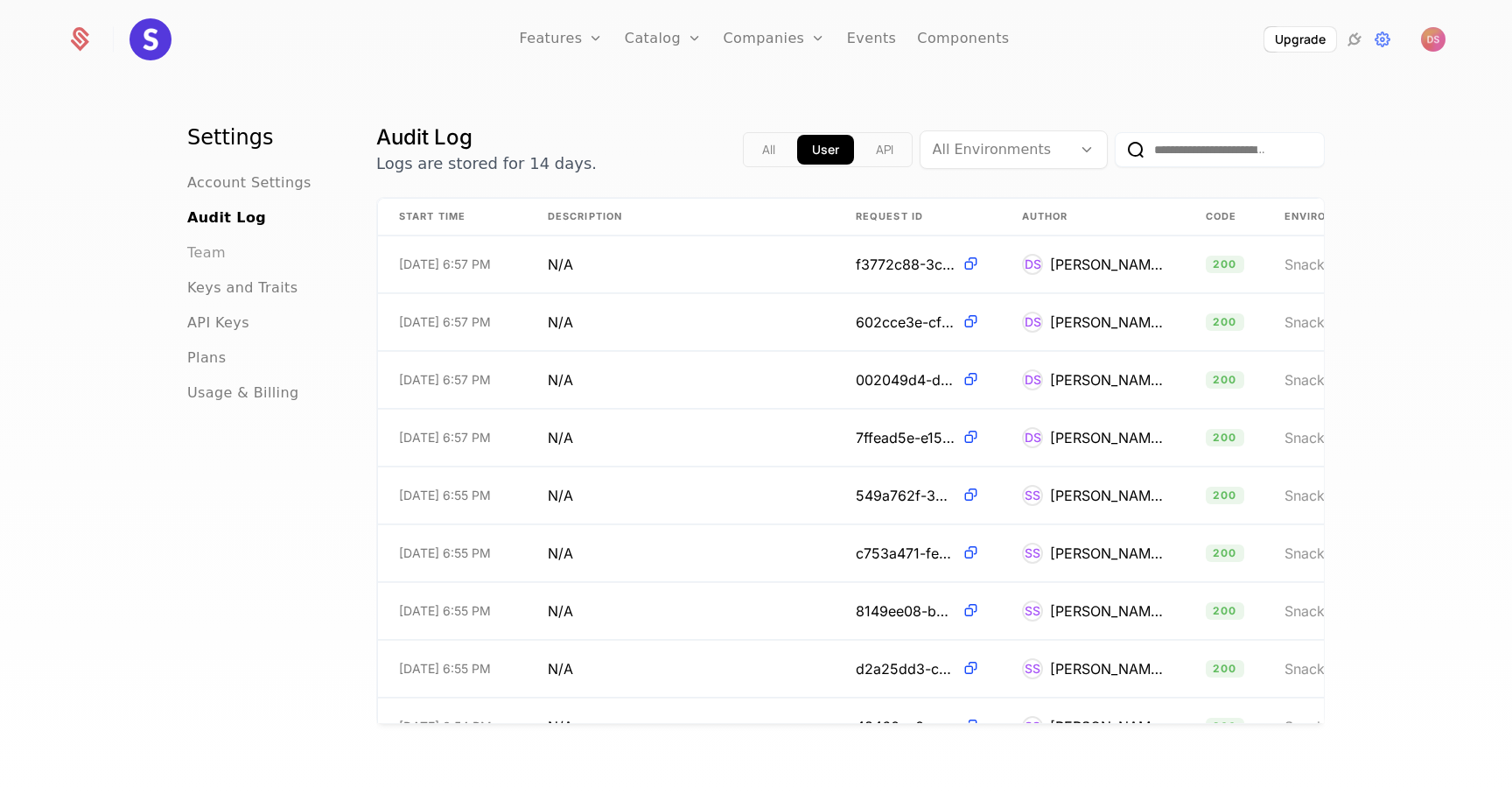
click at [213, 255] on span "Team" at bounding box center [206, 253] width 38 height 21
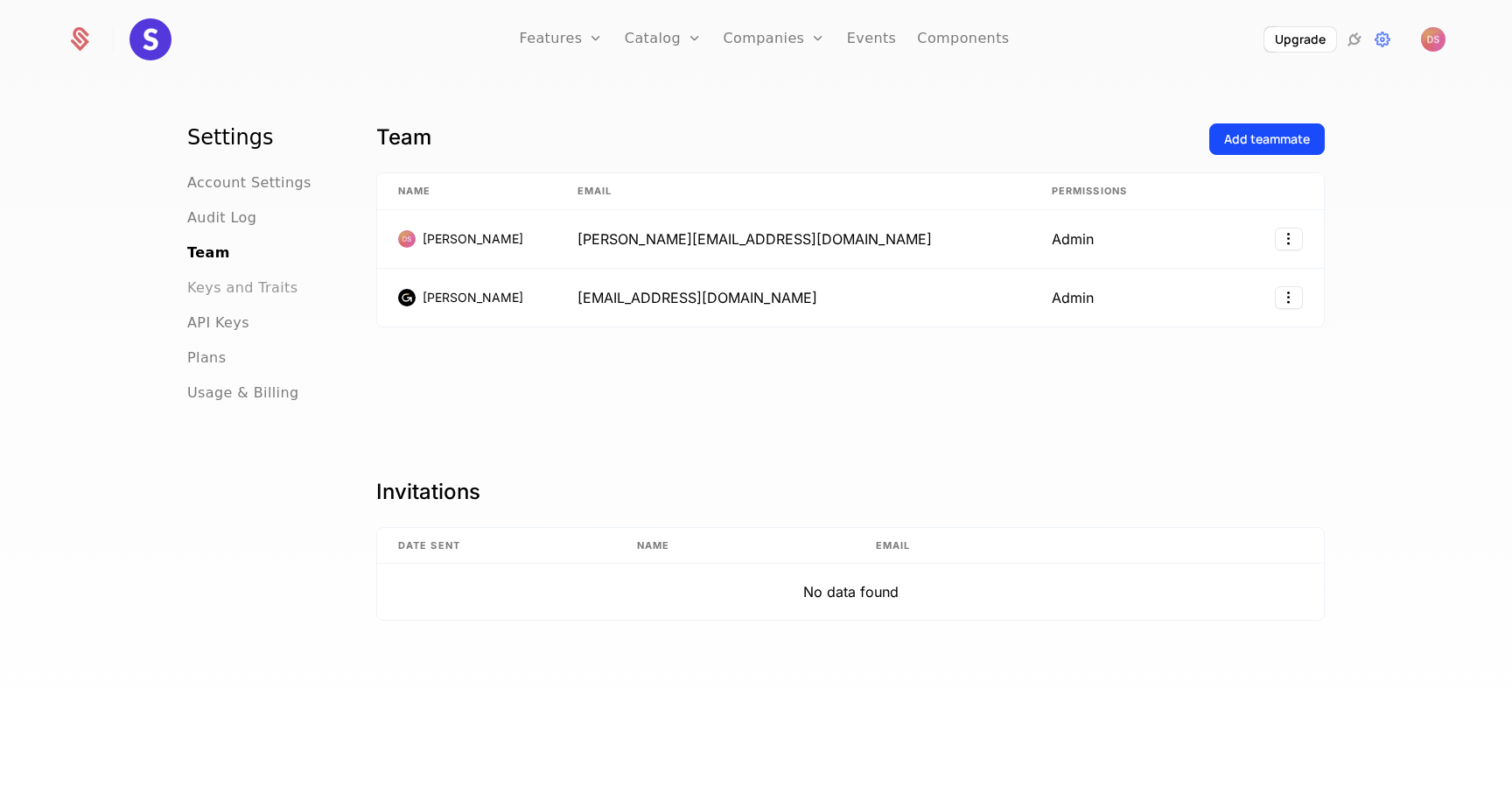
click at [219, 291] on span "Keys and Traits" at bounding box center [243, 287] width 110 height 21
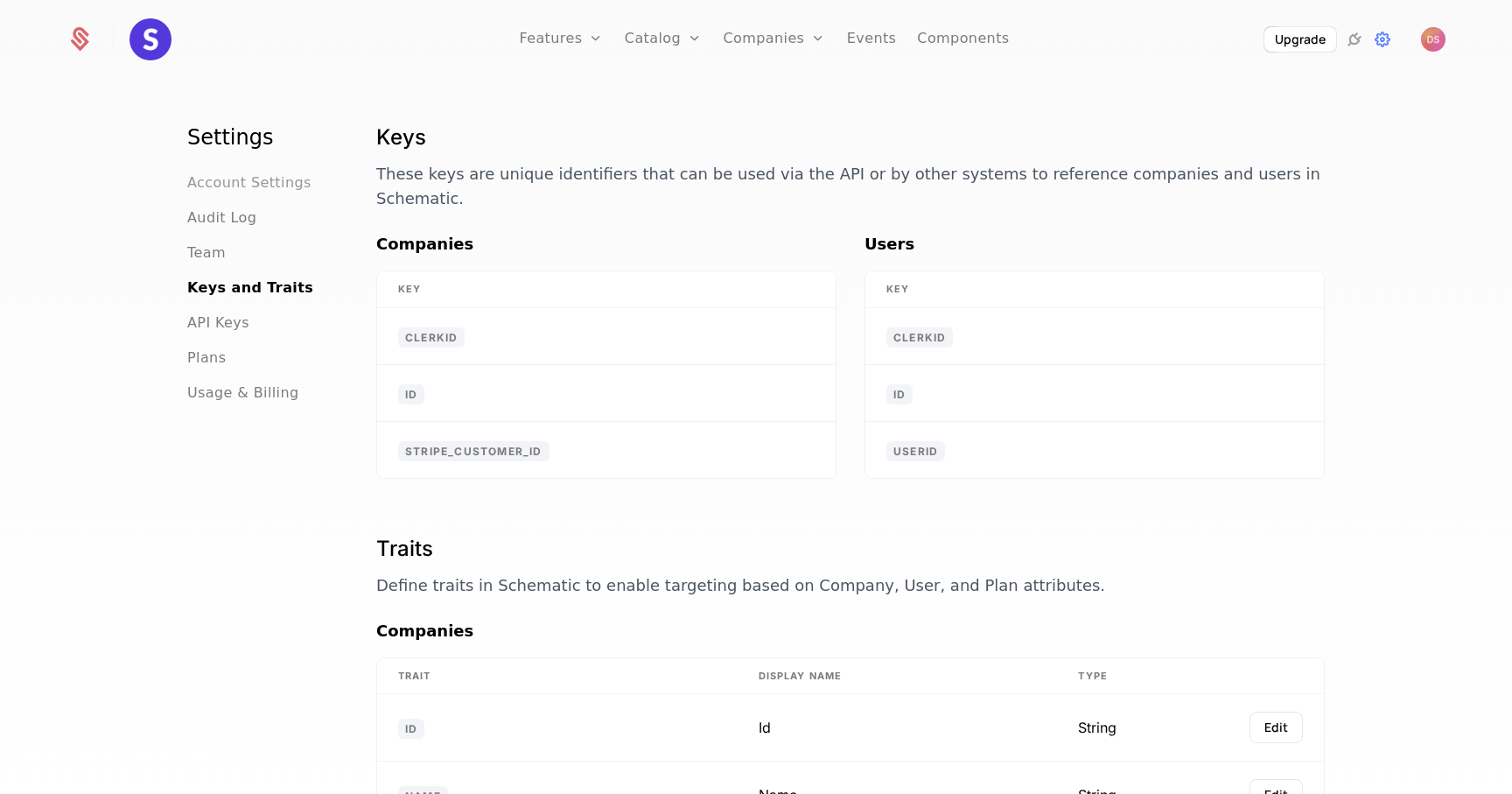
click at [221, 182] on span "Account Settings" at bounding box center [250, 182] width 124 height 21
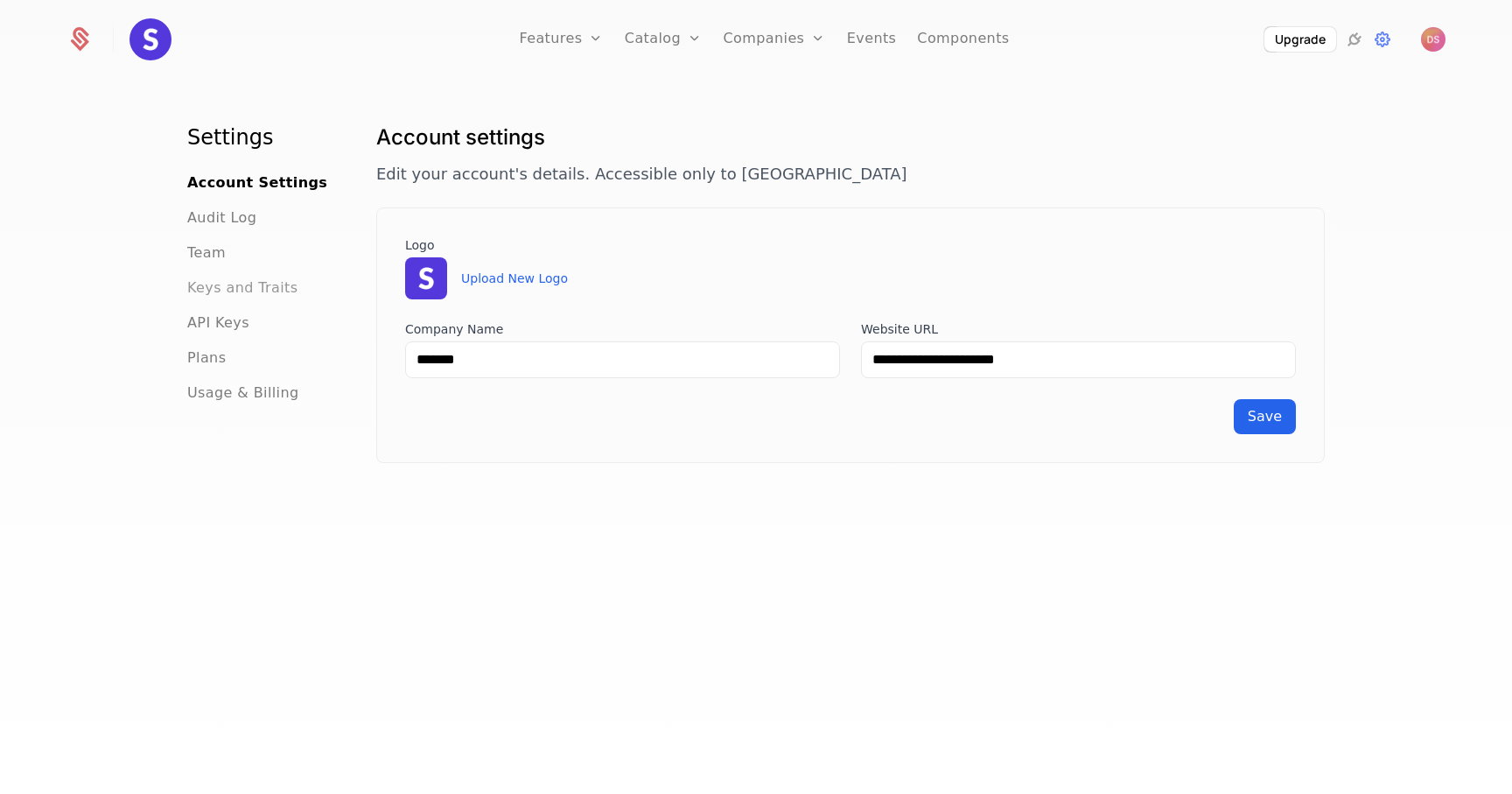
click at [265, 283] on span "Keys and Traits" at bounding box center [243, 287] width 110 height 21
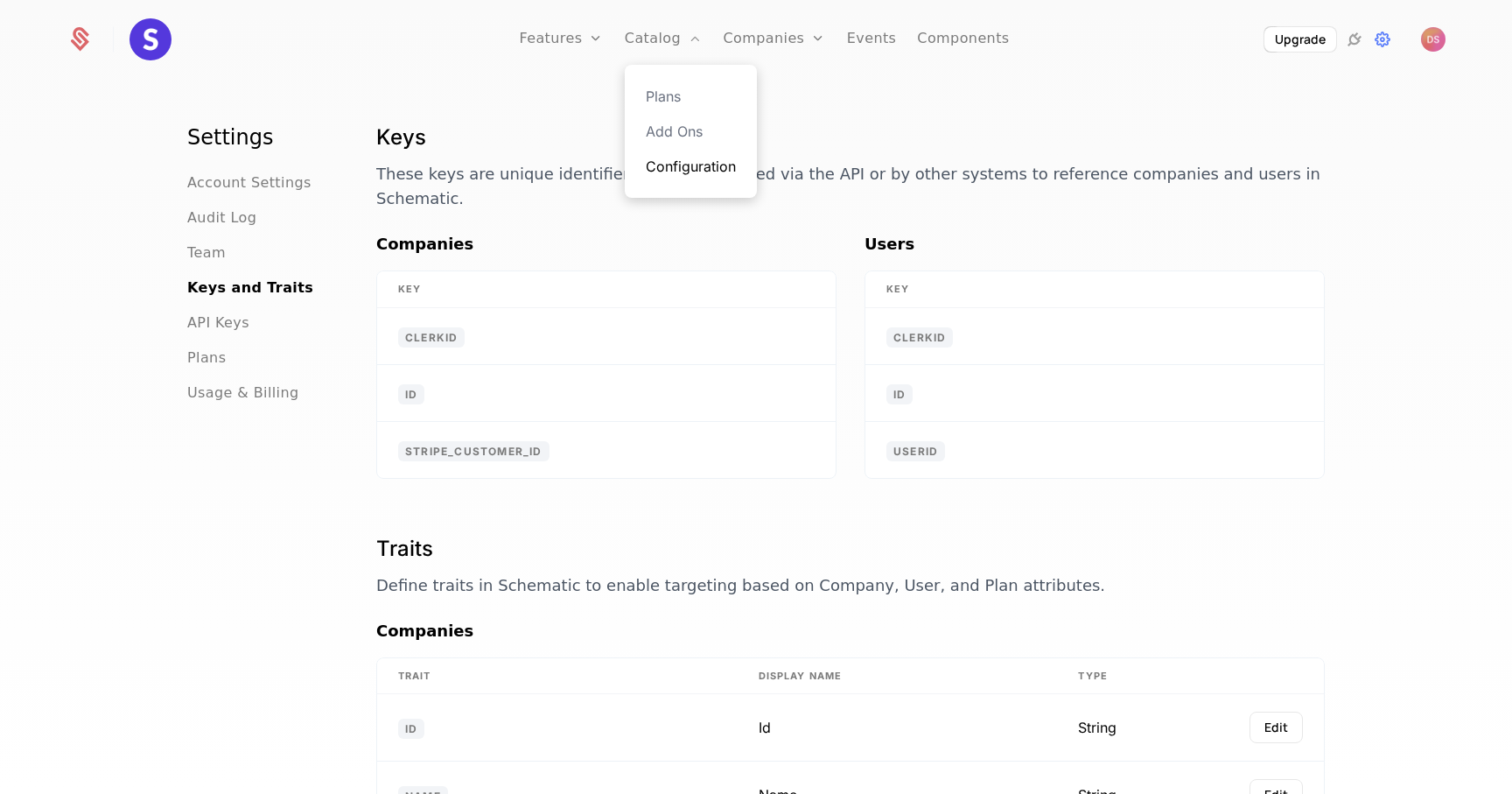
click at [677, 164] on link "Configuration" at bounding box center [690, 166] width 90 height 21
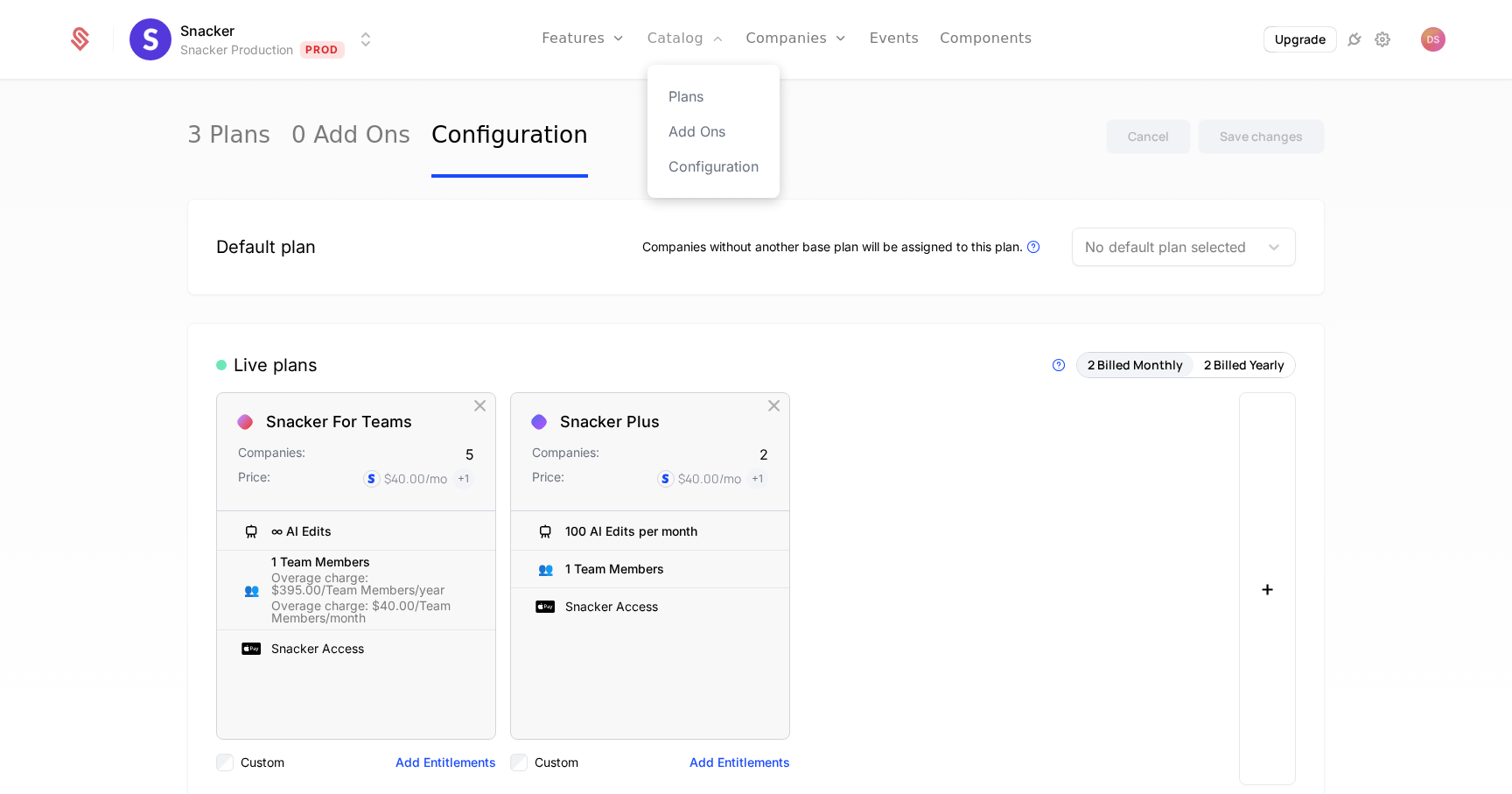
click at [703, 46] on link "Catalog" at bounding box center [686, 39] width 78 height 79
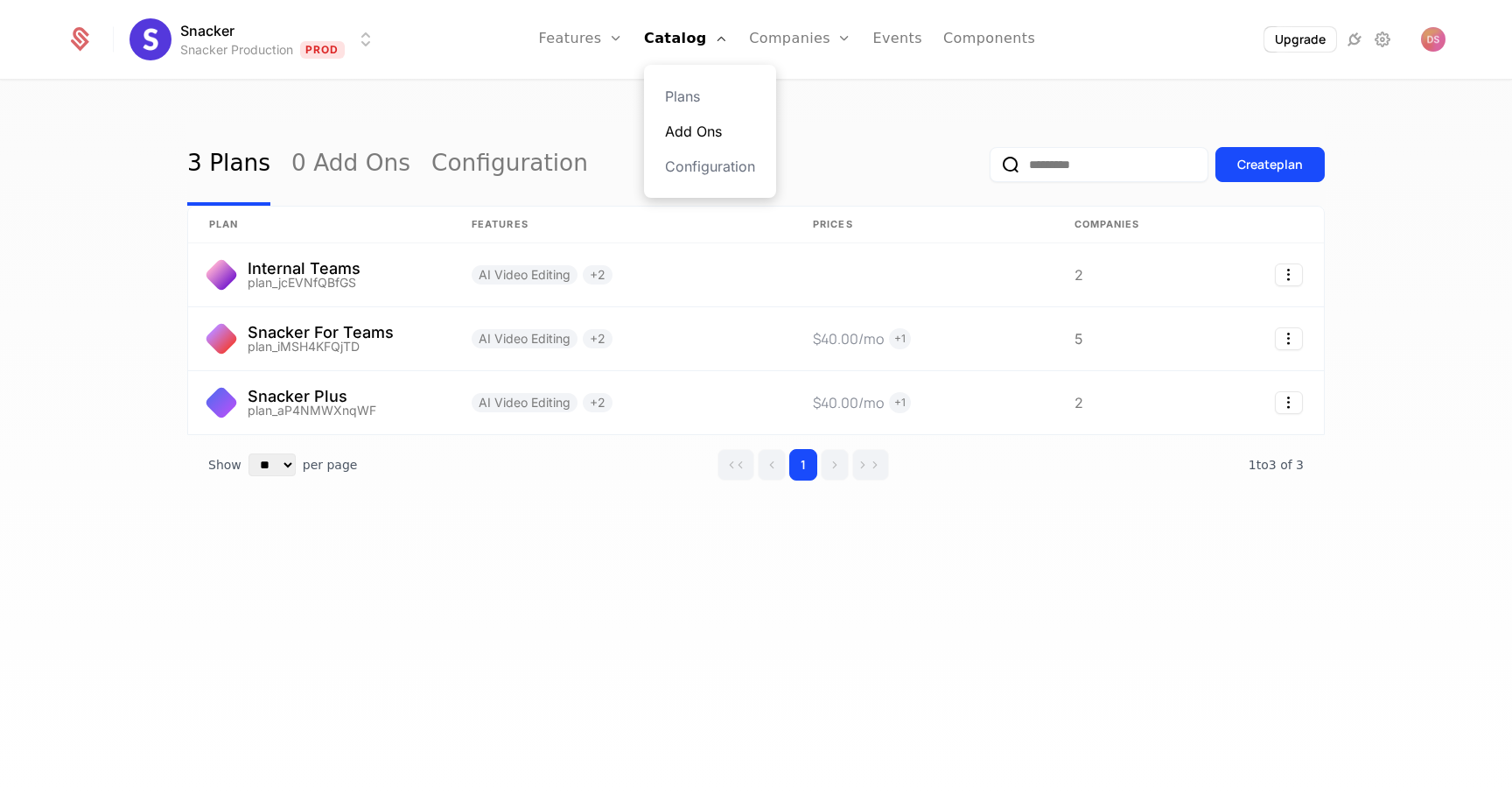
click at [690, 137] on link "Add Ons" at bounding box center [709, 130] width 90 height 21
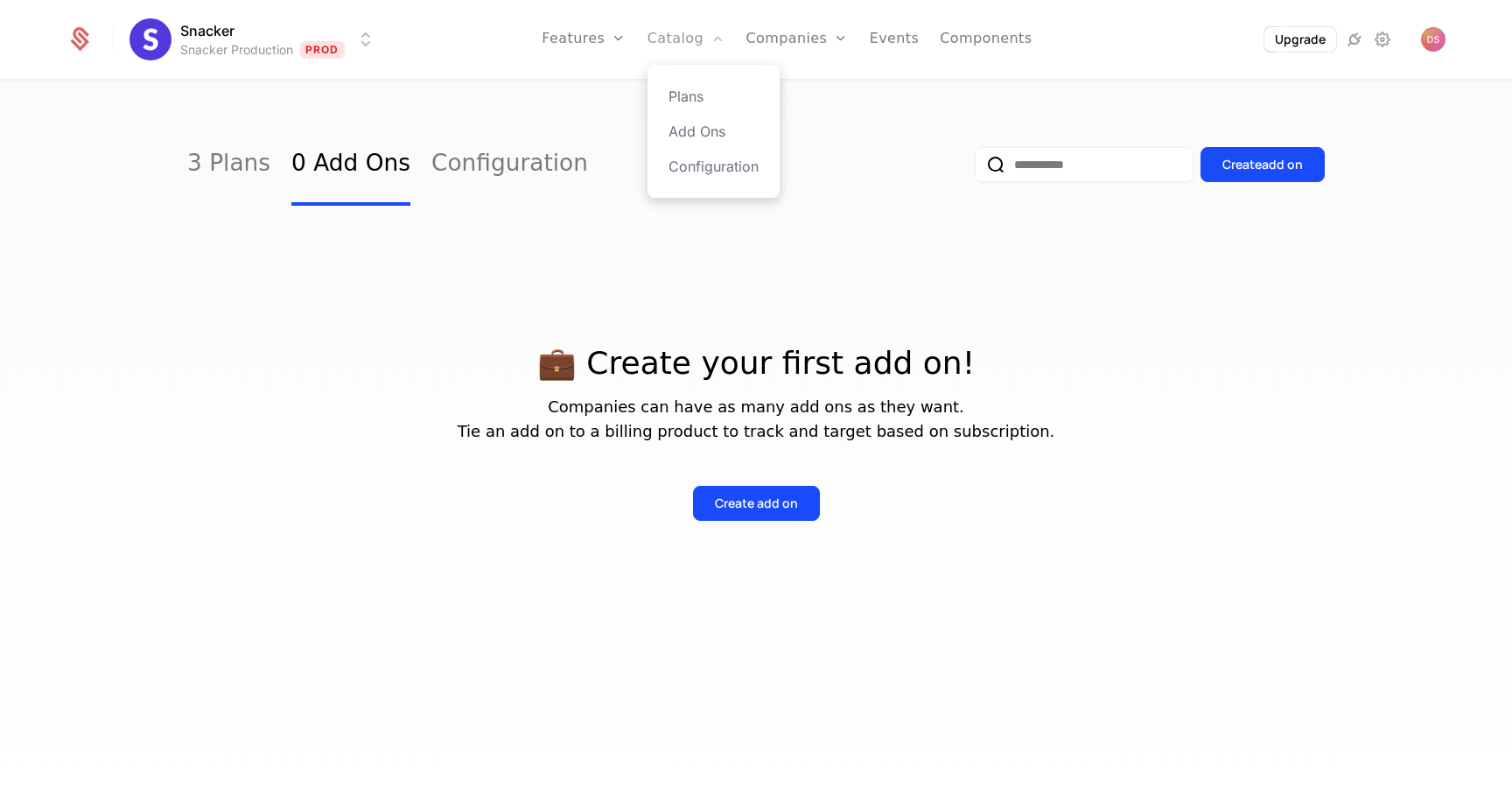
click at [695, 32] on link "Catalog" at bounding box center [686, 39] width 78 height 79
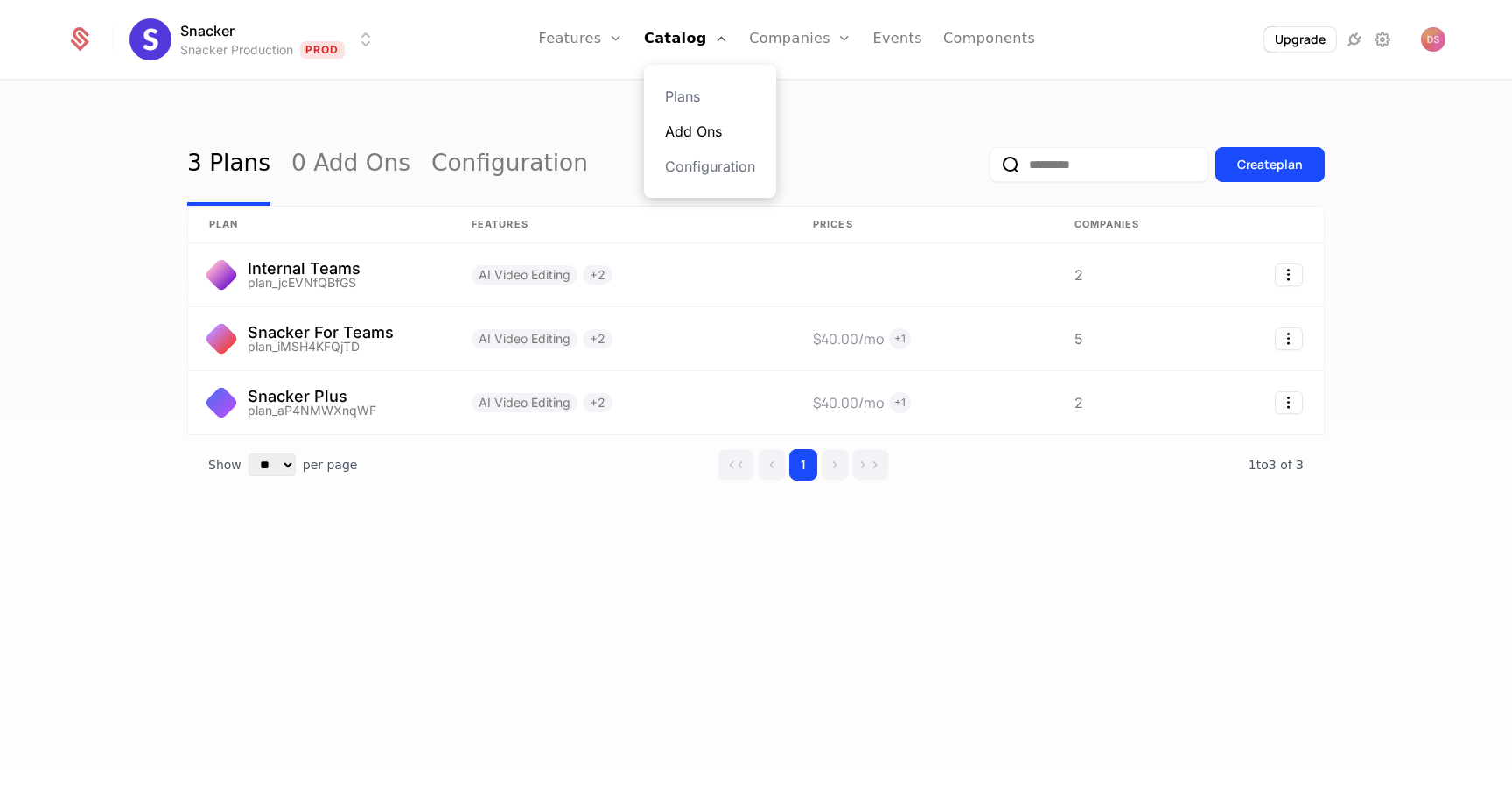
click at [683, 141] on link "Add Ons" at bounding box center [709, 130] width 90 height 21
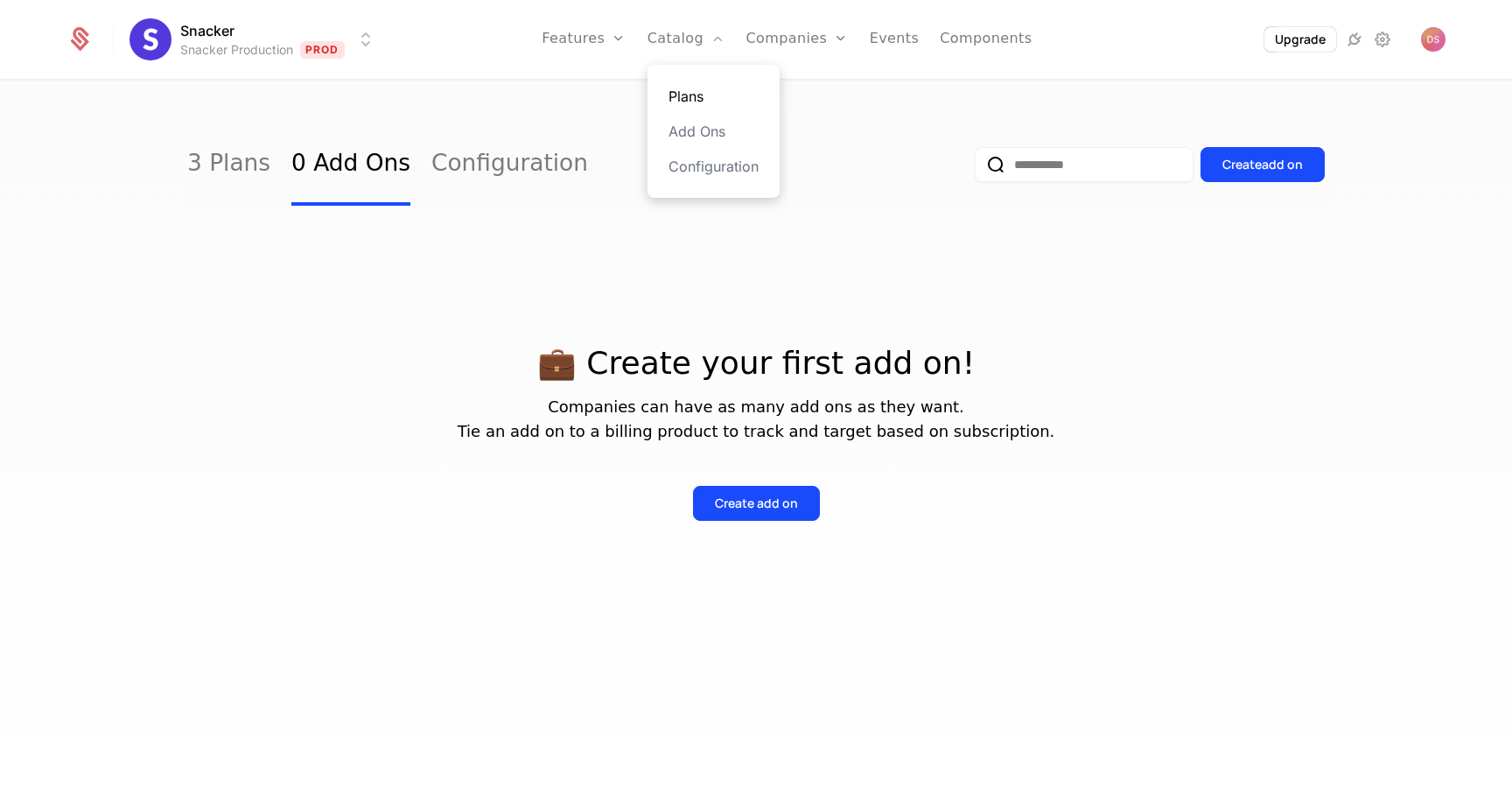
click at [687, 104] on link "Plans" at bounding box center [713, 96] width 90 height 21
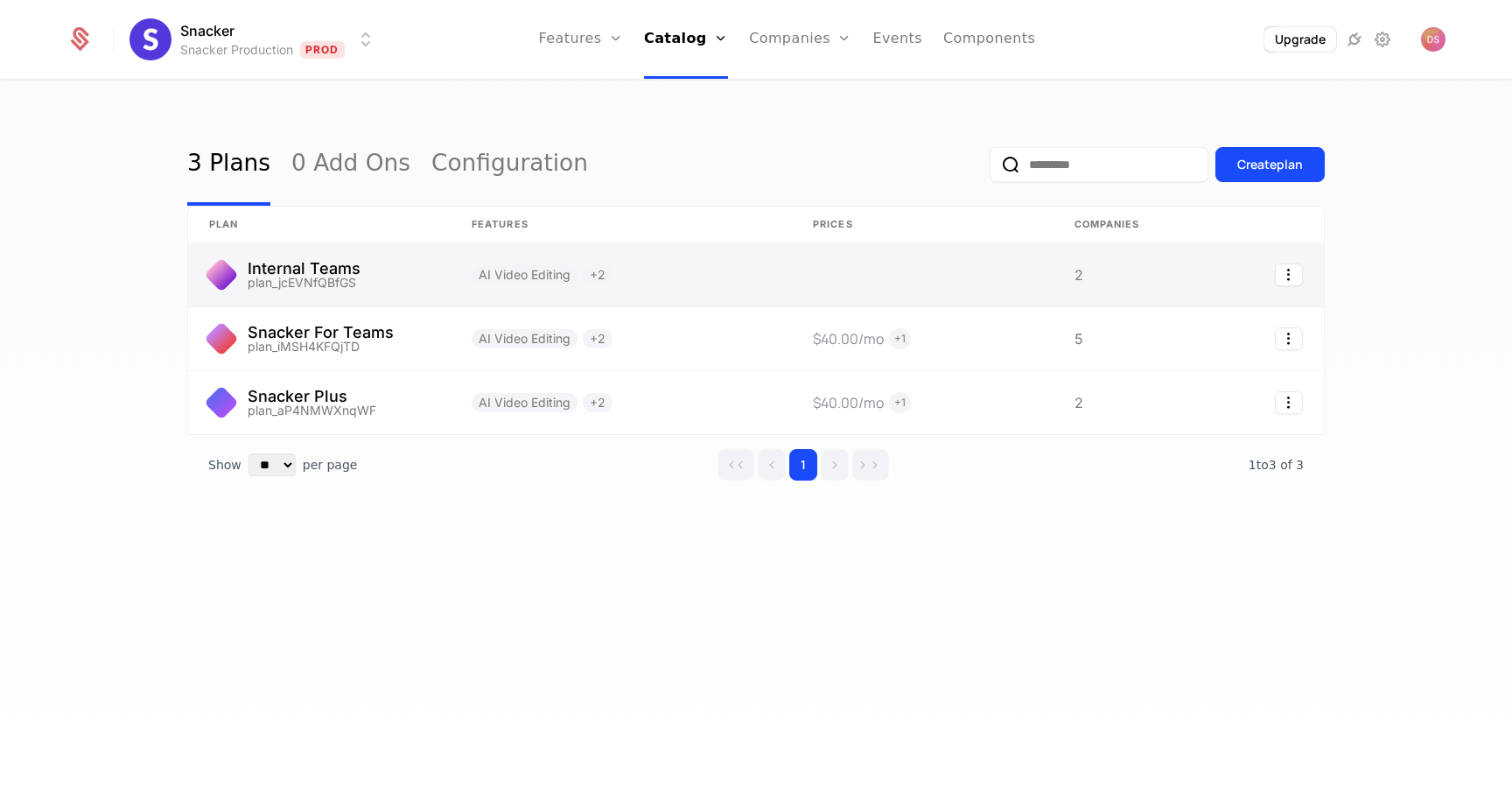
click at [639, 276] on link at bounding box center [621, 275] width 341 height 63
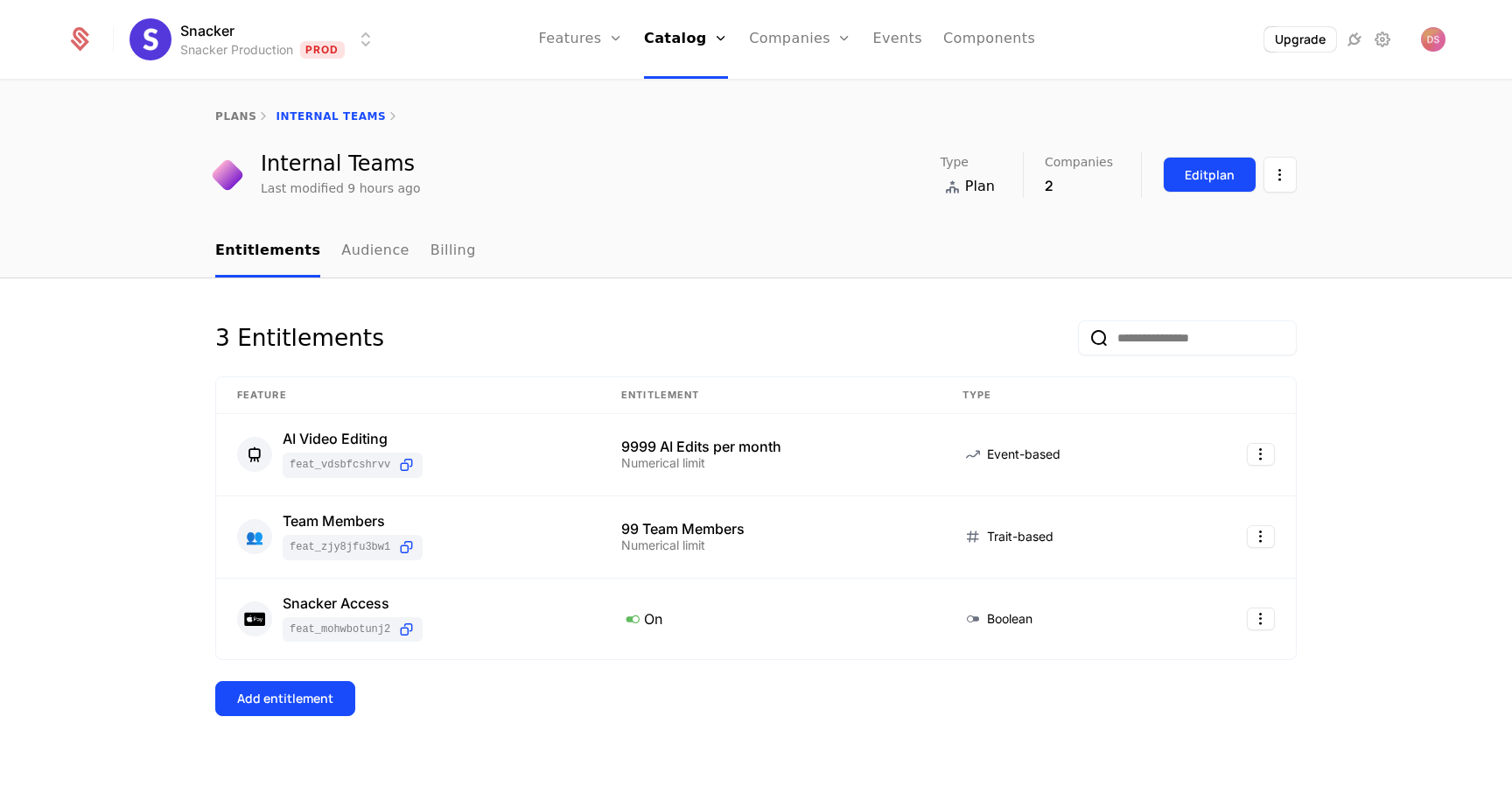
click at [1182, 180] on button "Edit plan" at bounding box center [1209, 175] width 94 height 36
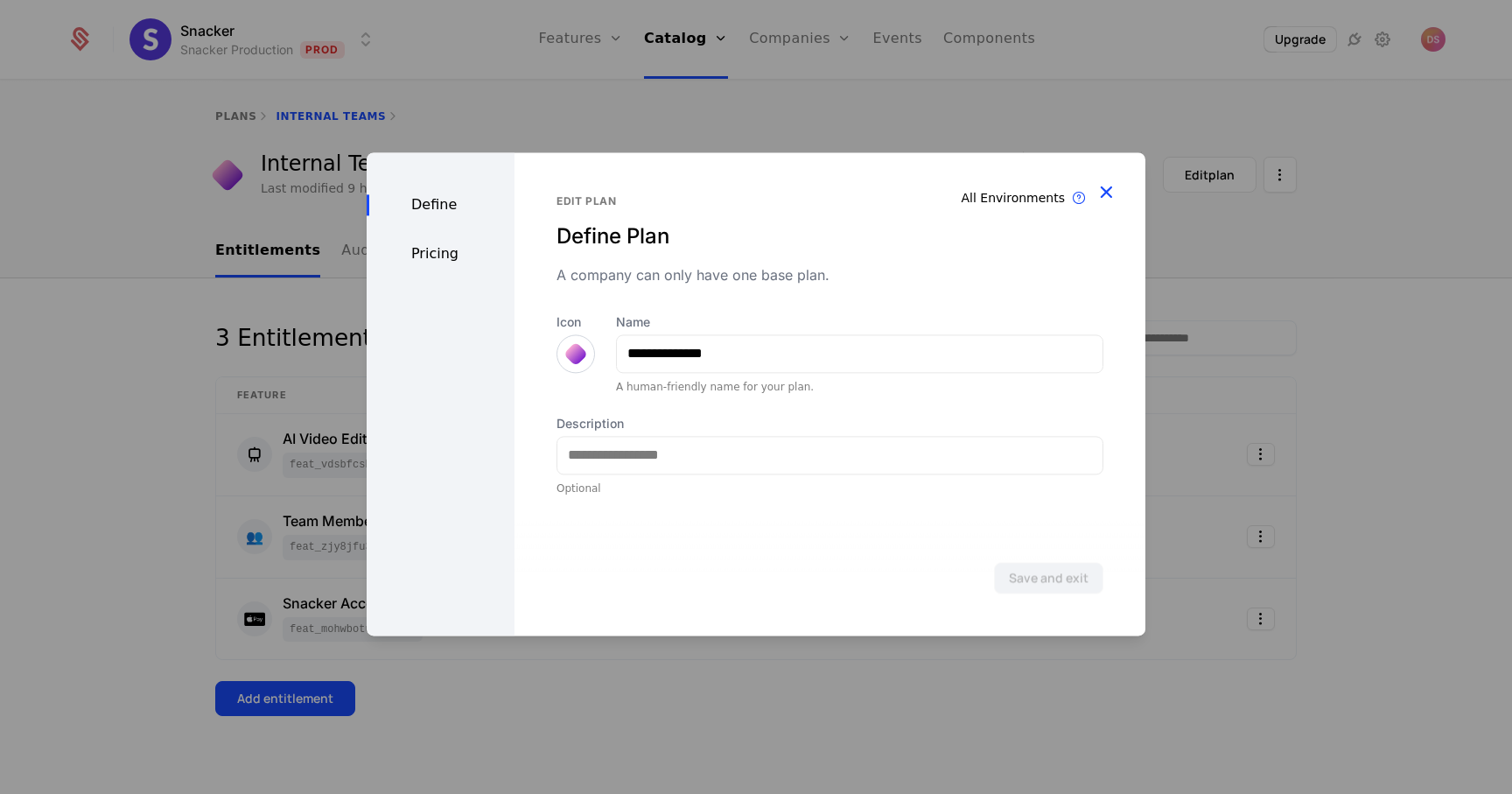
click at [1113, 188] on icon "button" at bounding box center [1106, 191] width 23 height 23
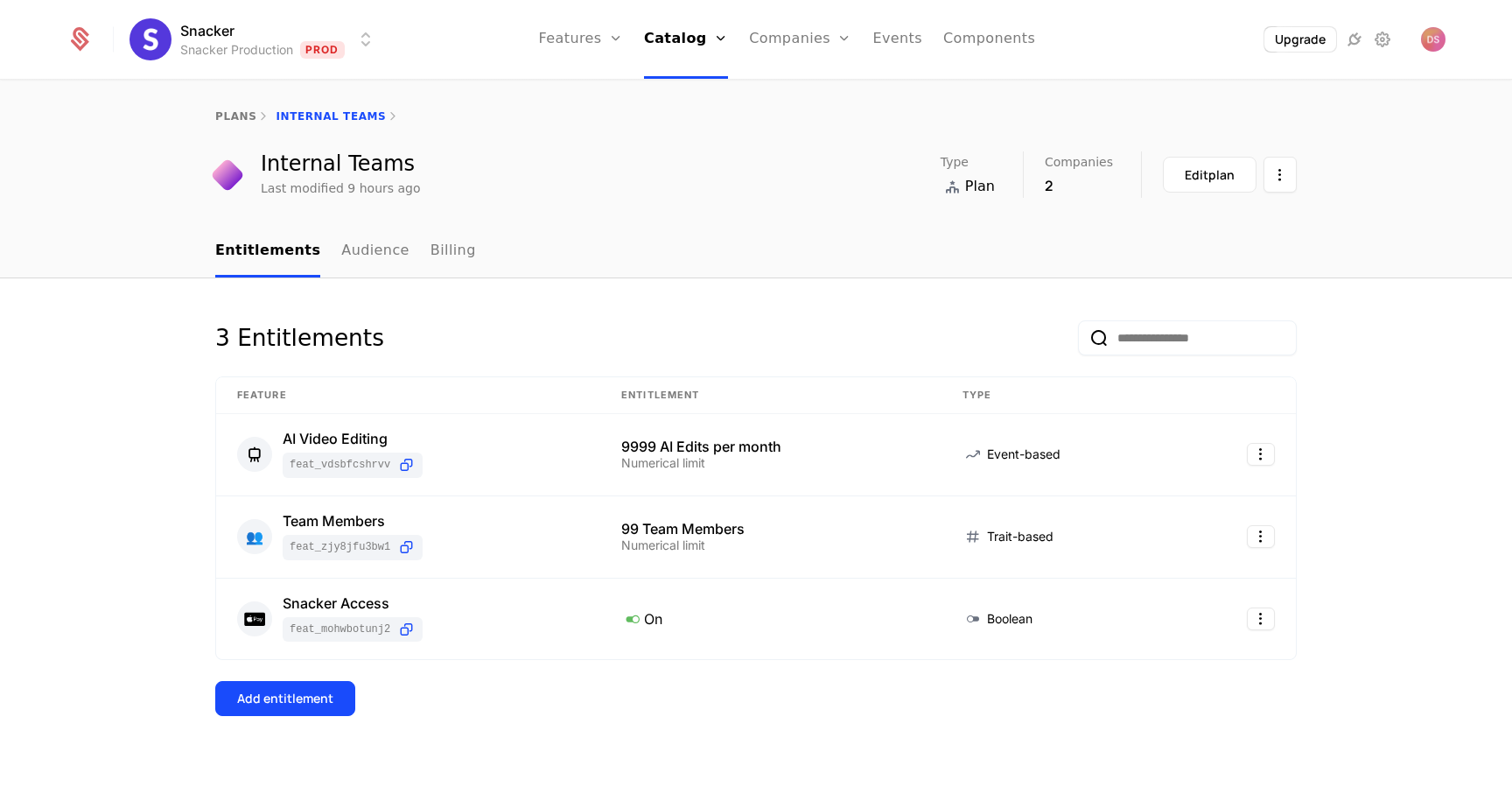
click at [1113, 188] on div "Companies 2" at bounding box center [1093, 174] width 97 height 44
click at [1299, 169] on div "Internal Teams Last modified 9 hours ago Type Plan Companies 2 Edit plan" at bounding box center [756, 175] width 1137 height 46
click at [1289, 175] on html "Snacker Snacker Production Prod Features Features Flags Catalog Plans Add Ons C…" at bounding box center [756, 397] width 1512 height 794
click at [997, 336] on html "Snacker Snacker Production Prod Features Features Flags Catalog Plans Add Ons C…" at bounding box center [756, 397] width 1512 height 794
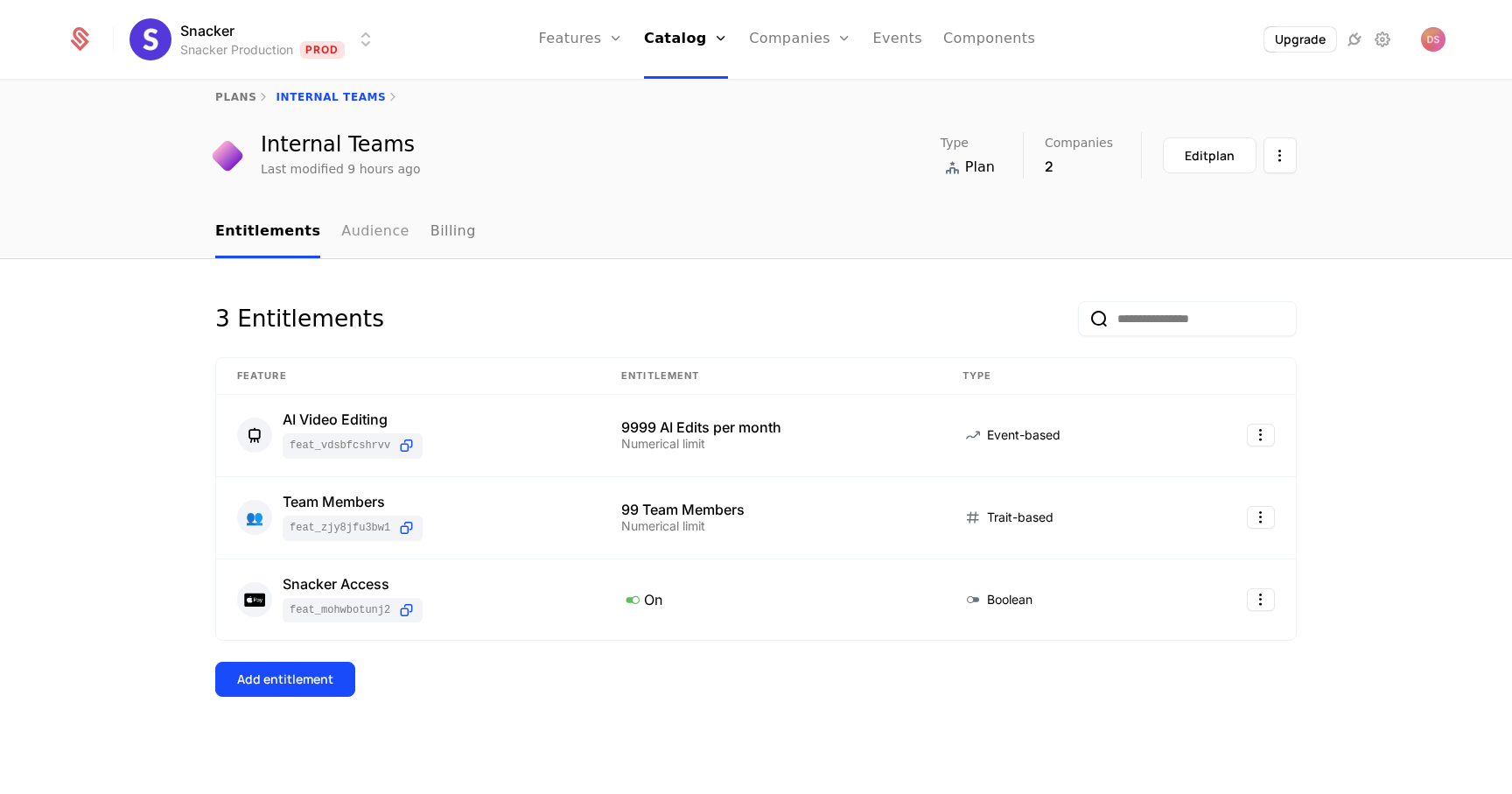
click at [358, 234] on link "Audience" at bounding box center [375, 232] width 68 height 51
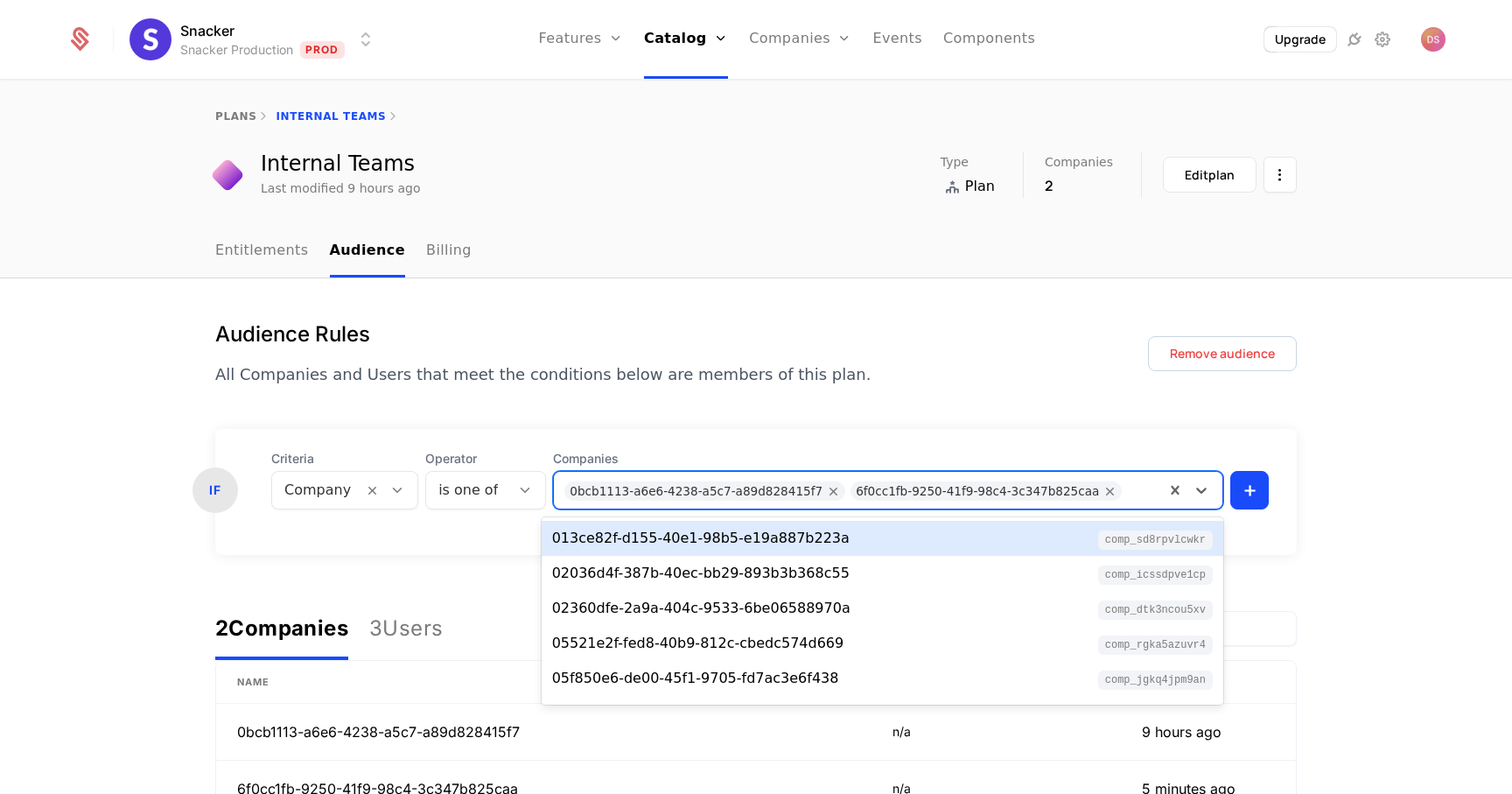
click at [1130, 493] on div at bounding box center [1142, 488] width 24 height 25
paste input "**********"
type input "**********"
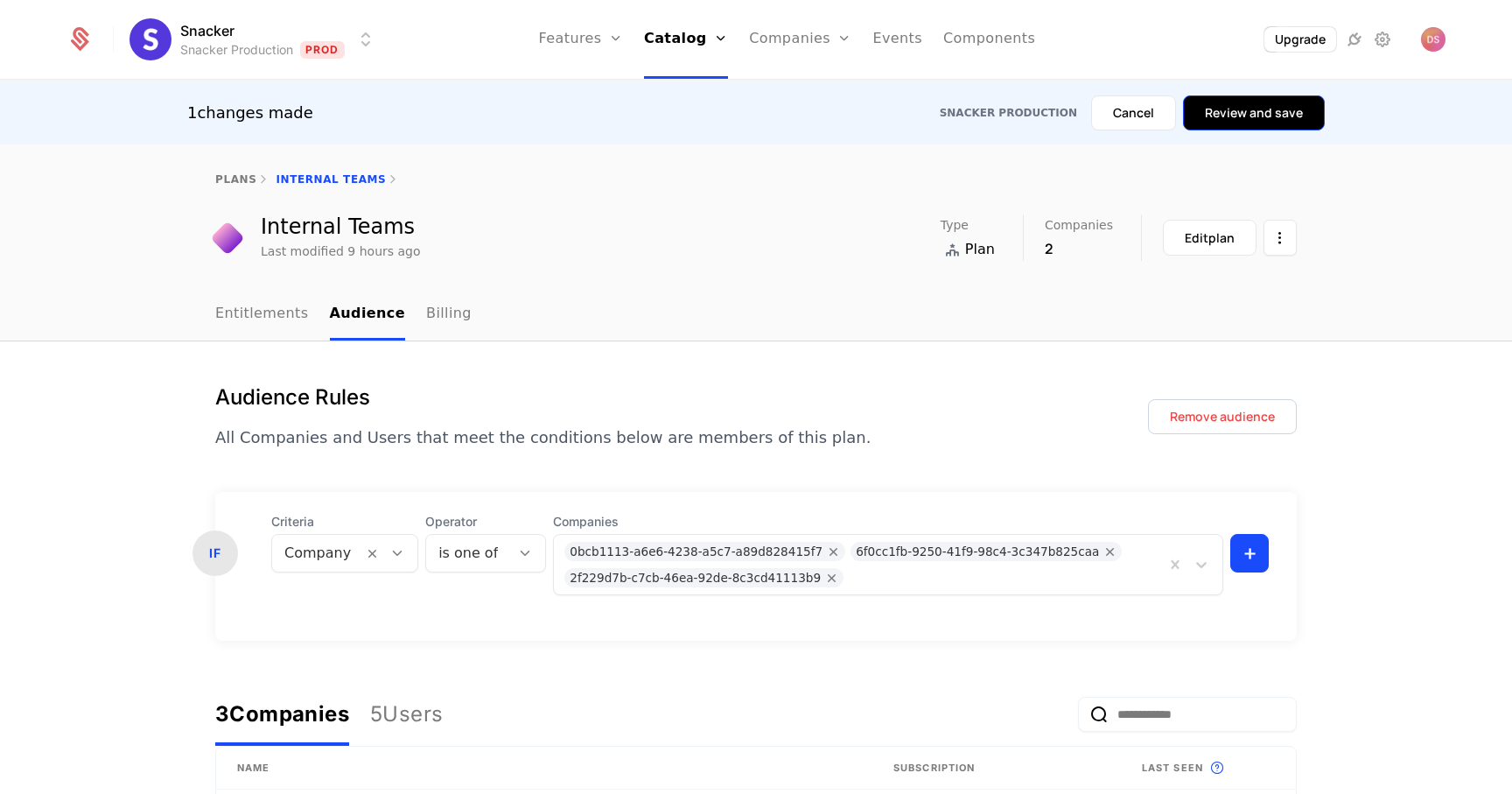
click at [1230, 114] on button "Review and save" at bounding box center [1255, 112] width 142 height 35
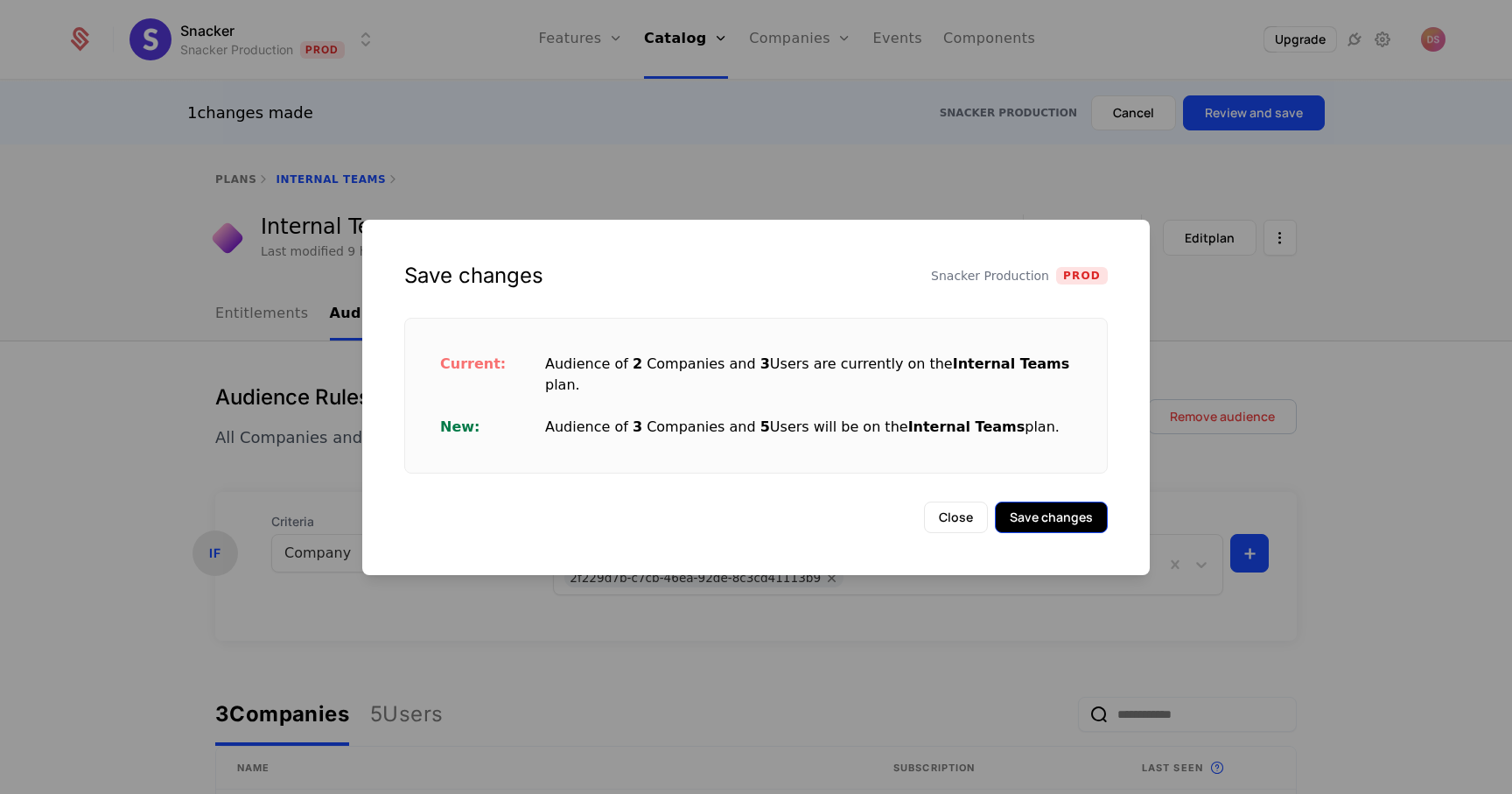
click at [1020, 517] on button "Save changes" at bounding box center [1051, 517] width 112 height 32
